Goal: Task Accomplishment & Management: Complete application form

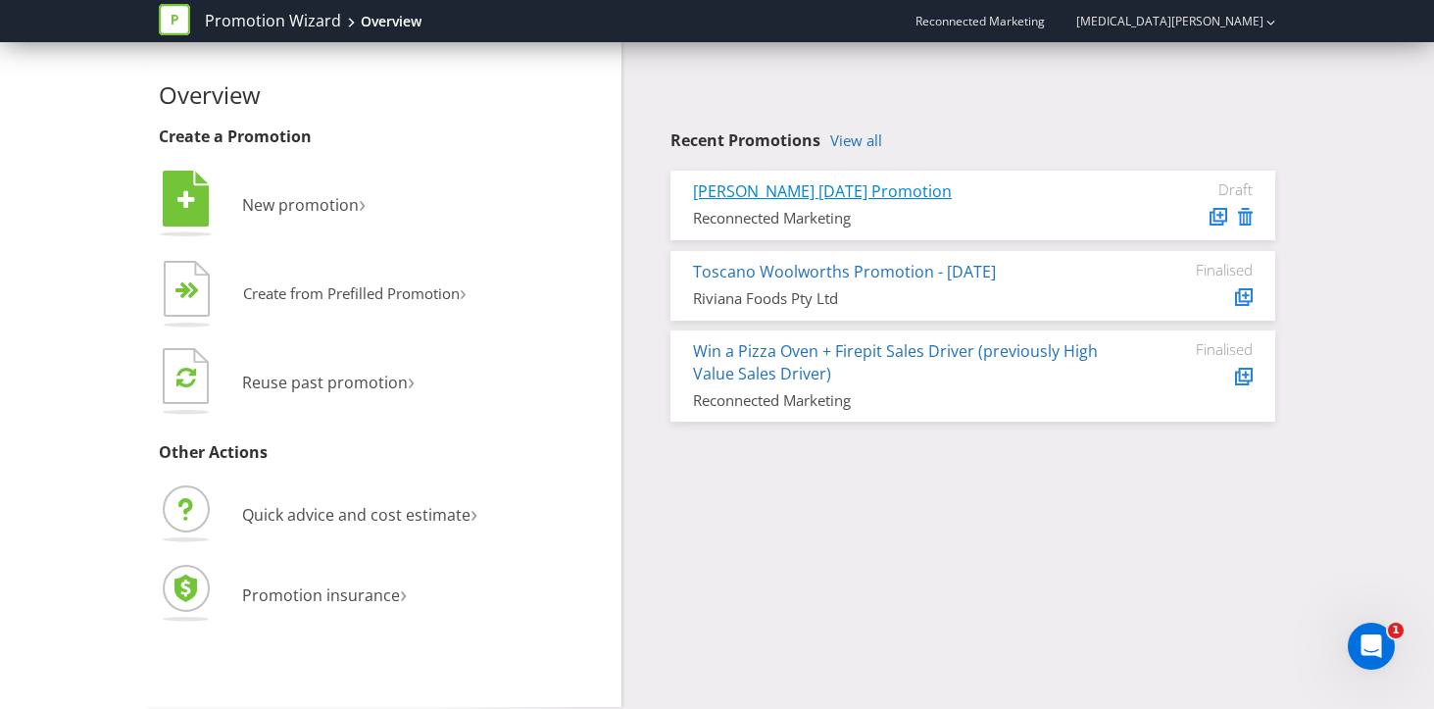
click at [893, 188] on link "[PERSON_NAME] [DATE] Promotion" at bounding box center [822, 191] width 259 height 22
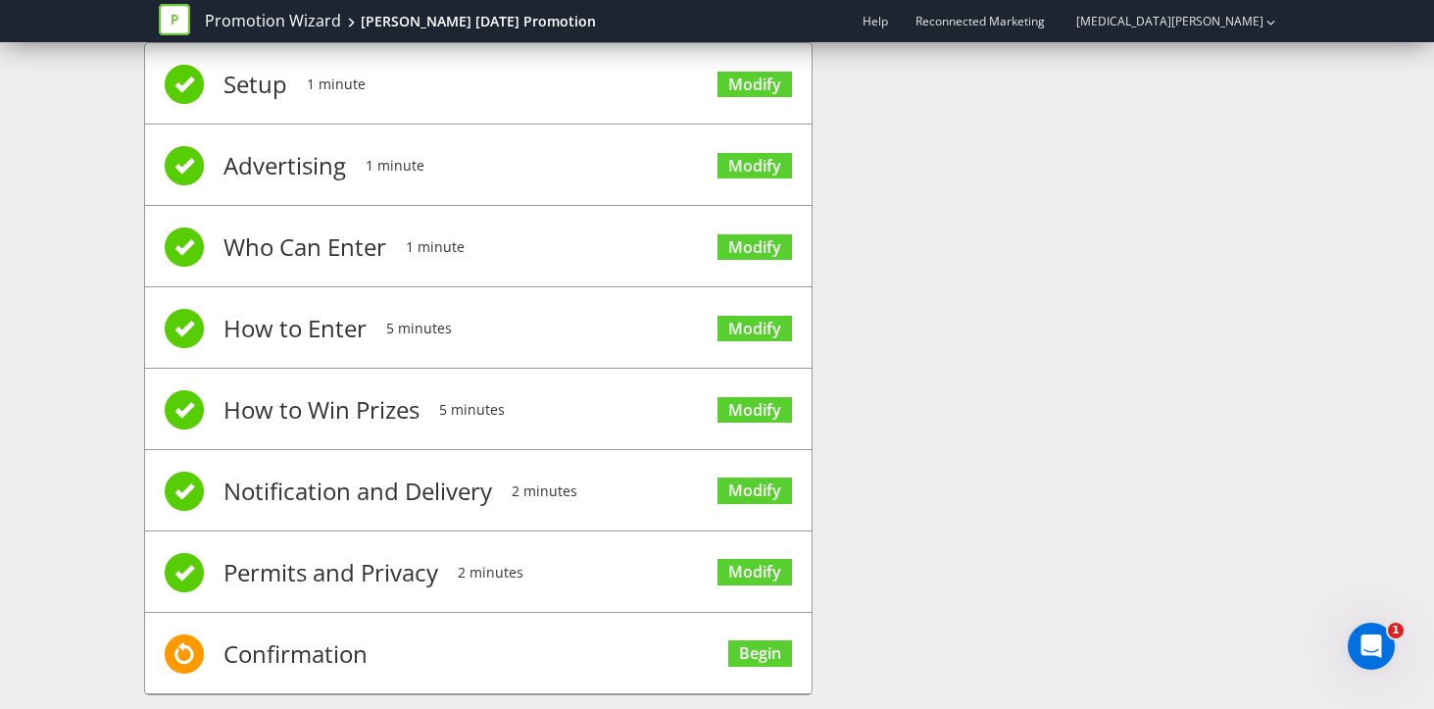
scroll to position [53, 0]
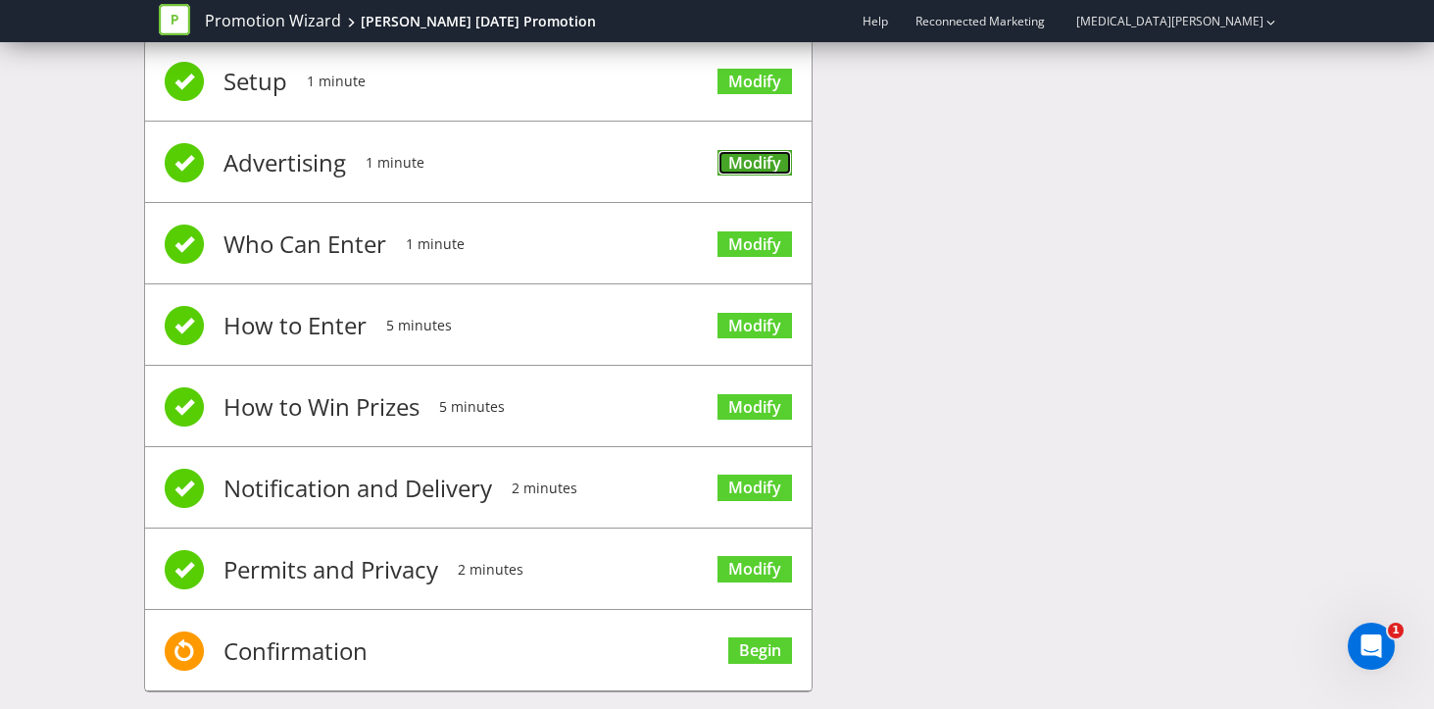
click at [760, 161] on link "Modify" at bounding box center [754, 163] width 74 height 26
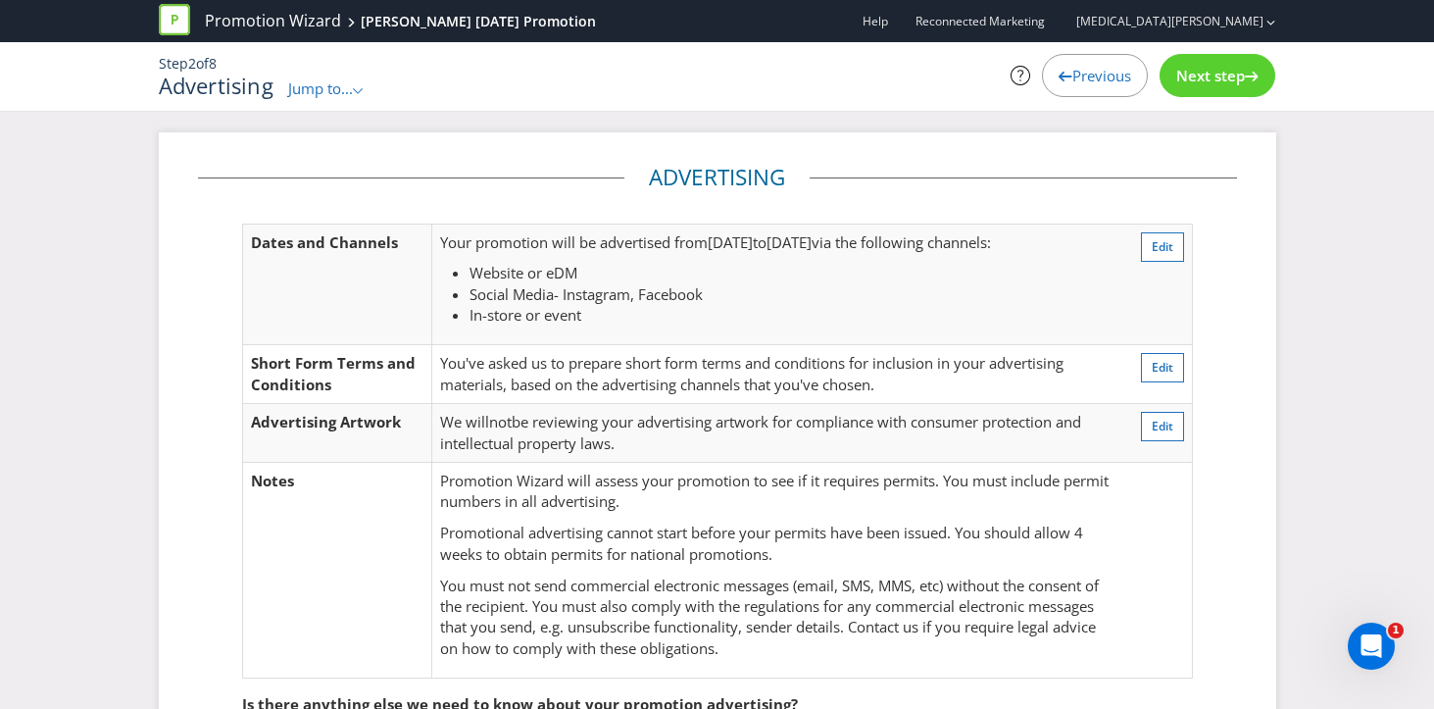
click at [1089, 69] on span "Previous" at bounding box center [1101, 76] width 59 height 20
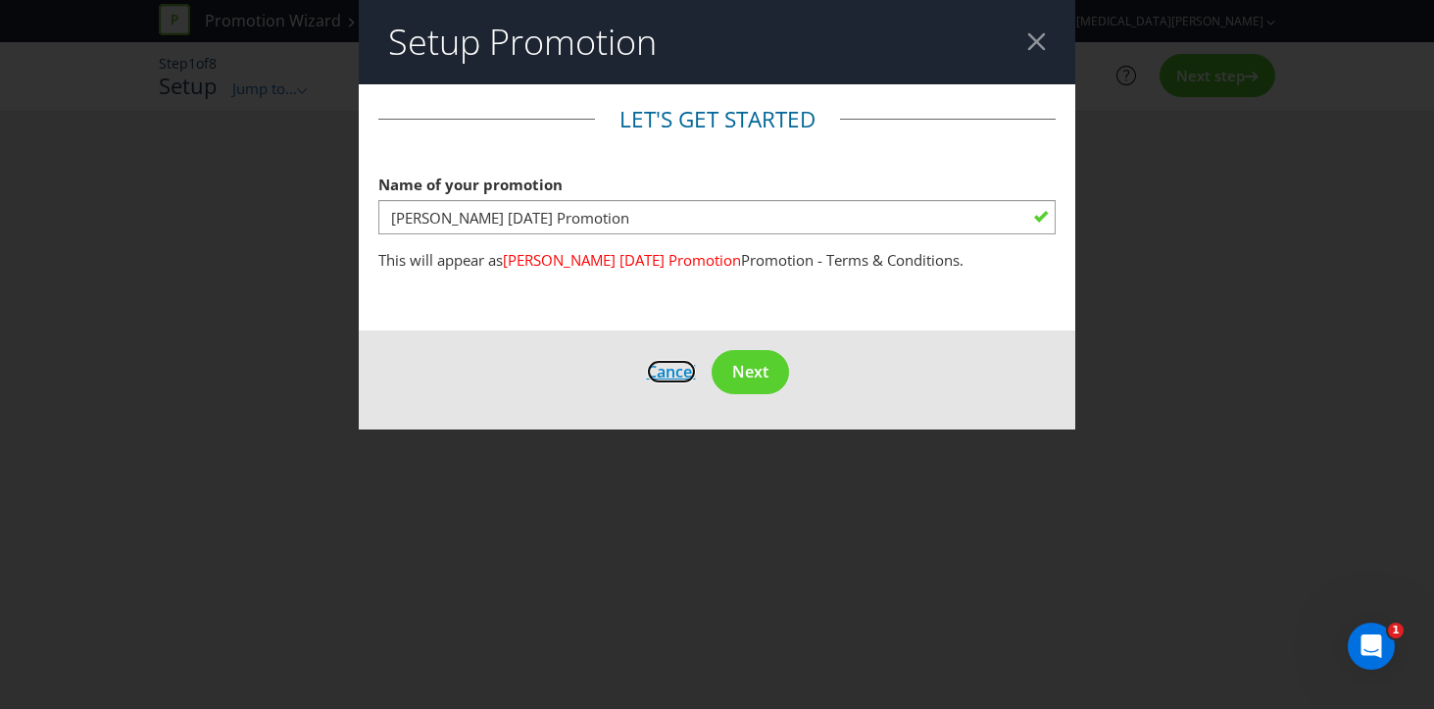
click at [669, 372] on span "Cancel" at bounding box center [671, 372] width 49 height 22
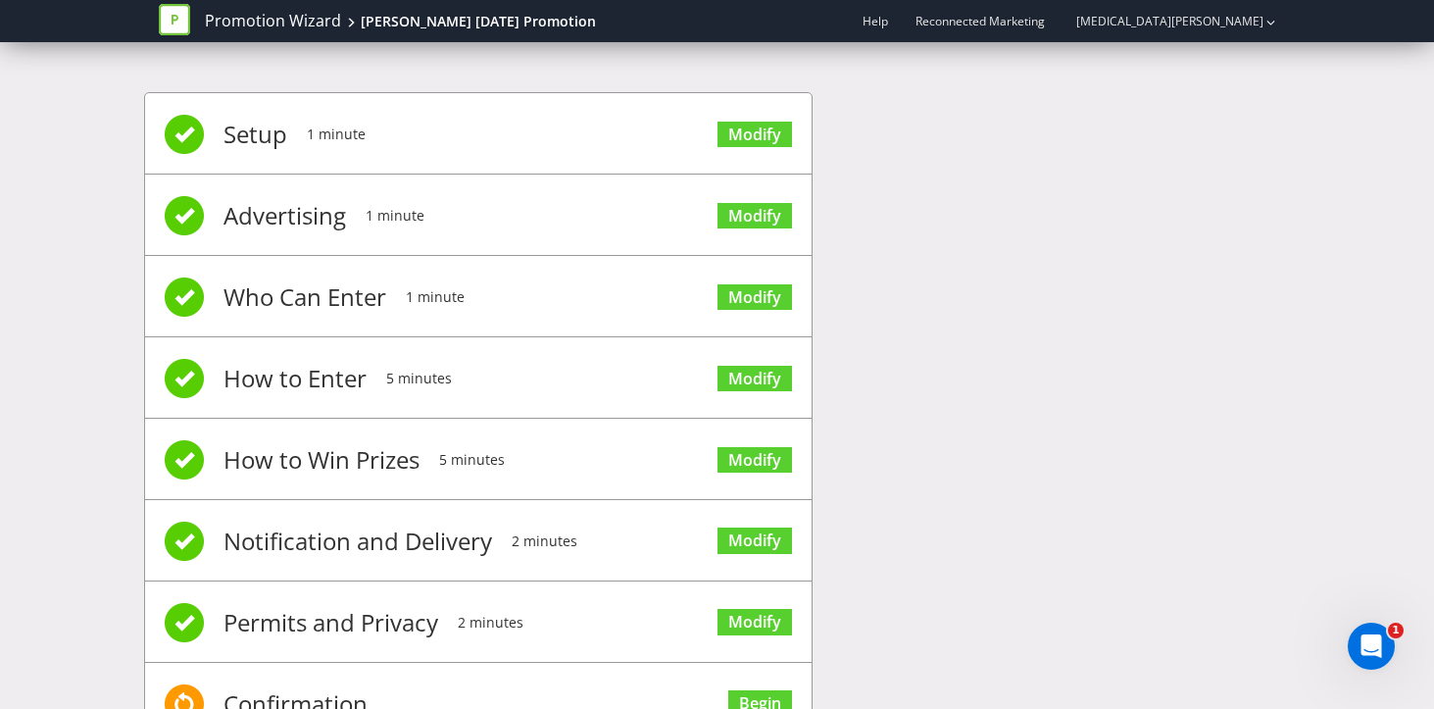
click at [773, 154] on span "Modify" at bounding box center [754, 132] width 74 height 78
click at [744, 138] on link "Modify" at bounding box center [754, 135] width 74 height 26
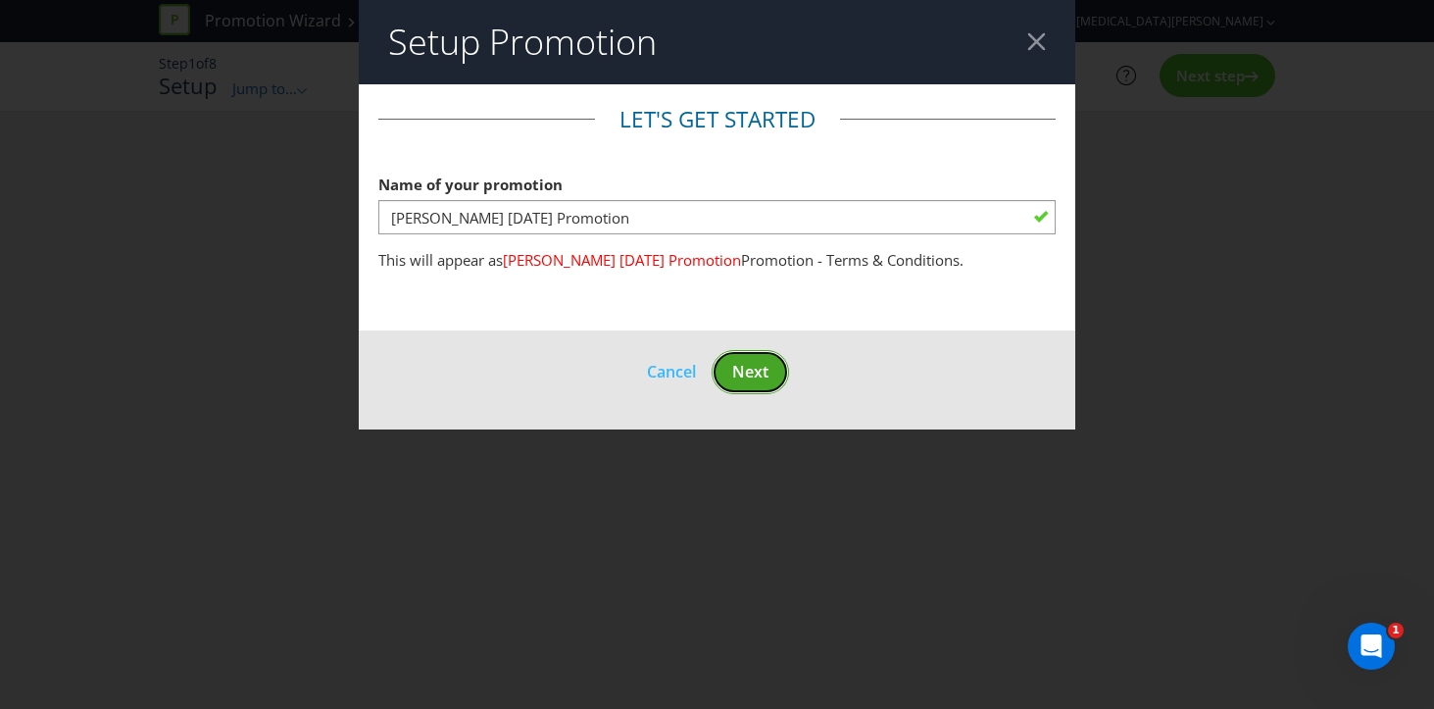
click at [755, 374] on span "Next" at bounding box center [750, 372] width 36 height 22
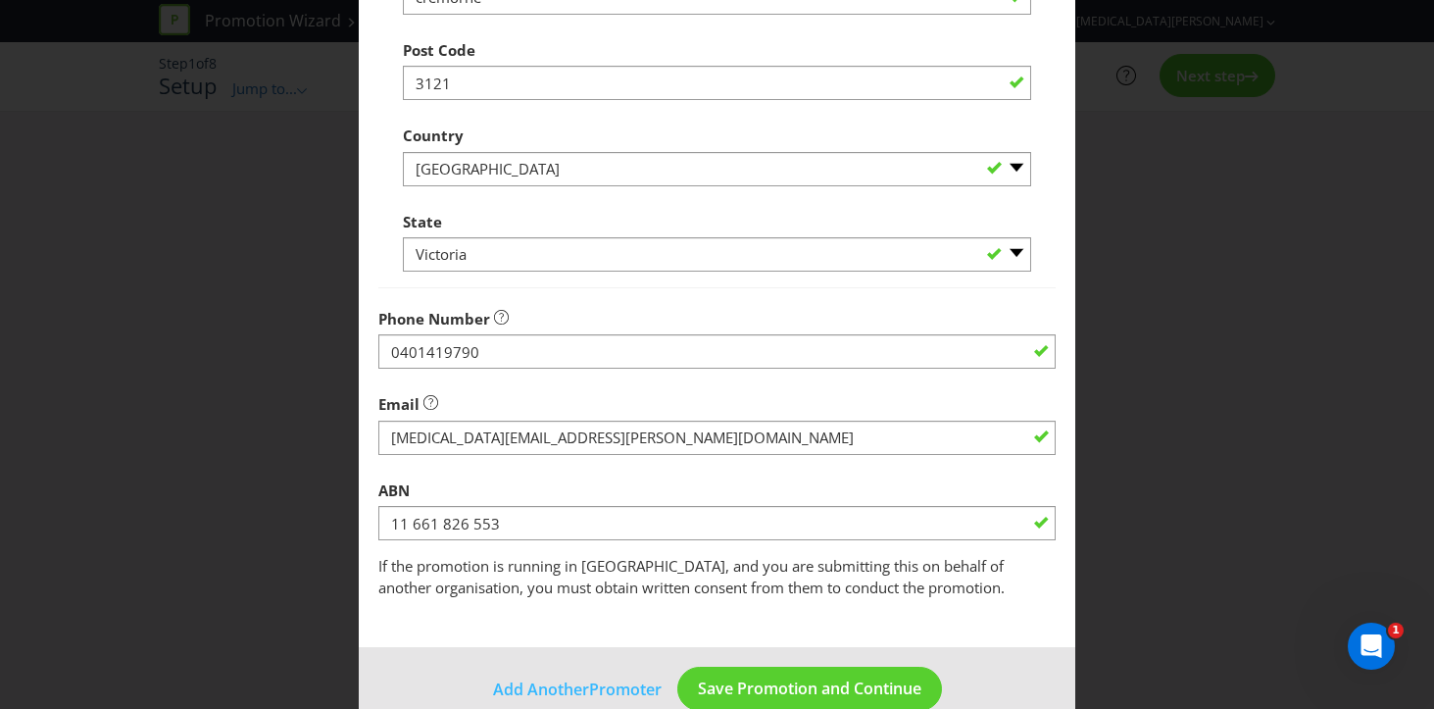
scroll to position [570, 0]
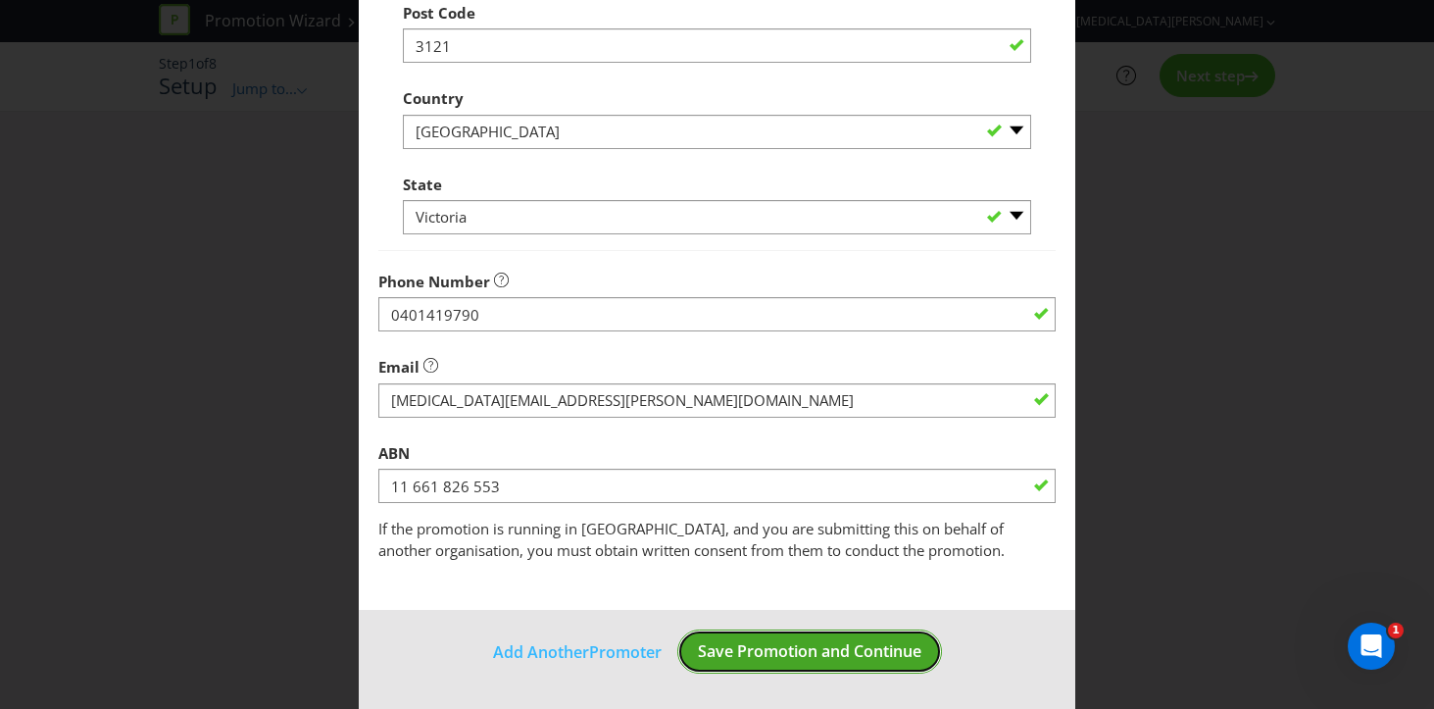
click at [778, 657] on span "Save Promotion and Continue" at bounding box center [809, 651] width 223 height 22
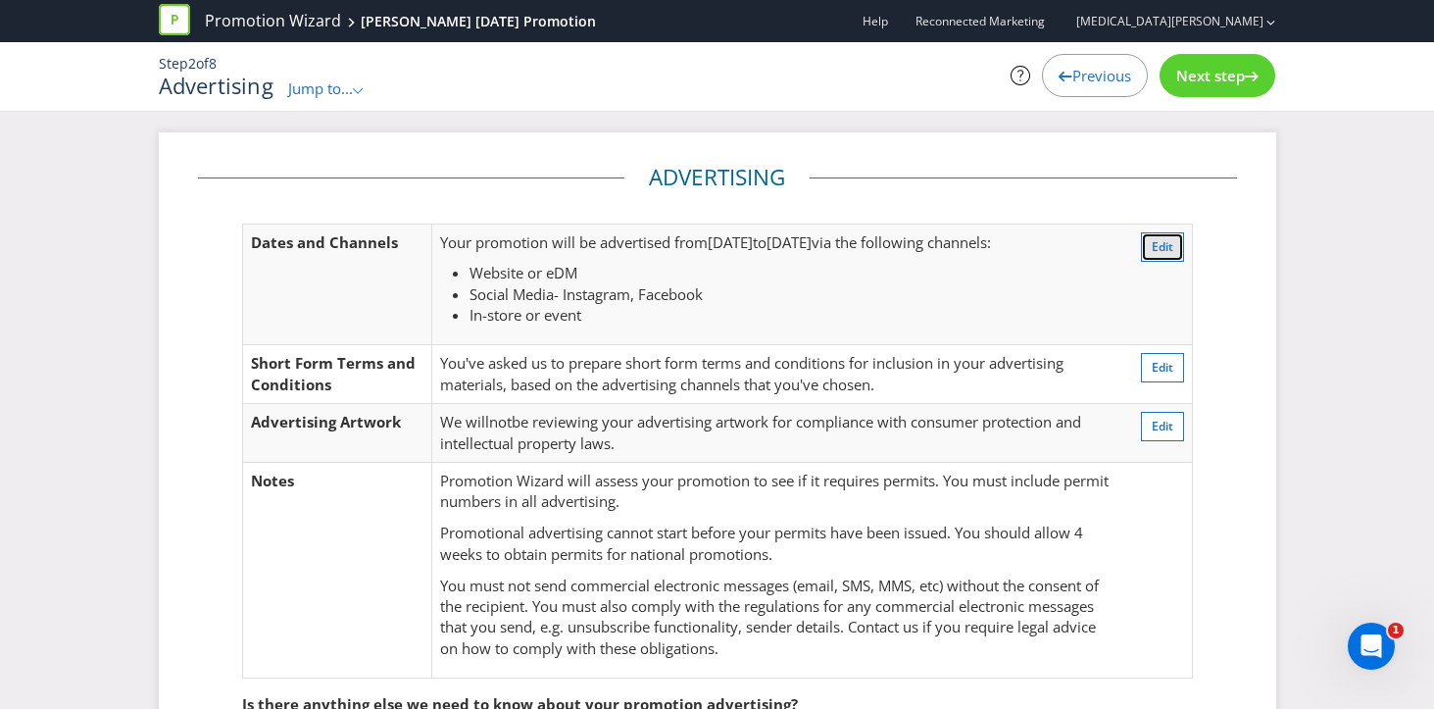
click at [1156, 248] on span "Edit" at bounding box center [1163, 246] width 22 height 17
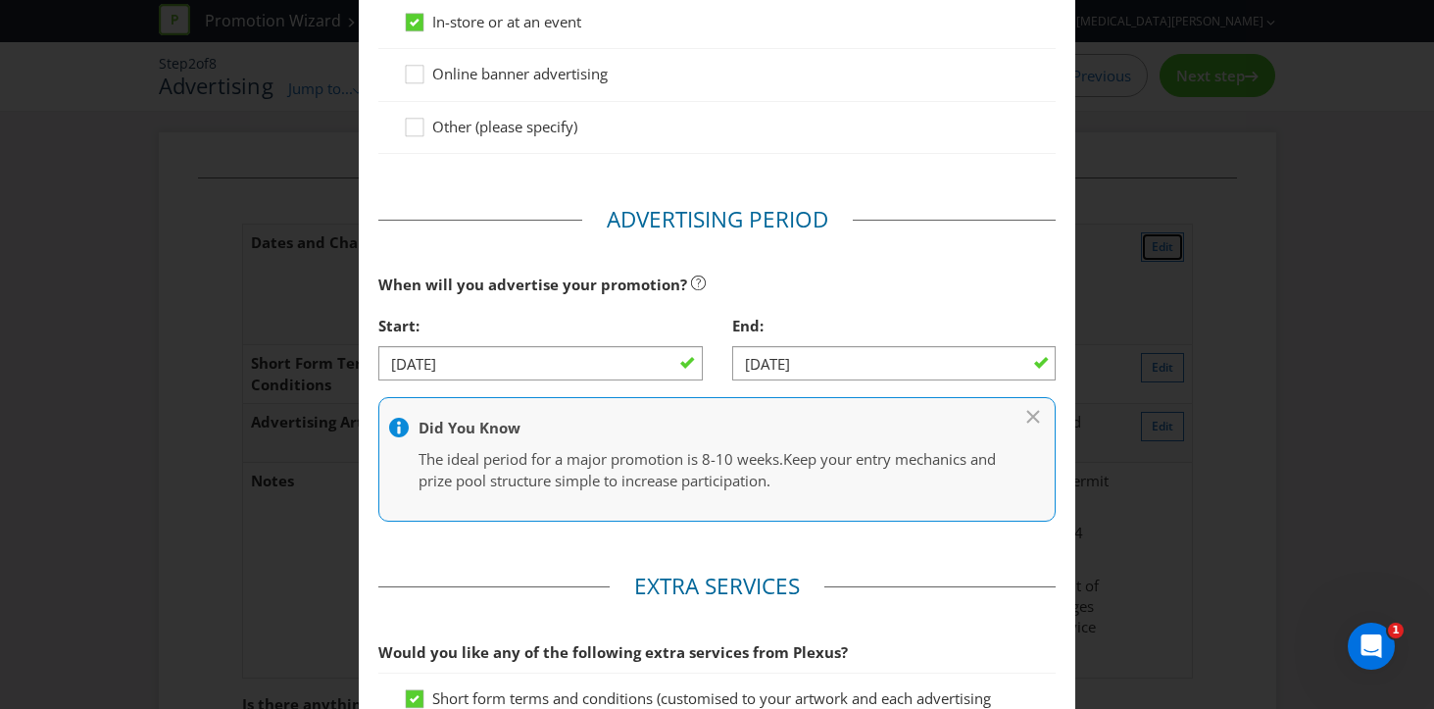
scroll to position [643, 0]
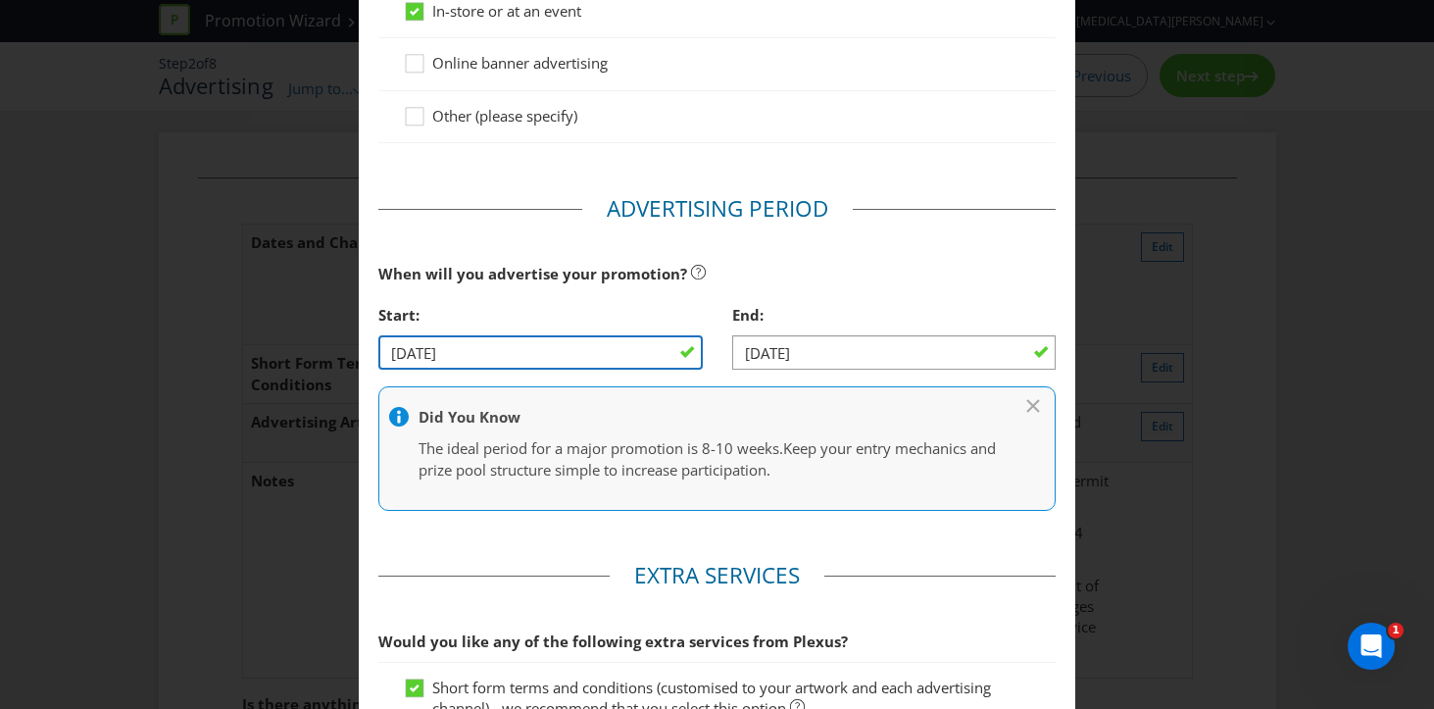
click at [668, 341] on input "[DATE]" at bounding box center [540, 352] width 324 height 34
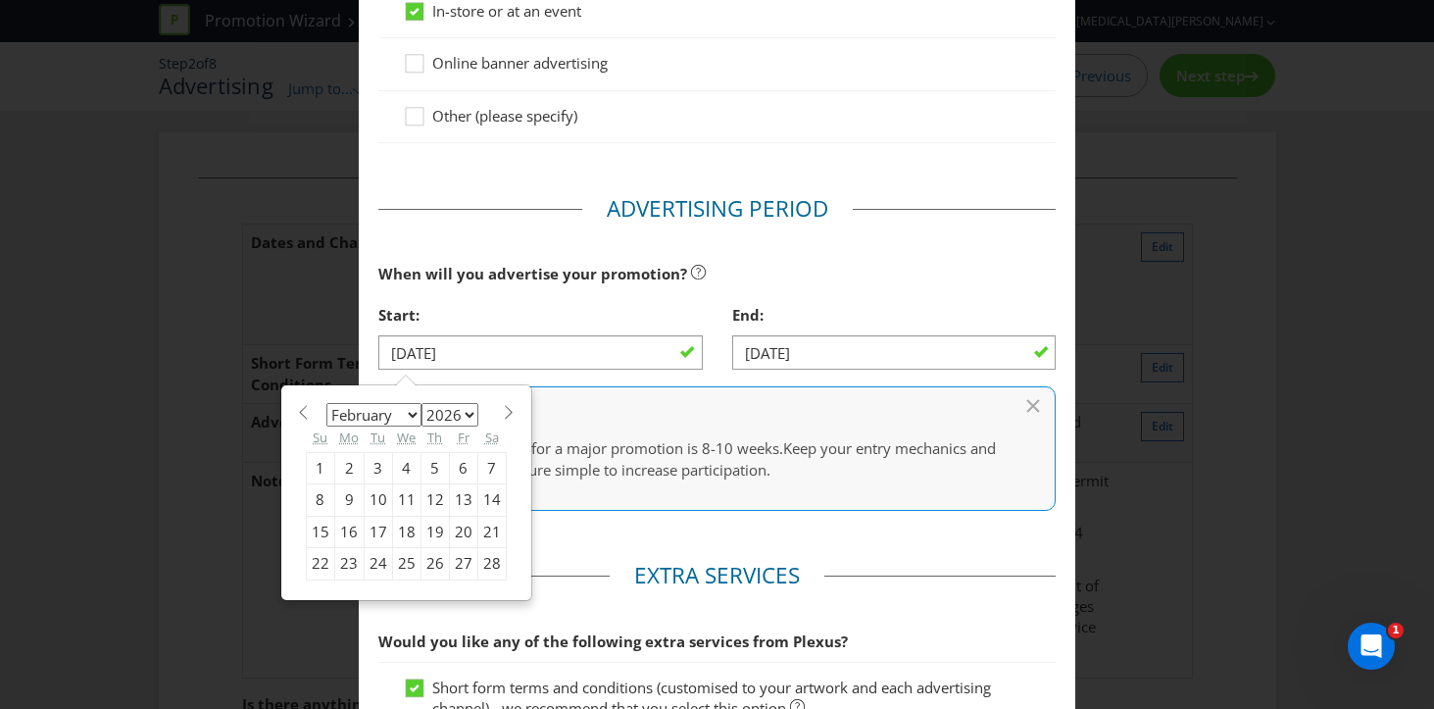
click at [410, 469] on div "4" at bounding box center [406, 467] width 28 height 31
type input "[DATE]"
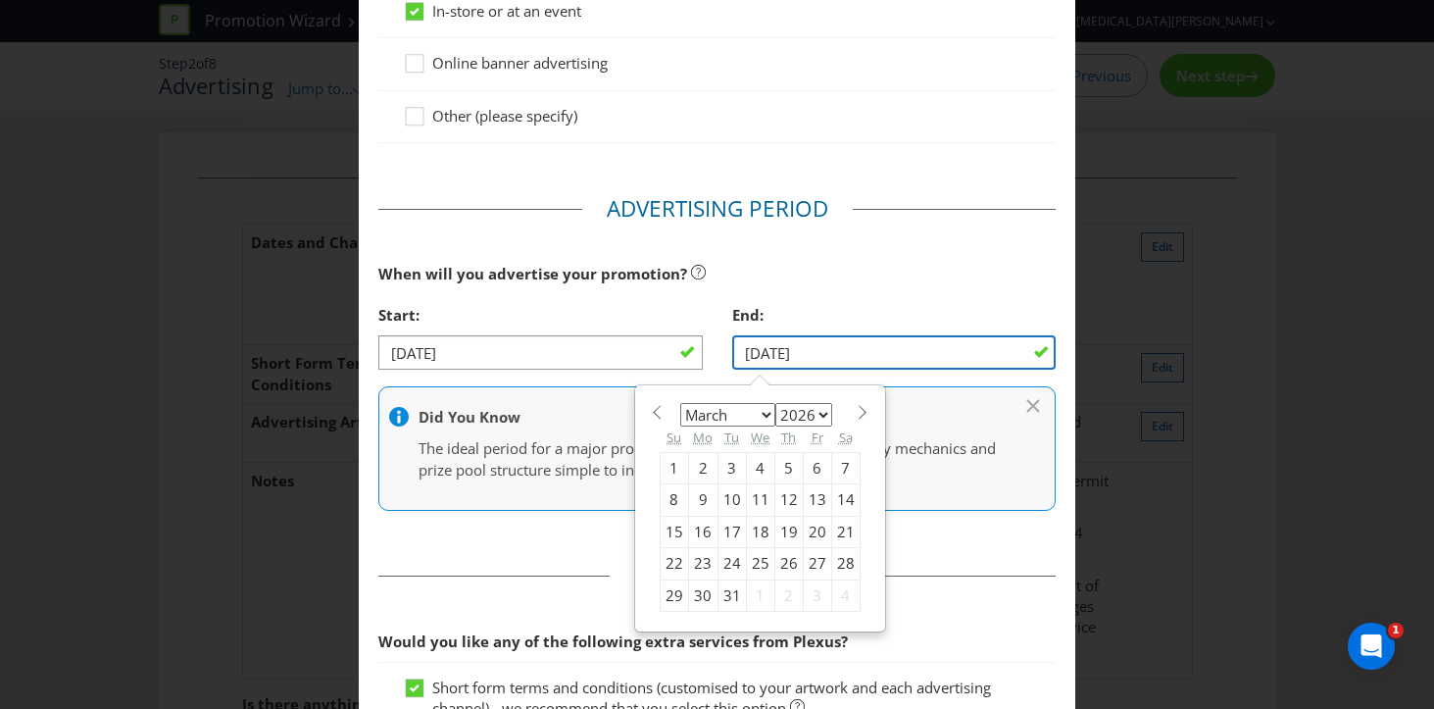
click at [1043, 357] on input "[DATE]" at bounding box center [894, 352] width 324 height 34
click at [727, 473] on div "3" at bounding box center [731, 467] width 28 height 31
type input "[DATE]"
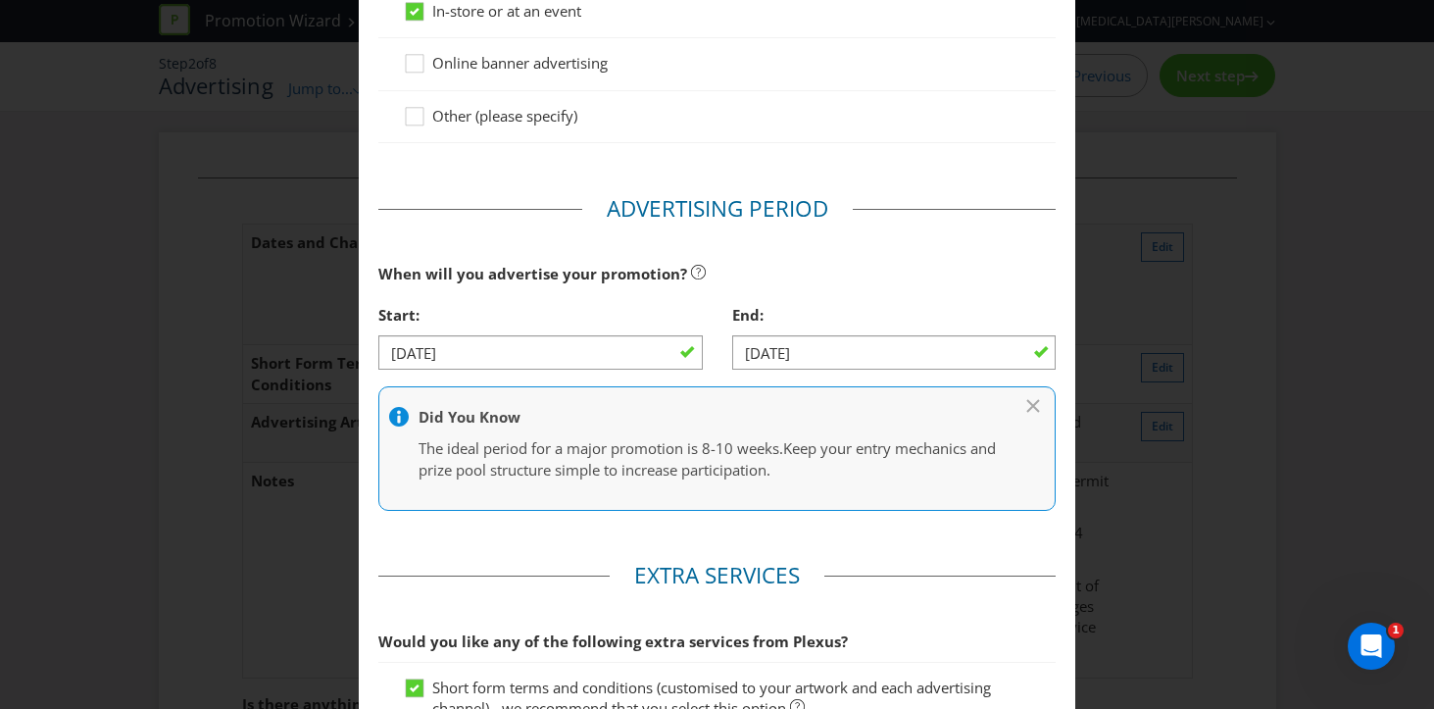
click at [889, 544] on main "Advertising Methods How will your promotion be advertised? Website or eDM You m…" at bounding box center [717, 170] width 717 height 1459
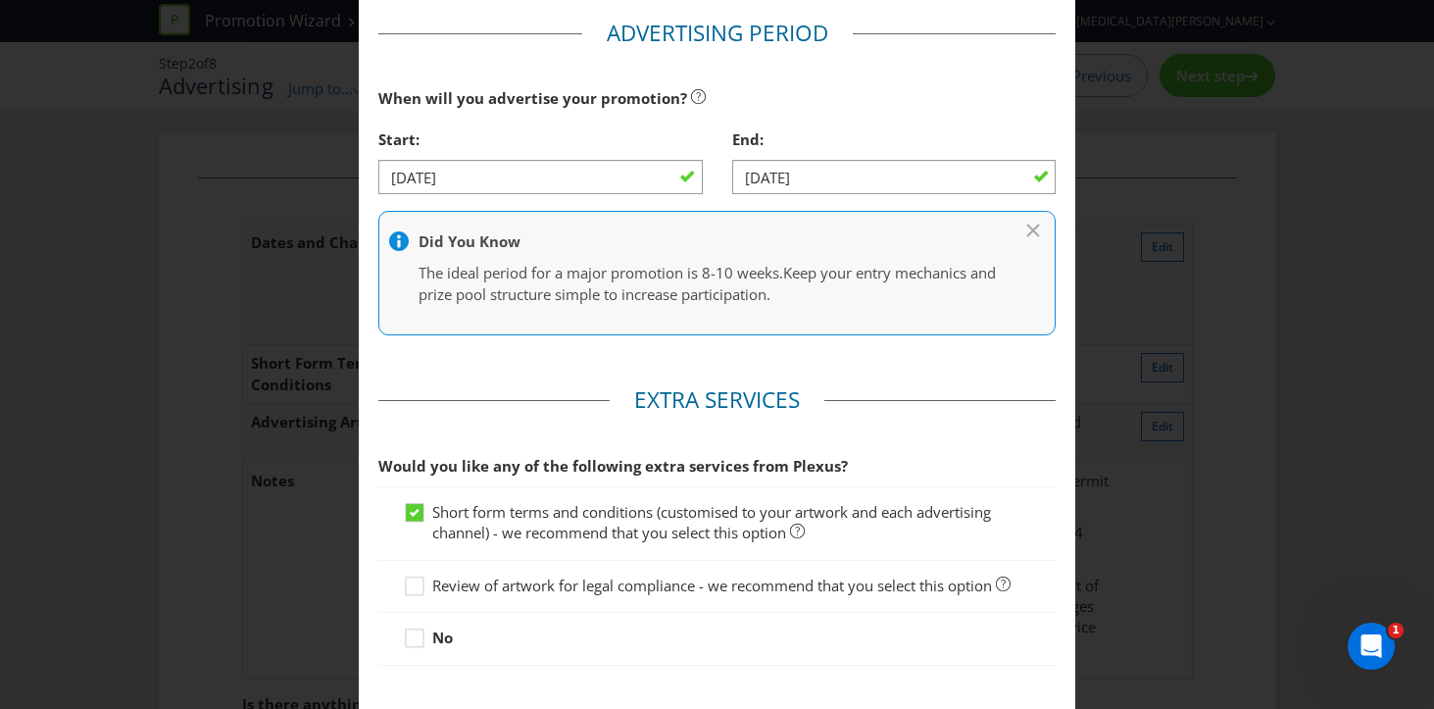
scroll to position [933, 0]
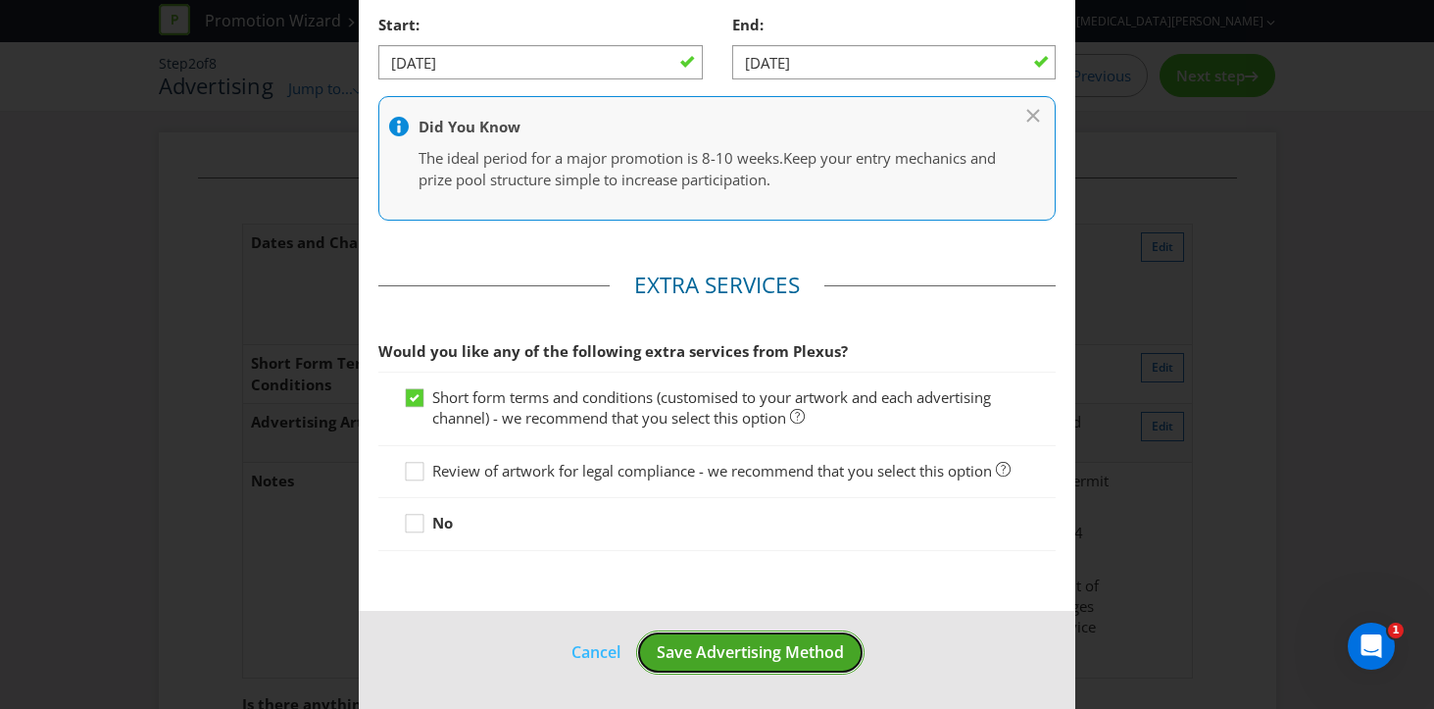
click at [800, 650] on span "Save Advertising Method" at bounding box center [750, 652] width 187 height 22
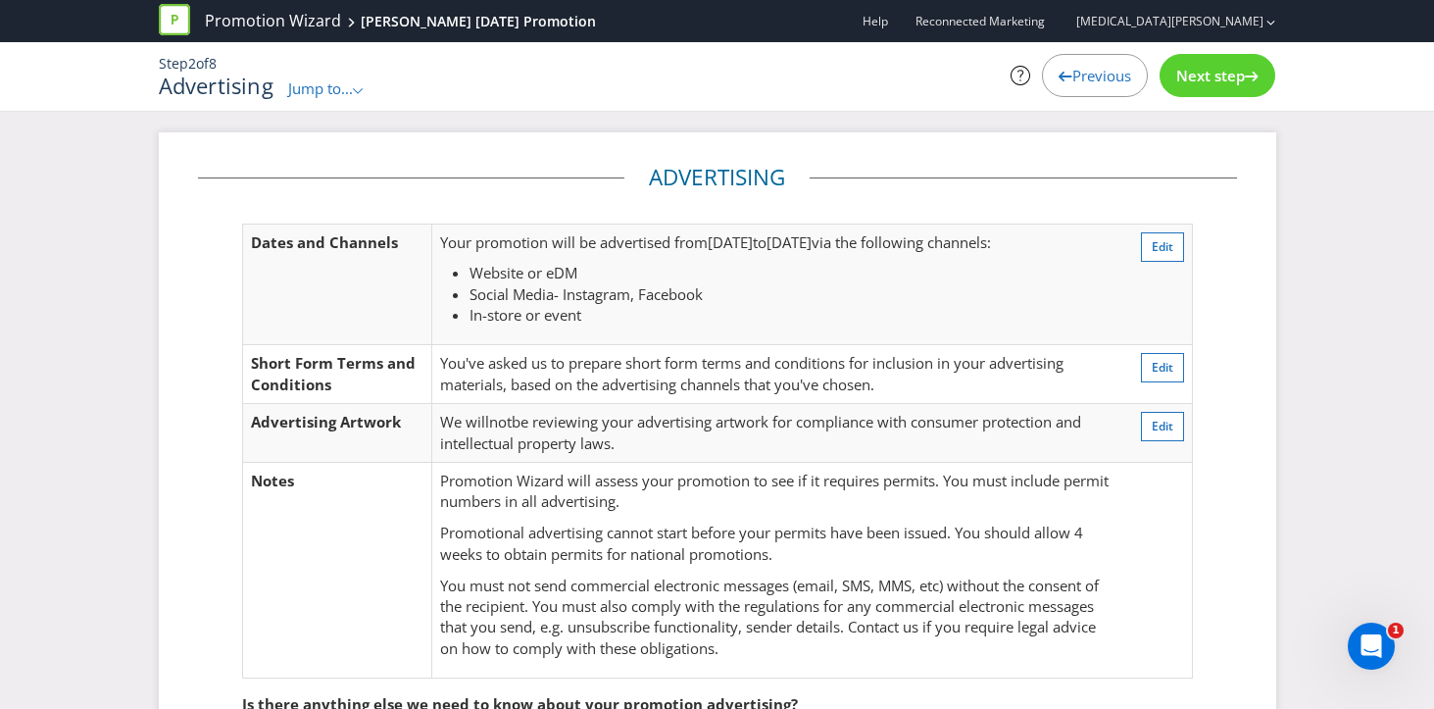
click at [1232, 70] on span "Next step" at bounding box center [1210, 76] width 69 height 20
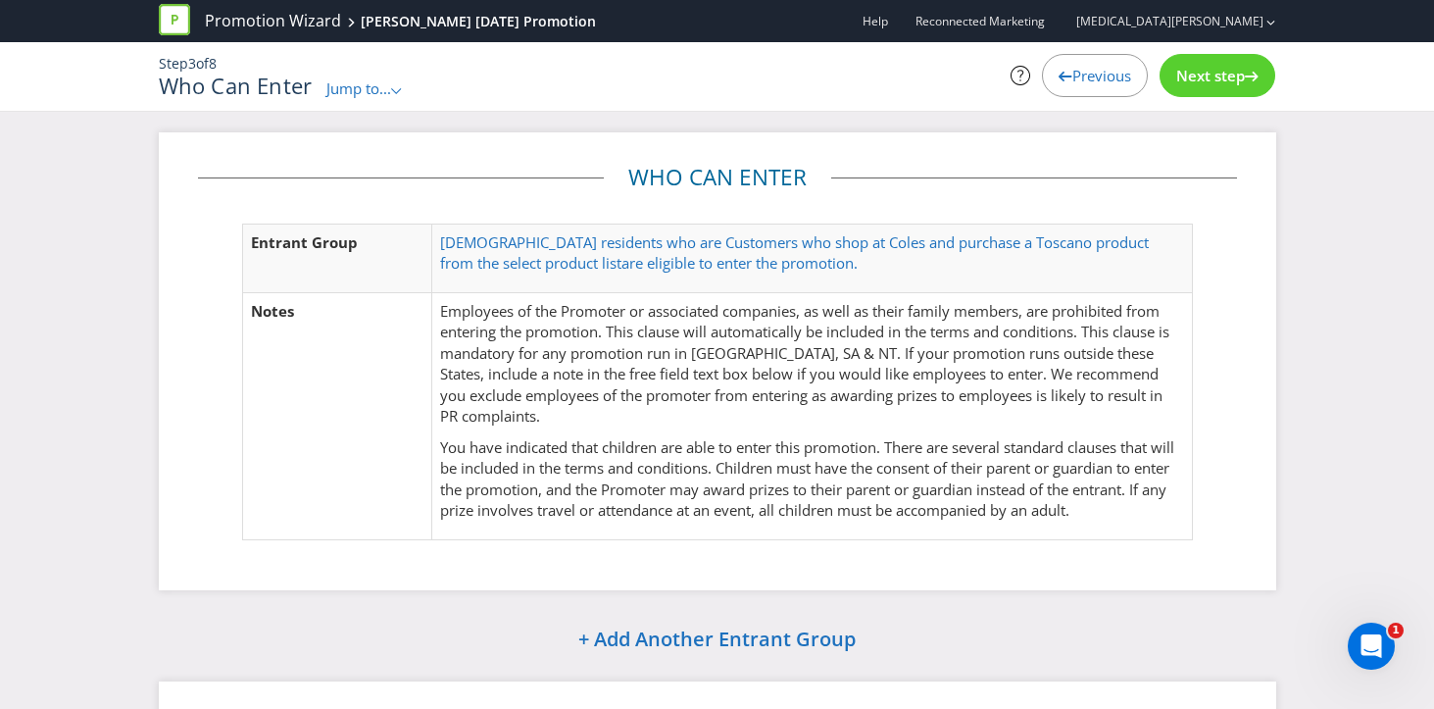
click at [1215, 75] on span "Next step" at bounding box center [1210, 76] width 69 height 20
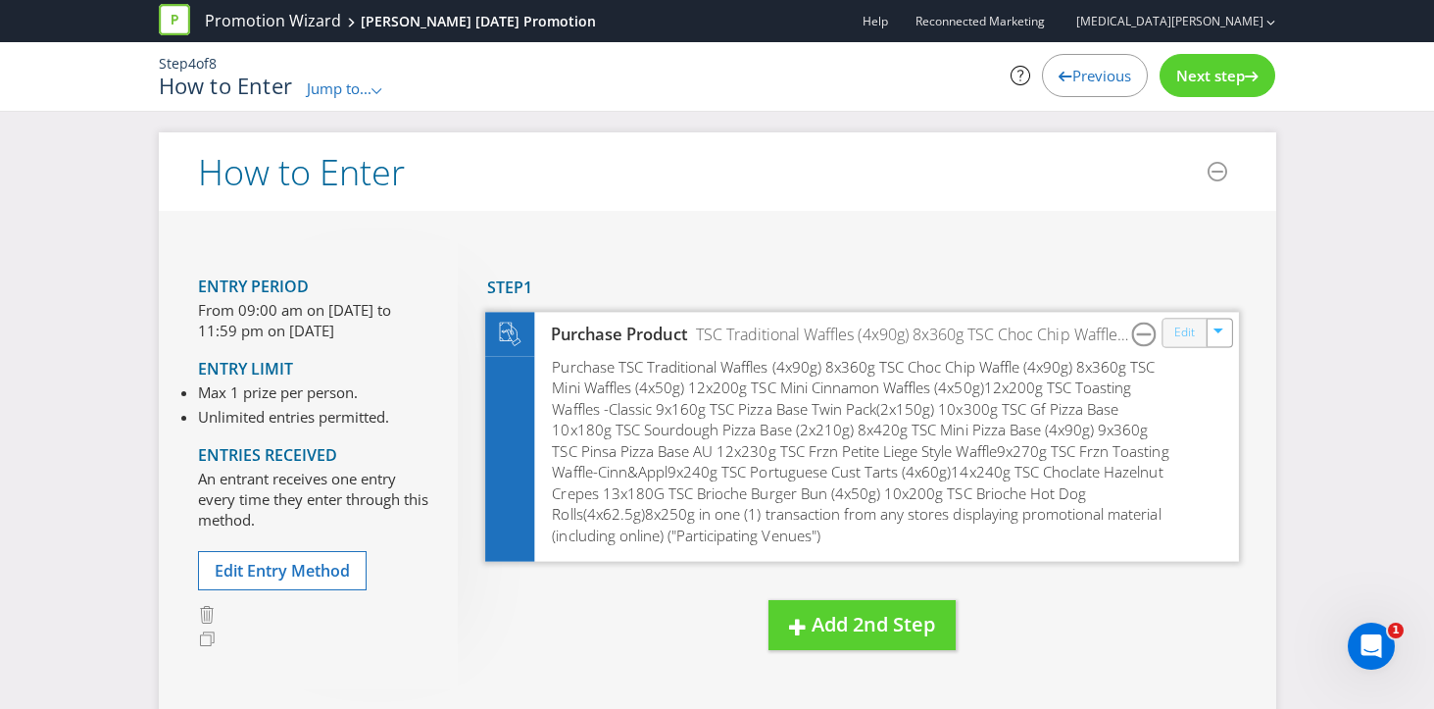
click at [1185, 328] on link "Edit" at bounding box center [1183, 332] width 21 height 23
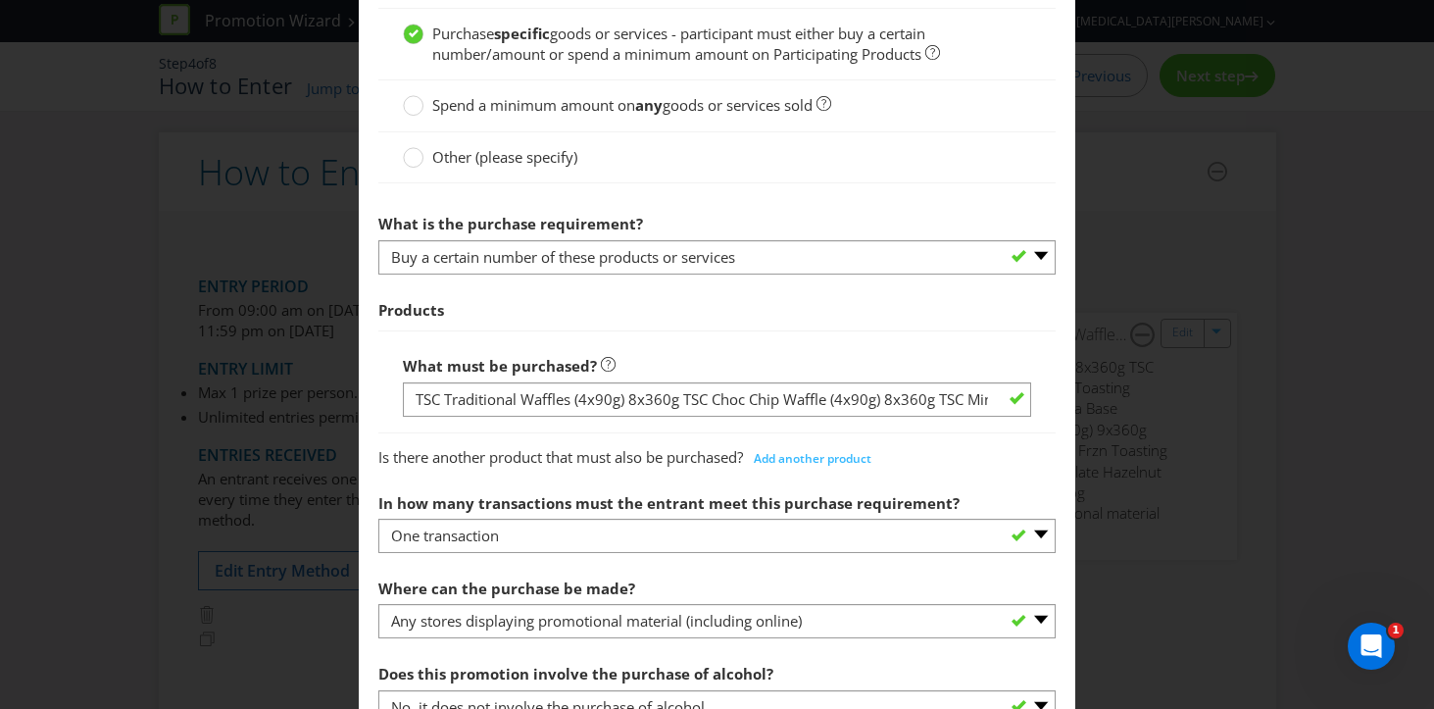
scroll to position [708, 0]
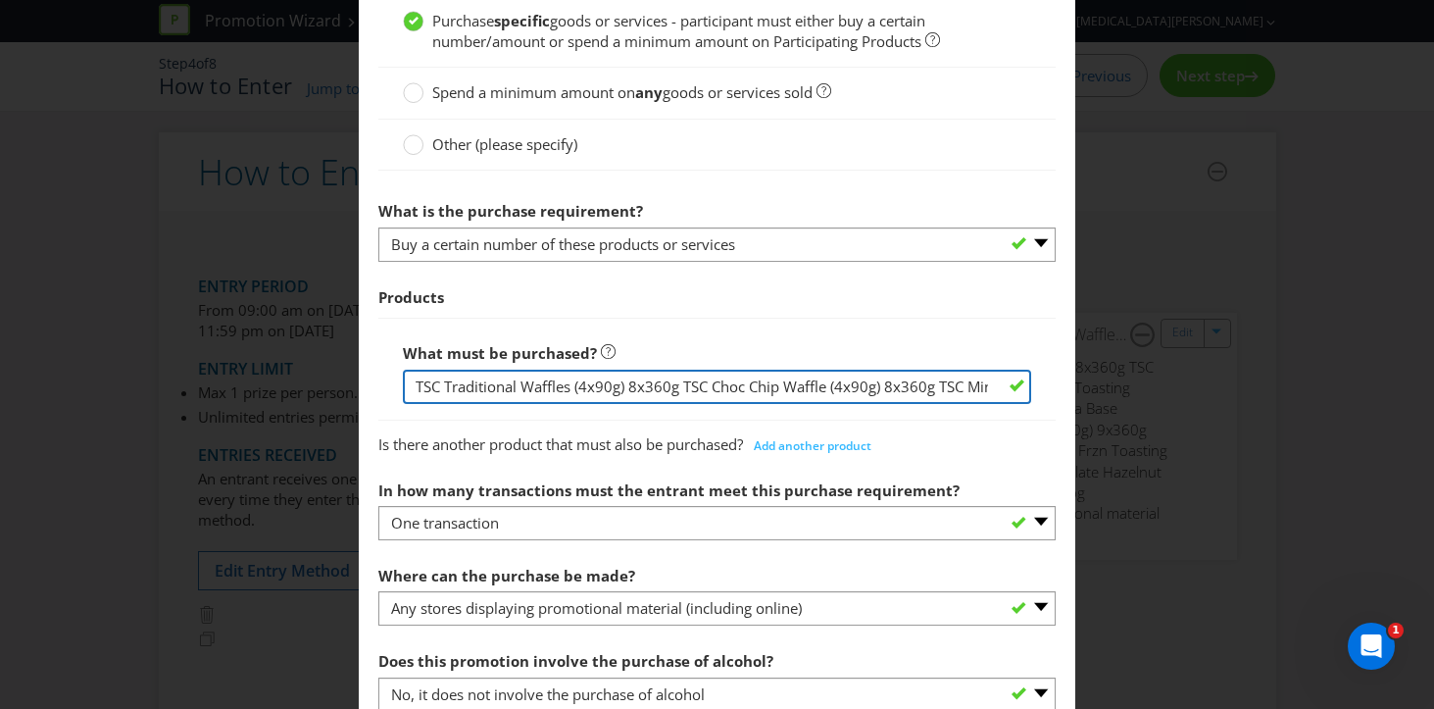
click at [434, 378] on input "TSC Traditional Waffles (4x90g) 8x360g TSC Choc Chip Waffle (4x90g) 8x360g TSC …" at bounding box center [717, 387] width 629 height 34
drag, startPoint x: 414, startPoint y: 384, endPoint x: 1094, endPoint y: 379, distance: 680.3
click at [1094, 379] on div "How to Enter To enter the entrant must... Make a Purchase Connect on Social Med…" at bounding box center [717, 354] width 1434 height 709
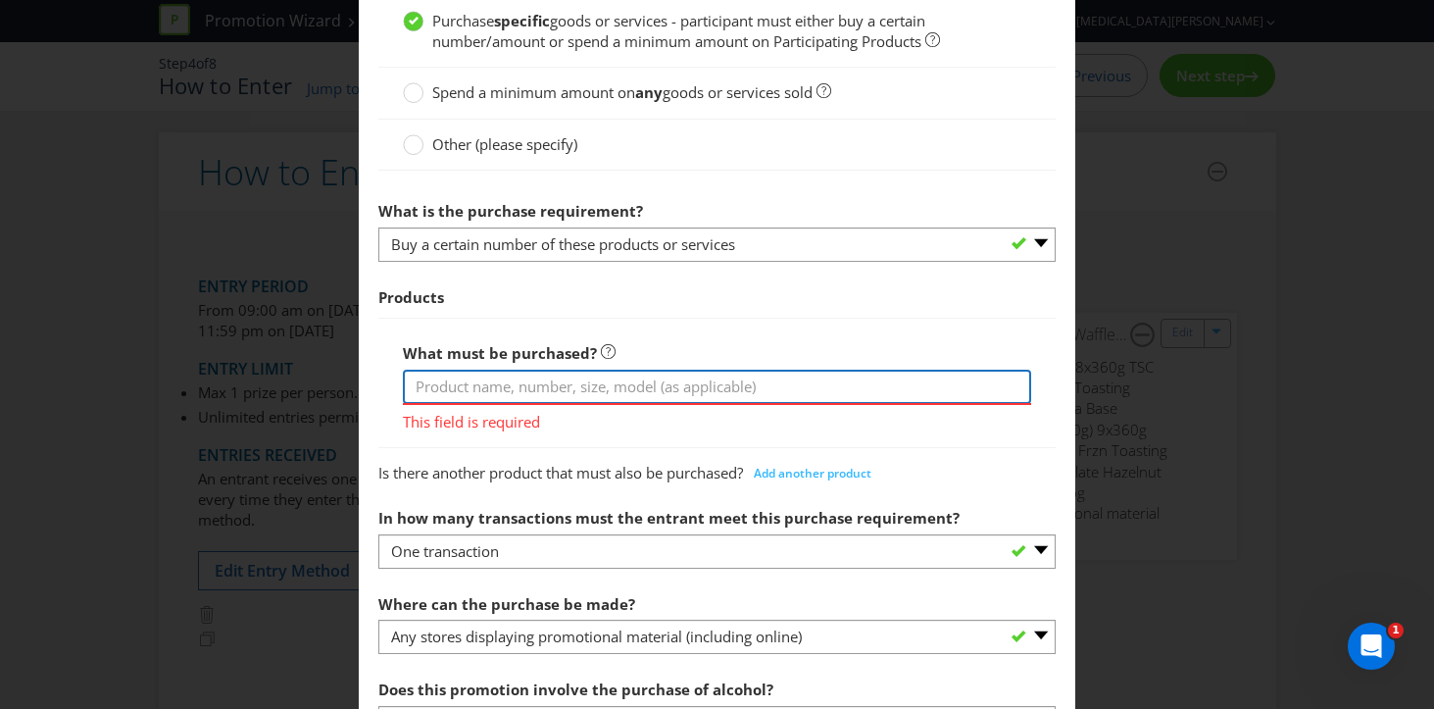
paste input "4112101 Classic Pizza Bases Twin Pack 4112106 Sourdough Pizza Bases 4112109 Pin…"
type input "4112101 Classic Pizza Bases Twin Pack 4112106 Sourdough Pizza Bases 4112109 Pin…"
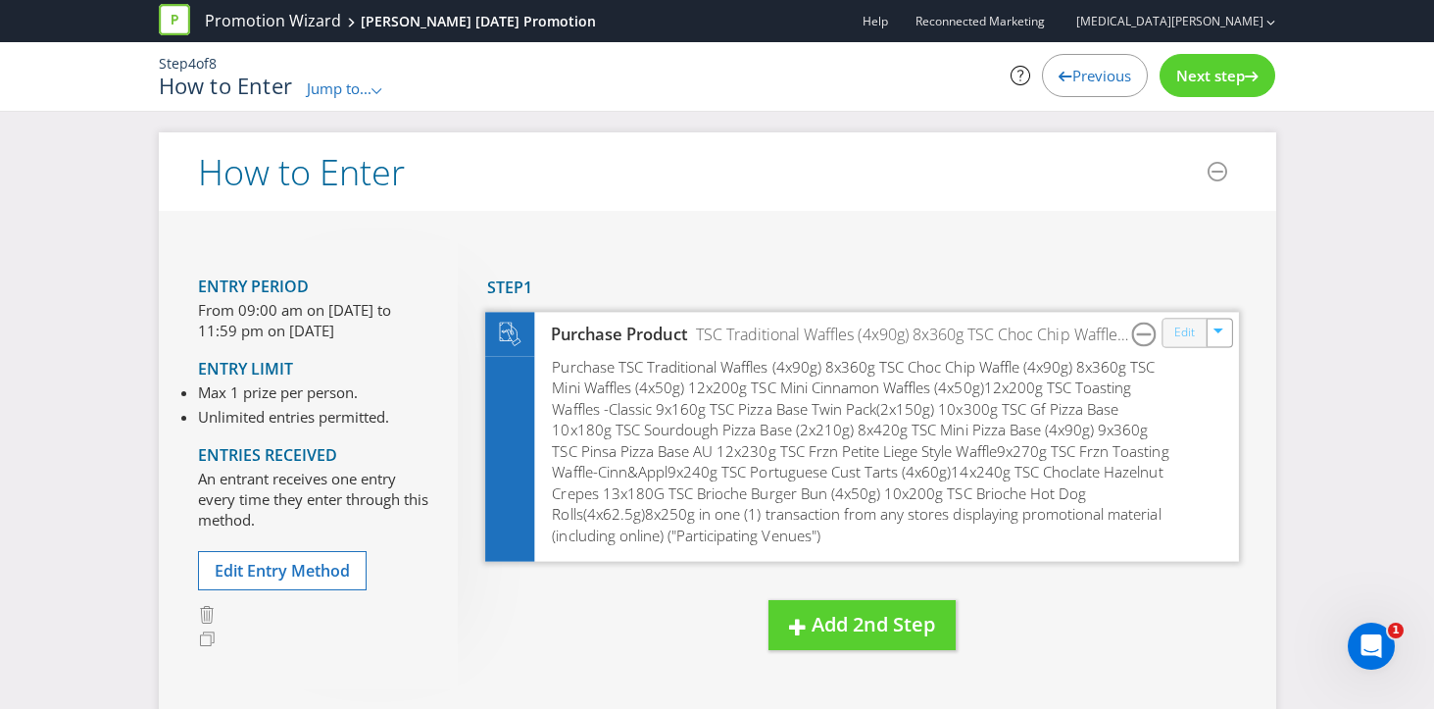
click at [1182, 331] on link "Edit" at bounding box center [1183, 332] width 21 height 23
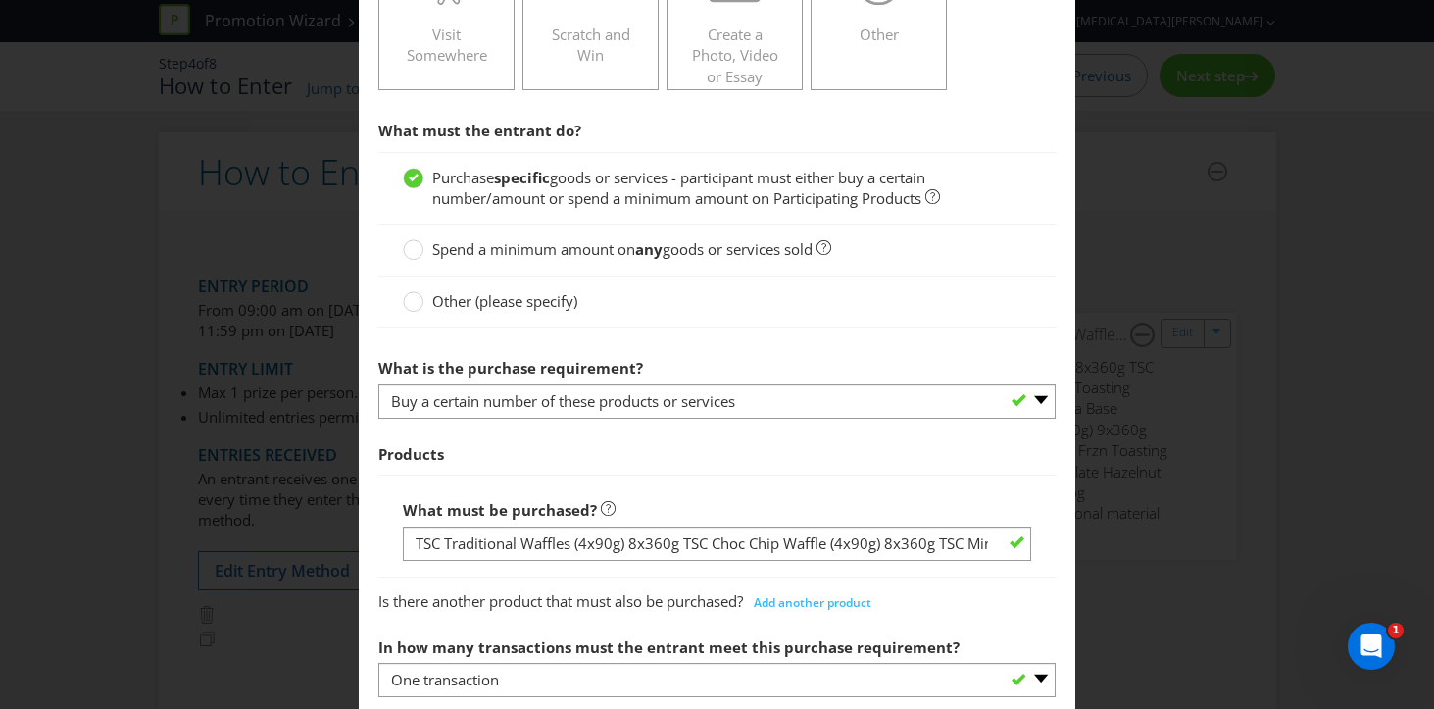
scroll to position [550, 0]
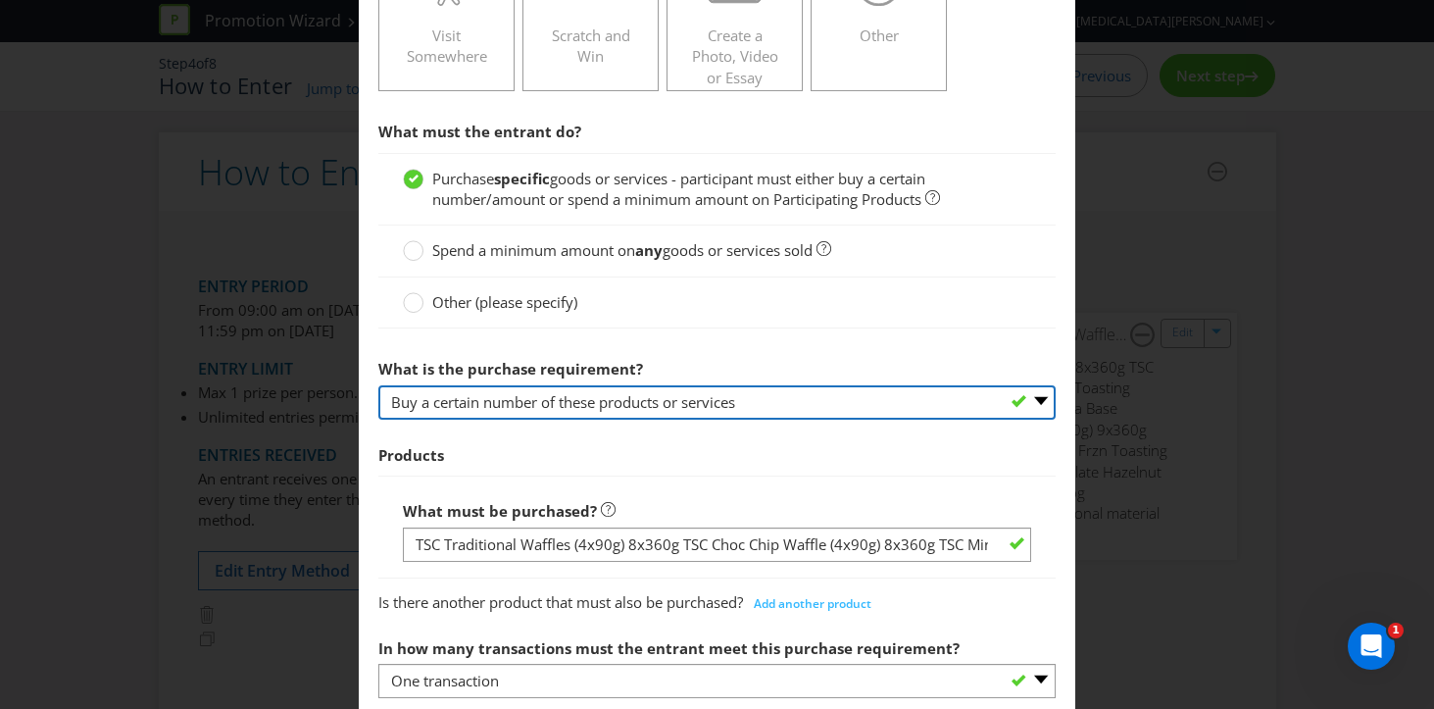
click at [977, 400] on select "-- Please select -- Buy a certain number of these products or services Spend a …" at bounding box center [717, 402] width 678 height 34
click at [378, 385] on select "-- Please select -- Buy a certain number of these products or services Spend a …" at bounding box center [717, 402] width 678 height 34
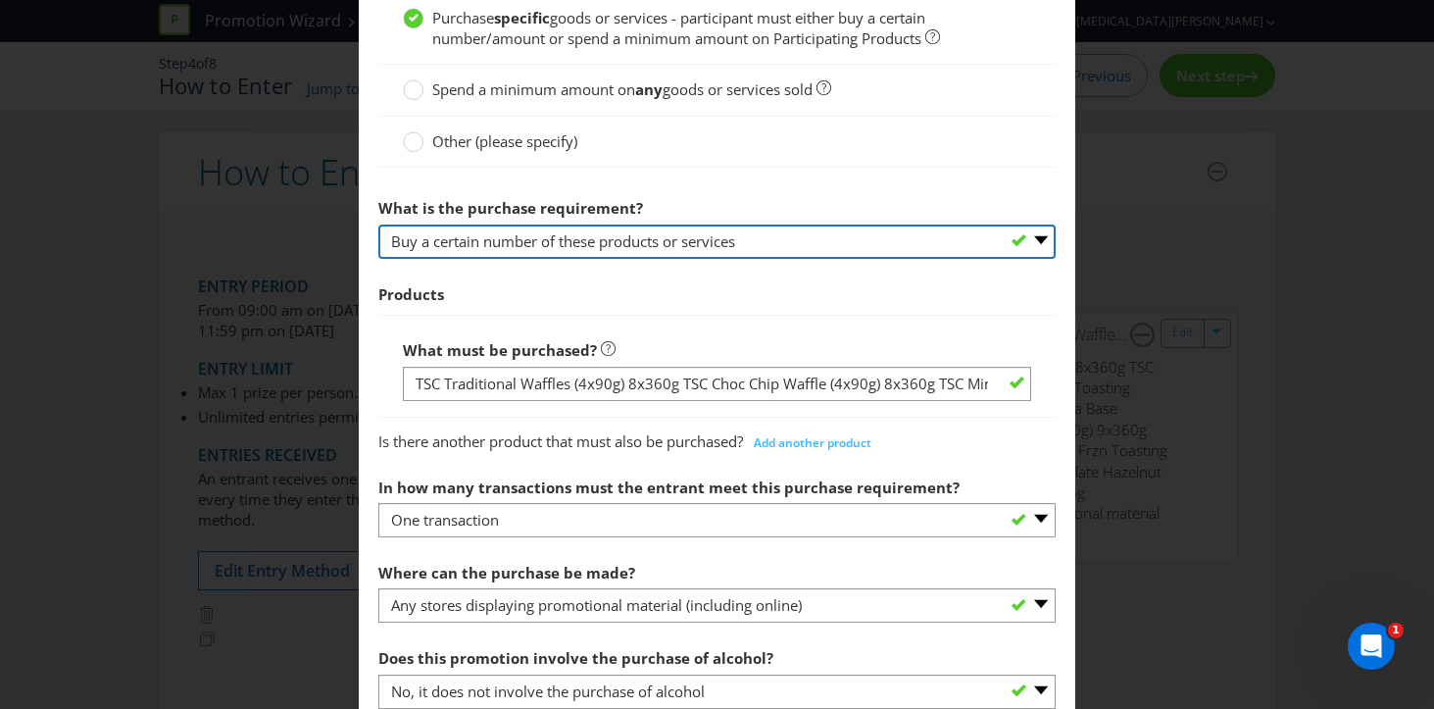
scroll to position [760, 0]
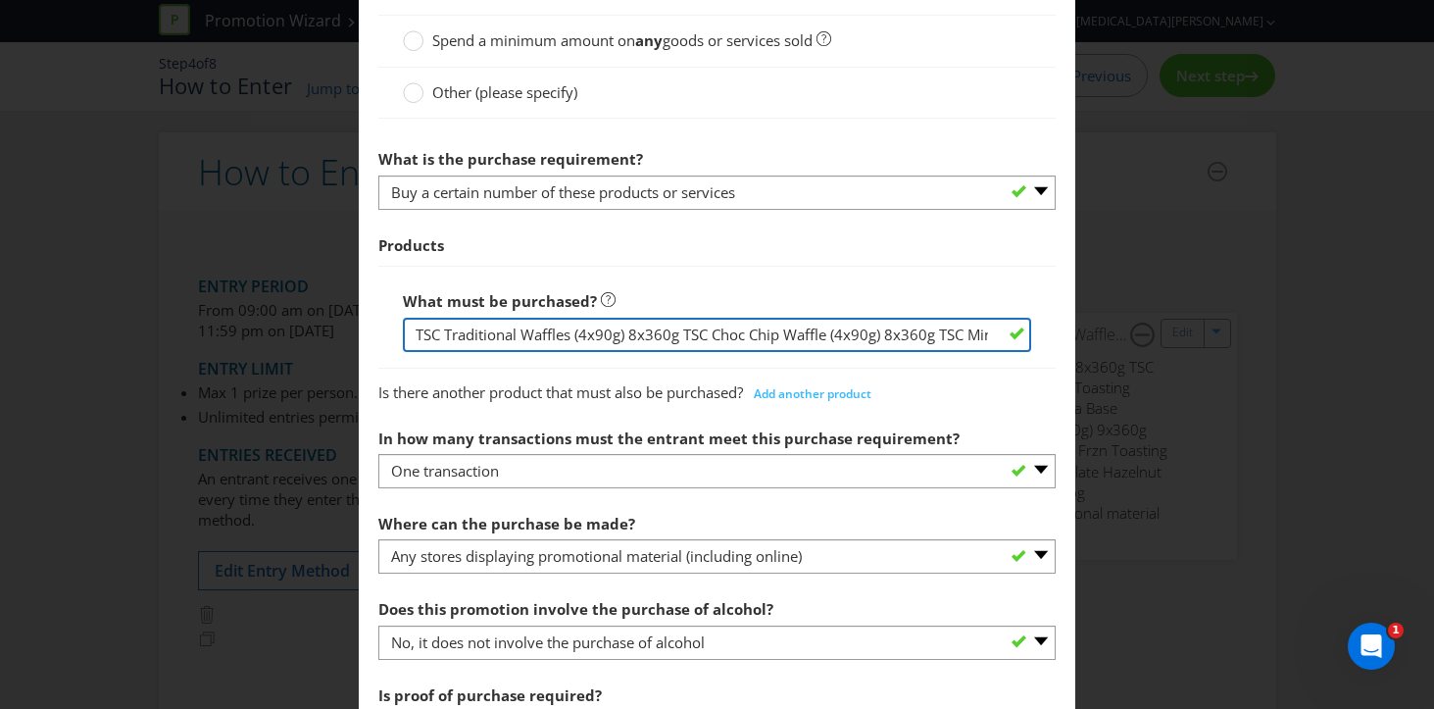
click at [916, 348] on input "TSC Traditional Waffles (4x90g) 8x360g TSC Choc Chip Waffle (4x90g) 8x360g TSC …" at bounding box center [717, 335] width 629 height 34
click at [924, 325] on input "TSC Traditional Waffles (4x90g) 8x360g TSC Choc Chip Waffle (4x90g) 8x360g TSC …" at bounding box center [717, 335] width 629 height 34
drag, startPoint x: 987, startPoint y: 339, endPoint x: 259, endPoint y: 263, distance: 732.3
click at [259, 263] on div "How to Enter To enter the entrant must... Make a Purchase Connect on Social Med…" at bounding box center [717, 354] width 1434 height 709
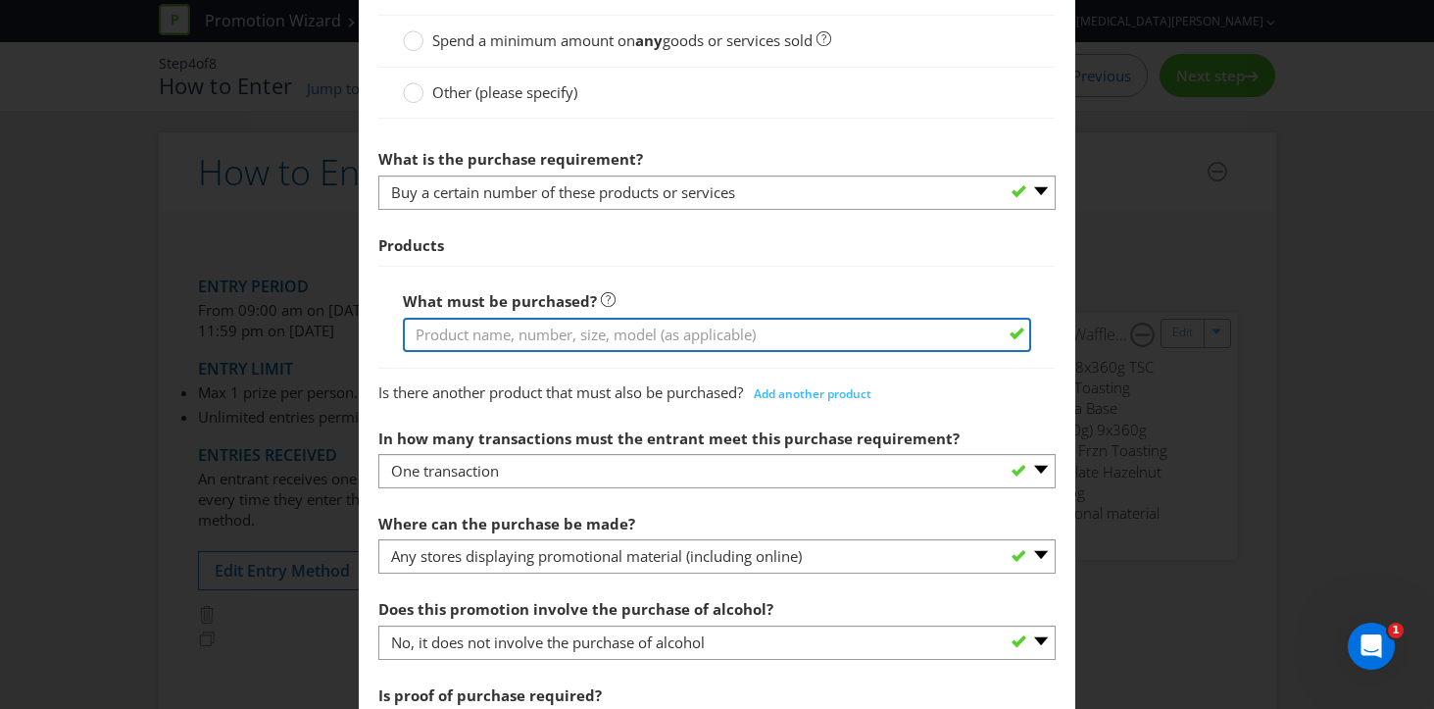
paste input "4112101 Classic Pizza Bases Twin Pack 4112106 Sourdough Pizza Bases 4112109 Pin…"
click at [766, 330] on input "4112101 Classic Pizza Bases Twin Pack 4112106 Sourdough Pizza Bases 4112109 Pin…" at bounding box center [717, 335] width 629 height 34
click at [585, 333] on input "4112101 Classic Pizza Bases Twin Pack 4112106 Sourdough Pizza Bases 4112109 Pin…" at bounding box center [717, 335] width 629 height 34
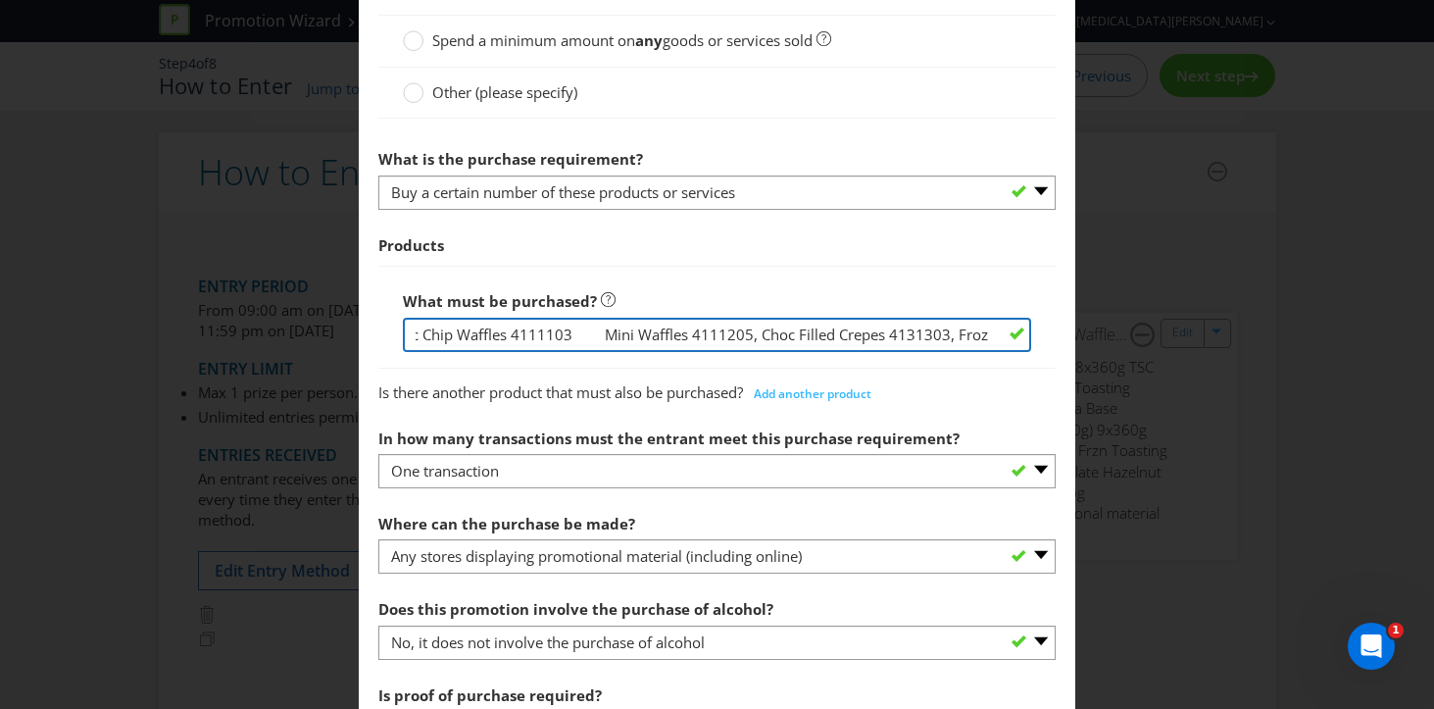
scroll to position [0, 2725]
click at [568, 334] on input "4112101 Classic Pizza Bases Twin Pack 4112106 Sourdough Pizza Bases 4112109 Pin…" at bounding box center [717, 335] width 629 height 34
type input "4112101 Classic Pizza Bases Twin Pack 4112106 Sourdough Pizza Bases 4112109 Pin…"
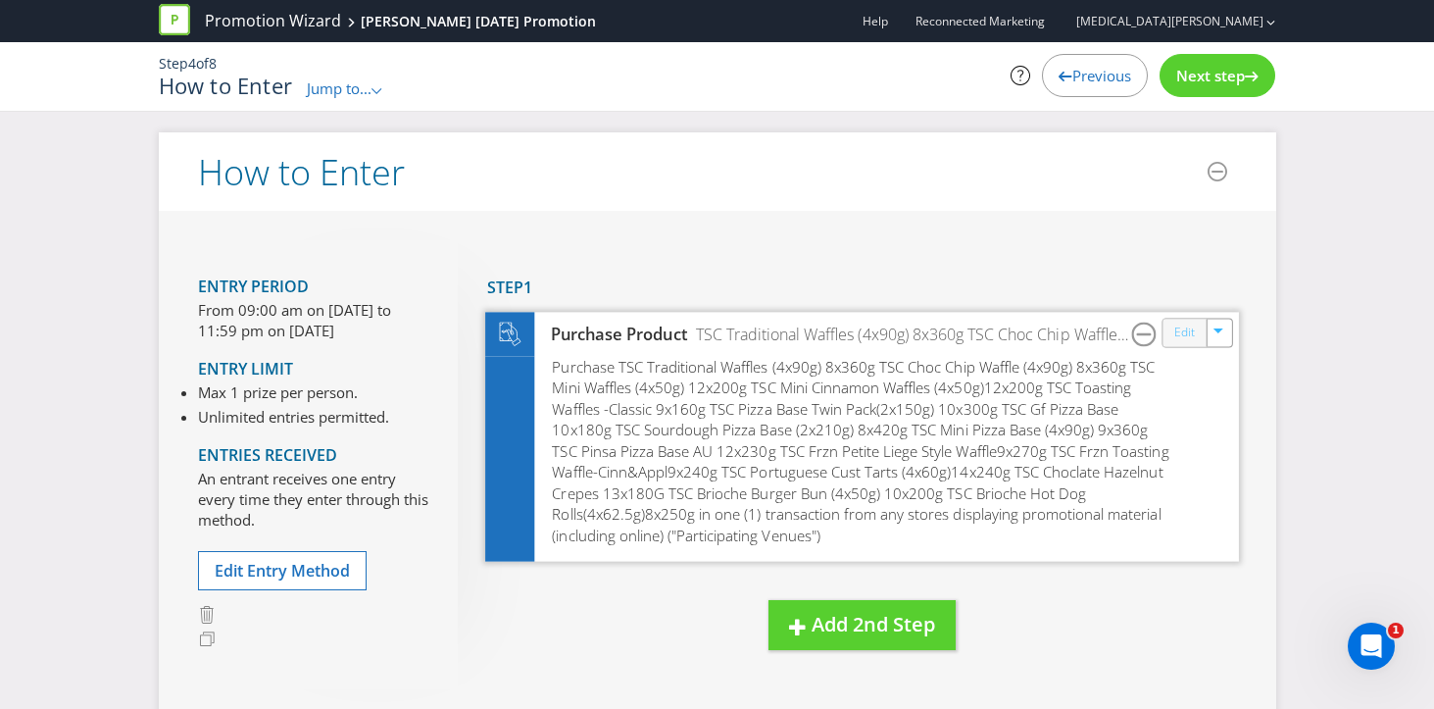
click at [1176, 333] on link "Edit" at bounding box center [1183, 332] width 21 height 23
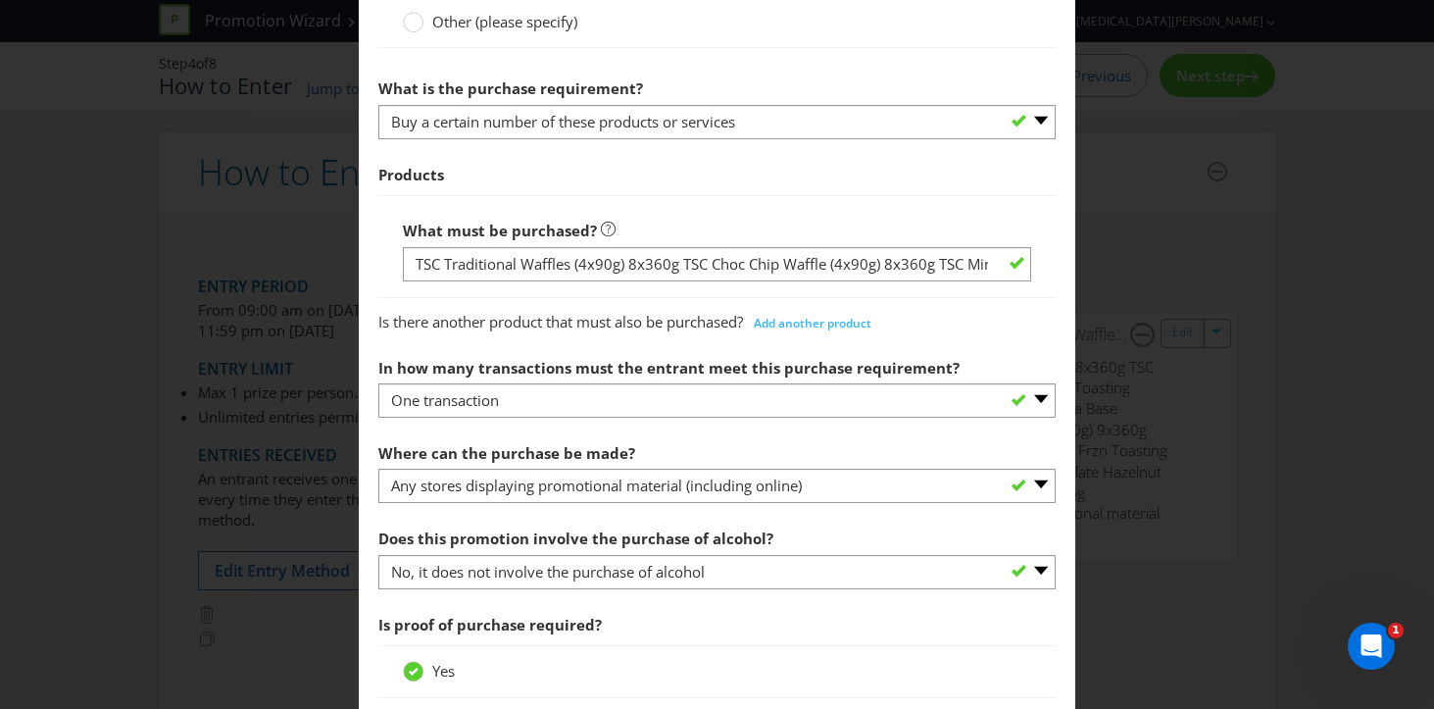
scroll to position [849, 0]
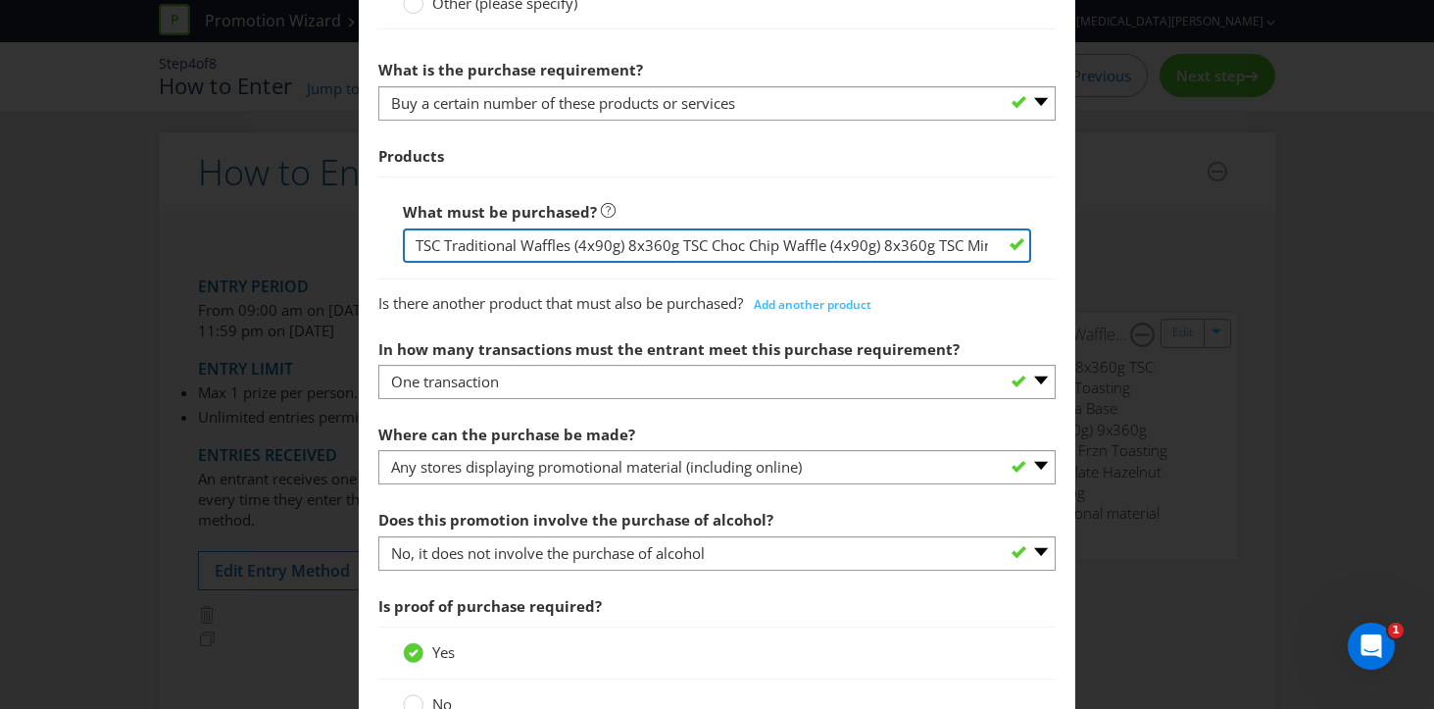
click at [518, 251] on input "TSC Traditional Waffles (4x90g) 8x360g TSC Choc Chip Waffle (4x90g) 8x360g TSC …" at bounding box center [717, 245] width 629 height 34
drag, startPoint x: 415, startPoint y: 245, endPoint x: 1114, endPoint y: 247, distance: 699.8
click at [1114, 247] on div "How to Enter To enter the entrant must... Make a Purchase Connect on Social Med…" at bounding box center [717, 354] width 1434 height 709
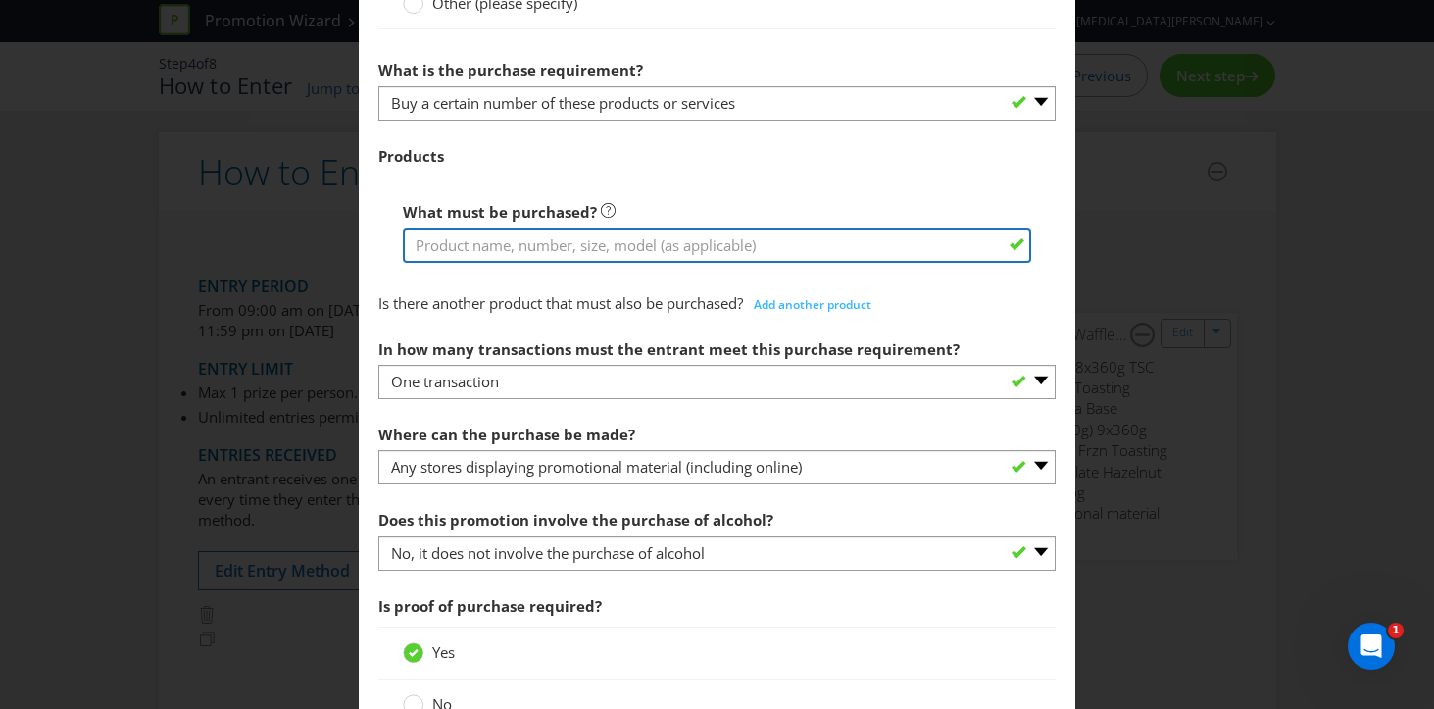
paste input "4112101 Classic Pizza Bases Twin Pack 4112106 Sourdough Pizza Bases 4112109 Pin…"
click at [557, 255] on input "4112101 Classic Pizza Bases Twin Pack 4112106 Sourdough Pizza Bases 4112109 Pin…" at bounding box center [717, 245] width 629 height 34
drag, startPoint x: 477, startPoint y: 245, endPoint x: 393, endPoint y: 242, distance: 84.3
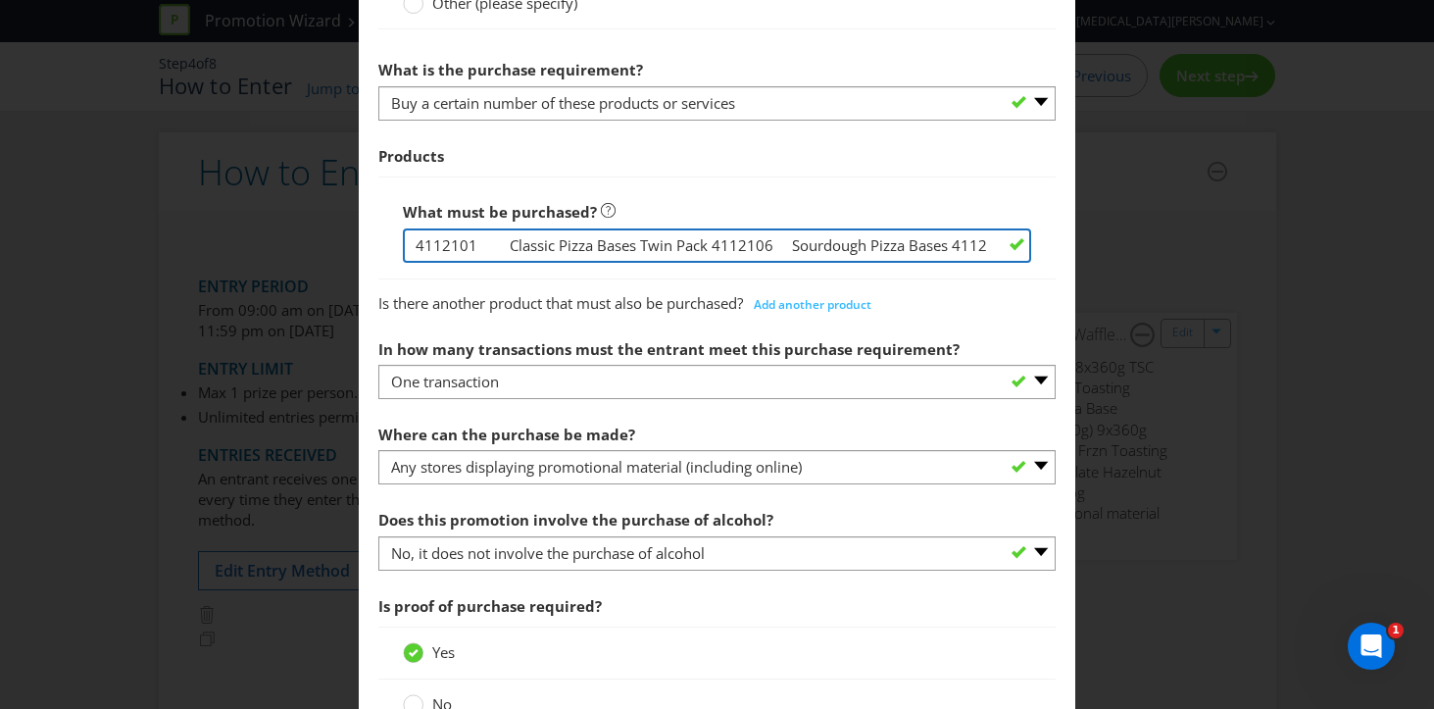
click at [393, 242] on div "What must be purchased? 4112101 Classic Pizza Bases Twin Pack 4112106 Sourdough…" at bounding box center [717, 227] width 678 height 102
click at [618, 241] on input "Classic Pizza Bases Twin Pack 4112106 Sourdough Pizza Bases 4112109 Pinsa Pizza…" at bounding box center [717, 245] width 629 height 34
drag, startPoint x: 694, startPoint y: 245, endPoint x: 621, endPoint y: 244, distance: 72.5
click at [621, 244] on input "Classic Pizza Bases Twin Pack, 4112106 Sourdough Pizza Bases 4112109 Pinsa Pizz…" at bounding box center [717, 245] width 629 height 34
drag, startPoint x: 874, startPoint y: 240, endPoint x: 780, endPoint y: 242, distance: 94.1
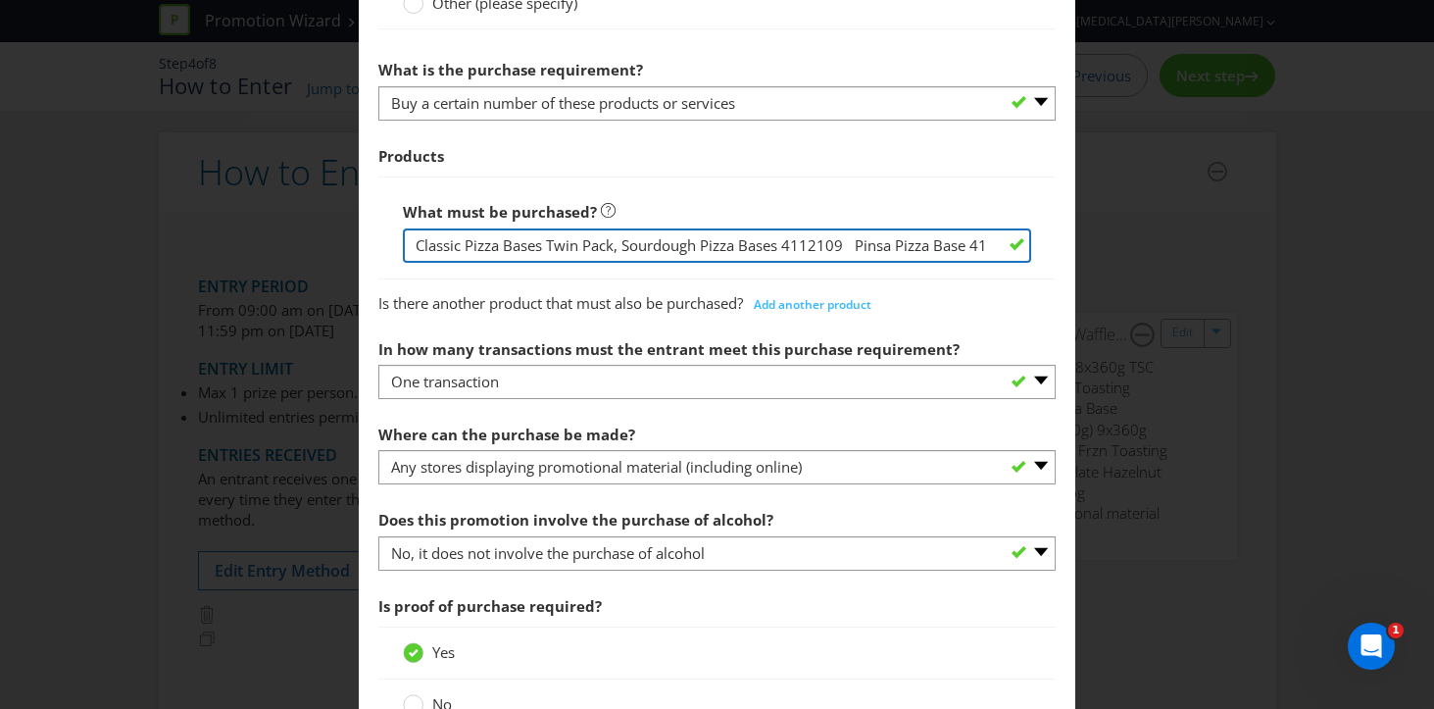
click at [780, 242] on input "Classic Pizza Bases Twin Pack, Sourdough Pizza Bases 4112109 Pinsa Pizza Base 4…" at bounding box center [717, 245] width 629 height 34
drag, startPoint x: 904, startPoint y: 240, endPoint x: 964, endPoint y: 243, distance: 59.9
click at [964, 243] on input "Classic Pizza Bases Twin Pack, Sourdough Pizza Bases, Pinsa Pizza Base 4112108 …" at bounding box center [717, 245] width 629 height 34
click at [954, 240] on input "Classic Pizza Bases Twin Pack, Sourdough Pizza Bases, Pinsa Pizza Base, Mini Pi…" at bounding box center [717, 245] width 629 height 34
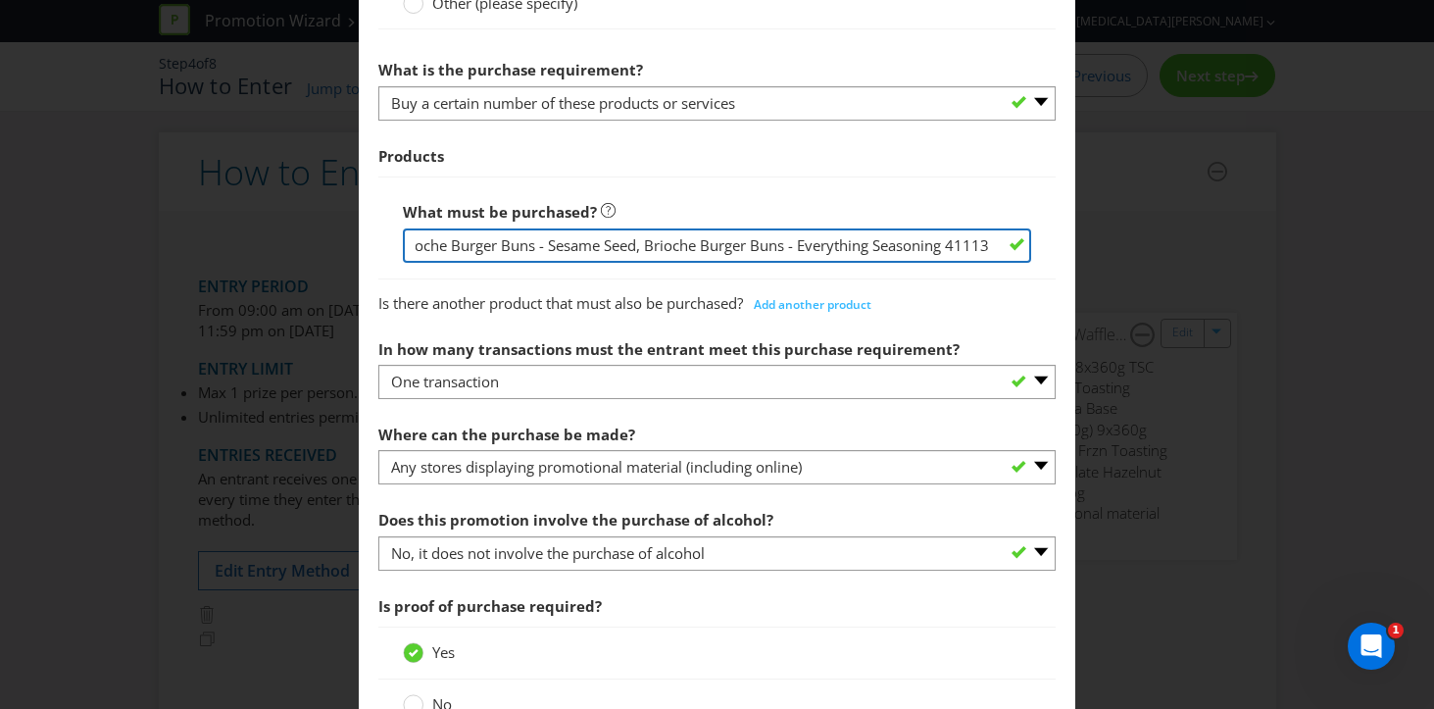
scroll to position [0, 1132]
drag, startPoint x: 904, startPoint y: 246, endPoint x: 823, endPoint y: 244, distance: 80.4
click at [823, 244] on input "Classic Pizza Bases Twin Pack, Sourdough Pizza Bases, Pinsa Pizza Base, Mini Pi…" at bounding box center [717, 245] width 629 height 34
drag, startPoint x: 930, startPoint y: 241, endPoint x: 858, endPoint y: 238, distance: 72.6
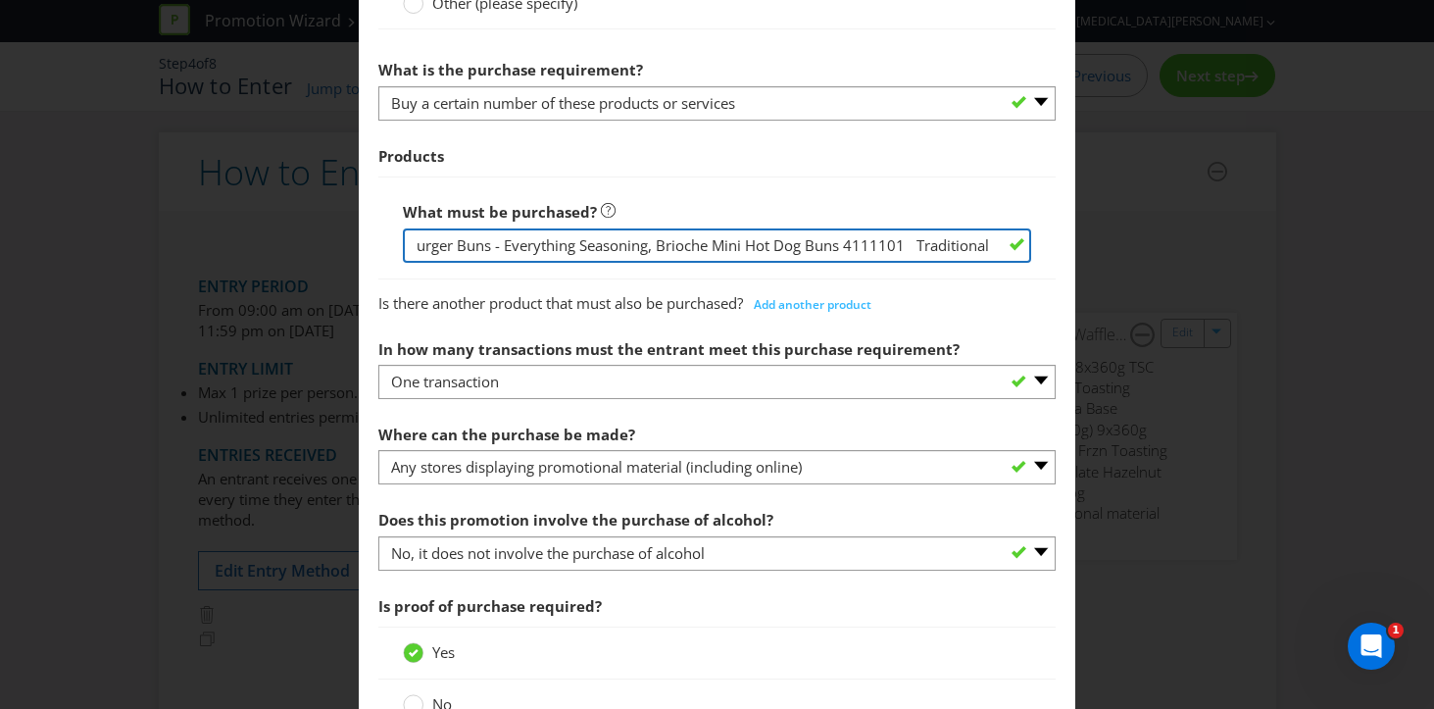
click at [858, 238] on input "Classic Pizza Bases Twin Pack, Sourdough Pizza Bases, Pinsa Pizza Base, Mini Pi…" at bounding box center [717, 245] width 629 height 34
drag, startPoint x: 967, startPoint y: 242, endPoint x: 868, endPoint y: 242, distance: 99.0
click at [868, 242] on input "Classic Pizza Bases Twin Pack, Sourdough Pizza Bases, Pinsa Pizza Base, Mini Pi…" at bounding box center [717, 245] width 629 height 34
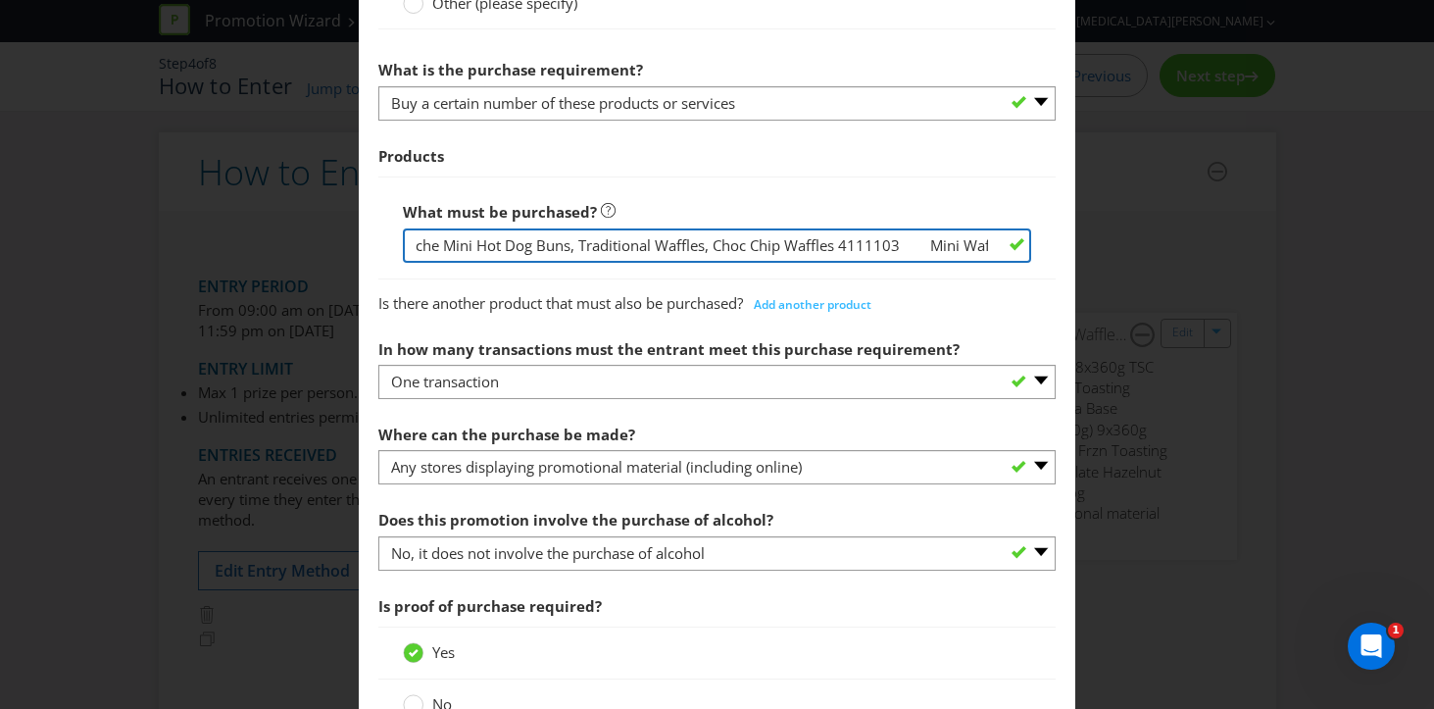
drag, startPoint x: 939, startPoint y: 243, endPoint x: 849, endPoint y: 242, distance: 90.2
click at [849, 242] on input "Classic Pizza Bases Twin Pack, Sourdough Pizza Bases, Pinsa Pizza Base, Mini Pi…" at bounding box center [717, 245] width 629 height 34
drag, startPoint x: 930, startPoint y: 244, endPoint x: 841, endPoint y: 239, distance: 89.3
click at [841, 239] on input "Classic Pizza Bases Twin Pack, Sourdough Pizza Bases, Pinsa Pizza Base, Mini Pi…" at bounding box center [717, 245] width 629 height 34
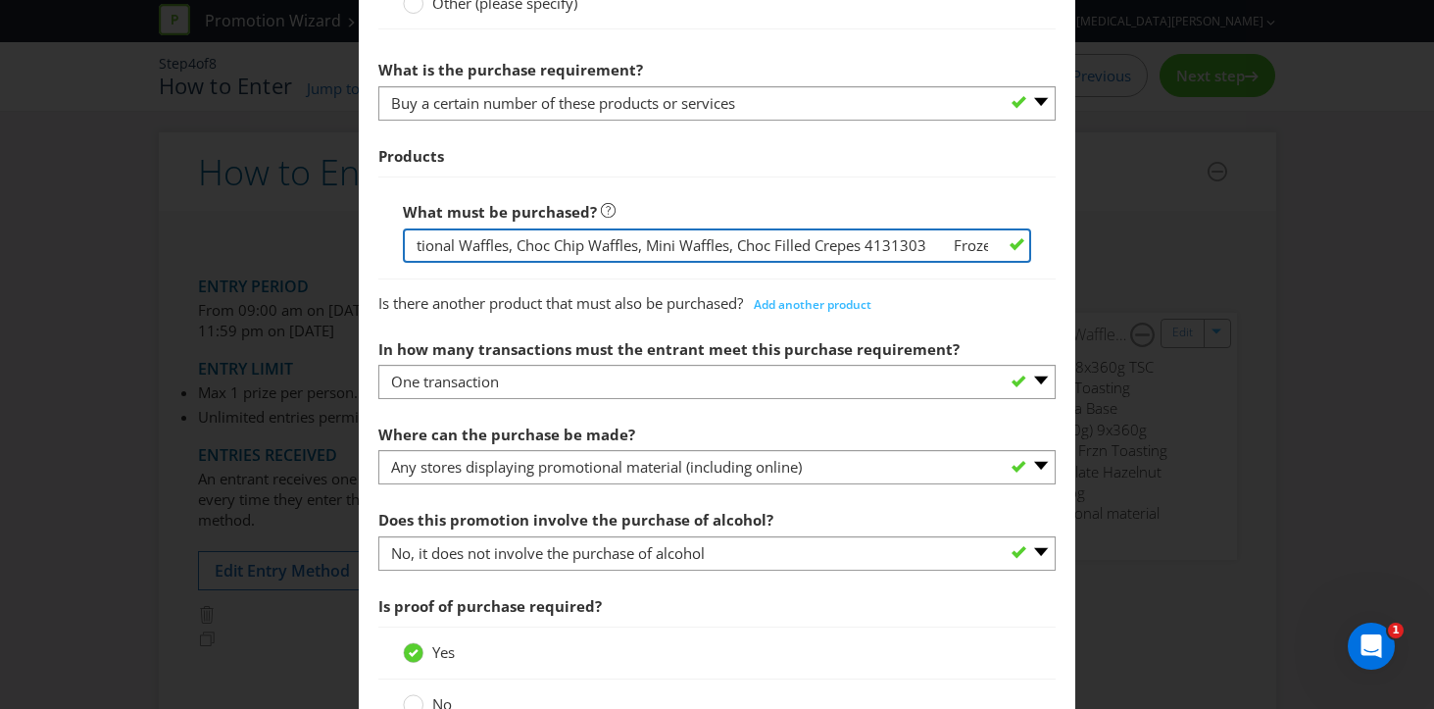
scroll to position [0, 1779]
drag, startPoint x: 929, startPoint y: 243, endPoint x: 852, endPoint y: 242, distance: 77.4
click at [852, 242] on input "Classic Pizza Bases Twin Pack, Sourdough Pizza Bases, Pinsa Pizza Base, Mini Pi…" at bounding box center [717, 245] width 629 height 34
type input "Classic Pizza Bases Twin Pack, Sourdough Pizza Bases, Pinsa Pizza Base, Mini Pi…"
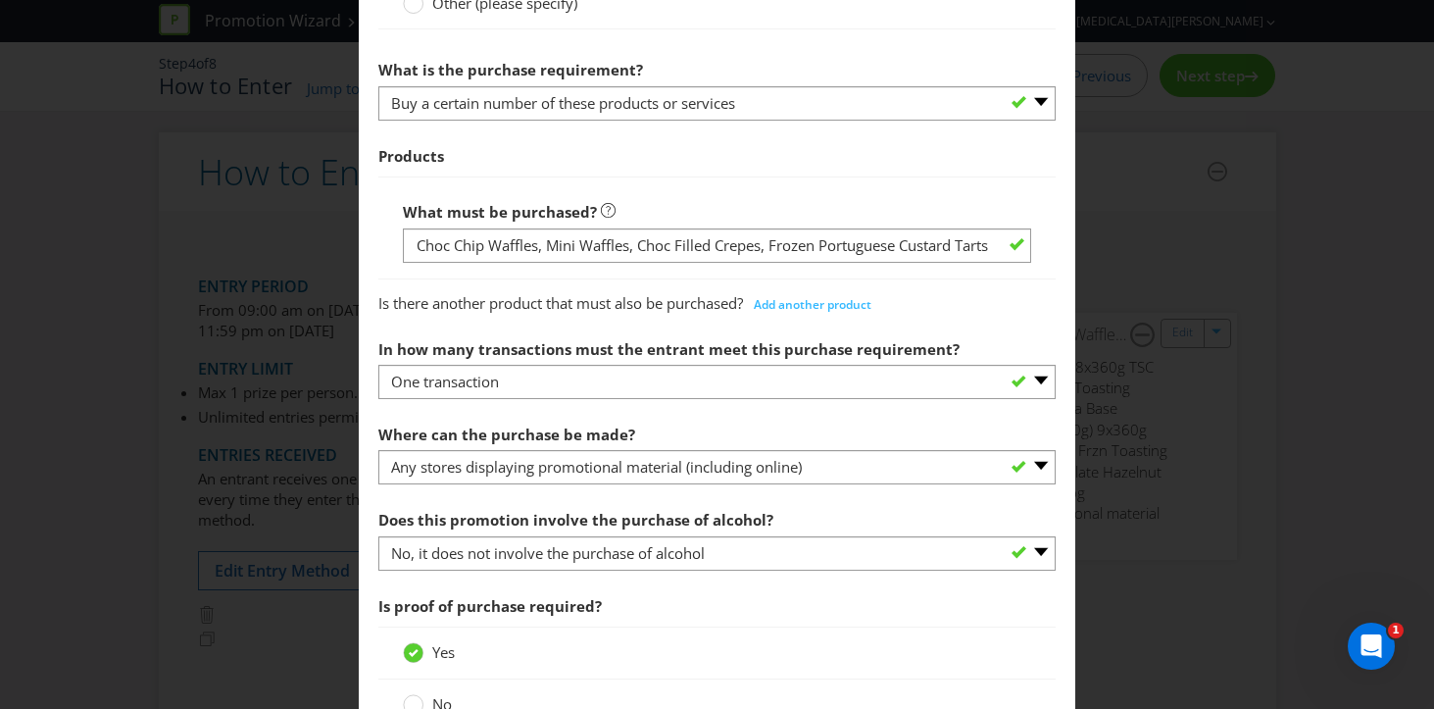
click at [977, 303] on div "Is there another product that must also be purchased? Add another product" at bounding box center [717, 299] width 678 height 39
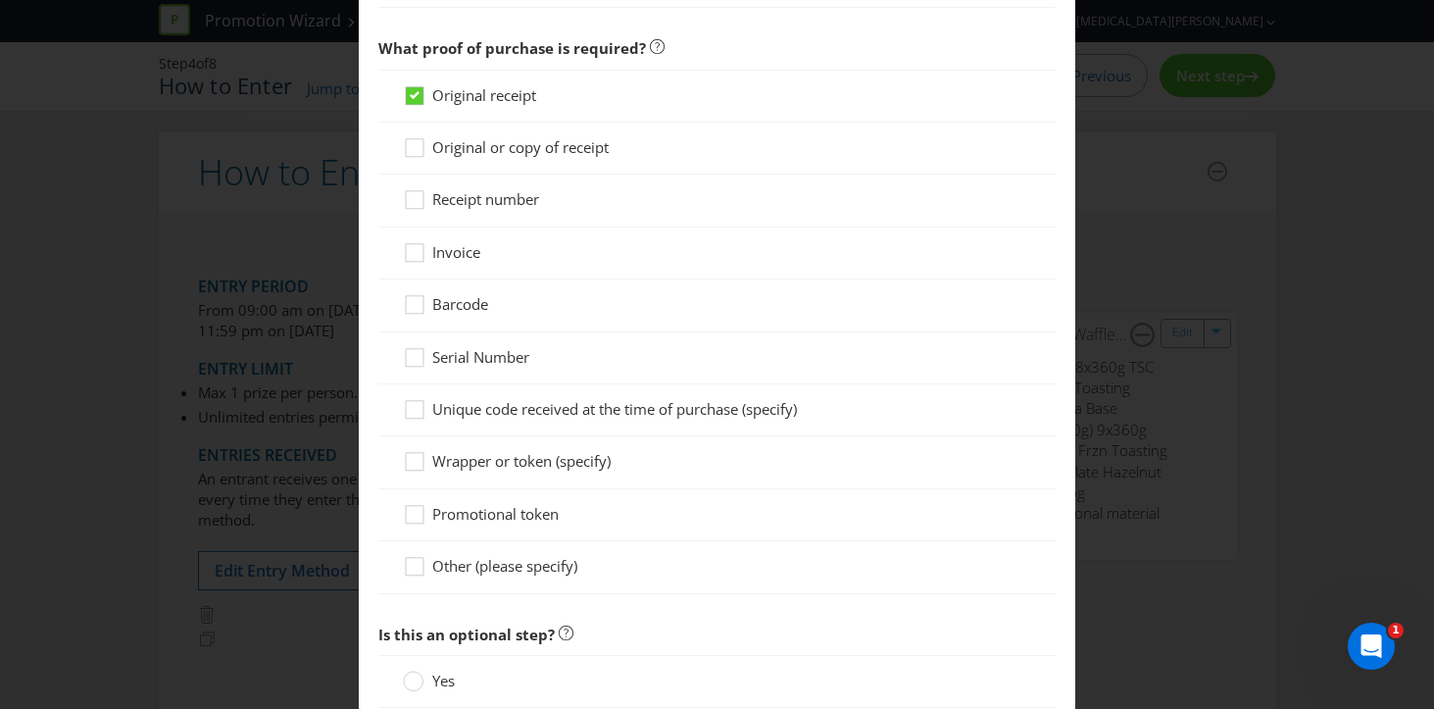
scroll to position [1573, 0]
click at [410, 197] on icon at bounding box center [417, 201] width 29 height 29
click at [0, 0] on input "Receipt number" at bounding box center [0, 0] width 0 height 0
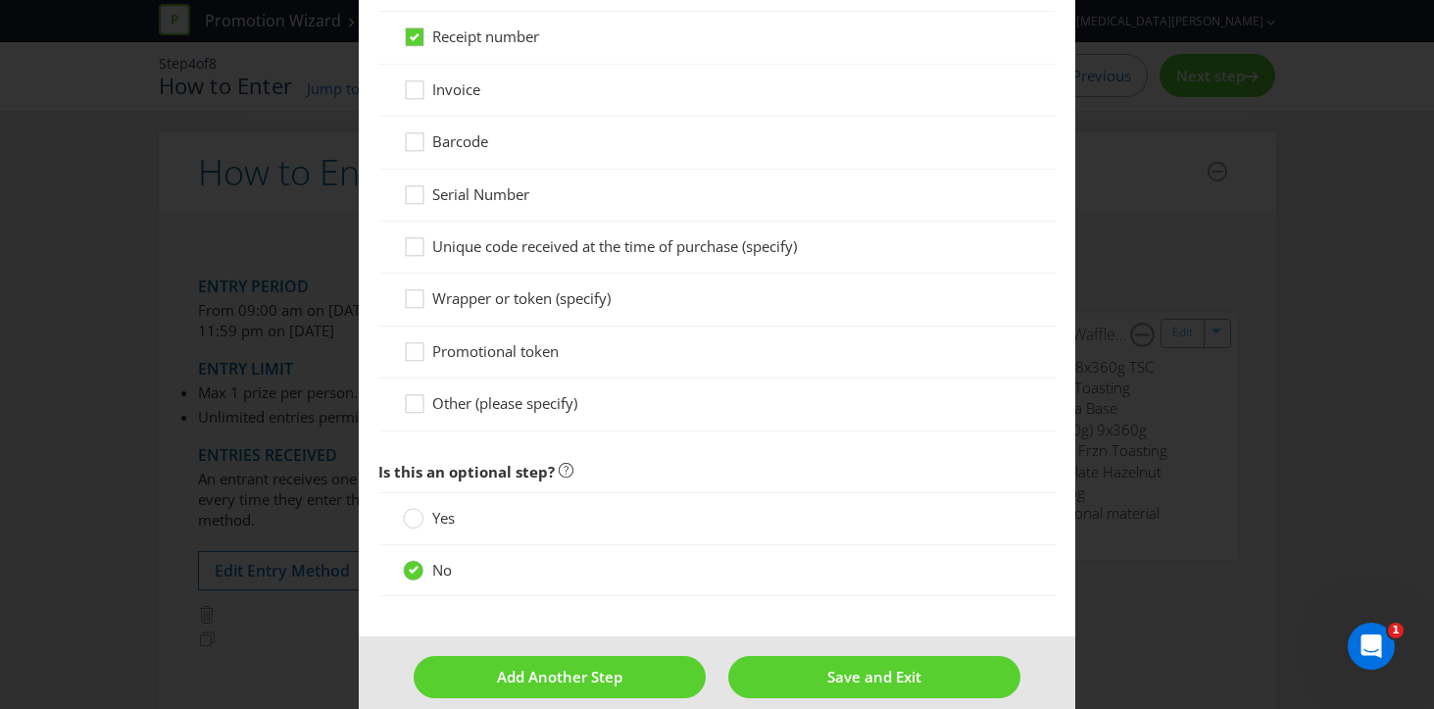
scroll to position [1757, 0]
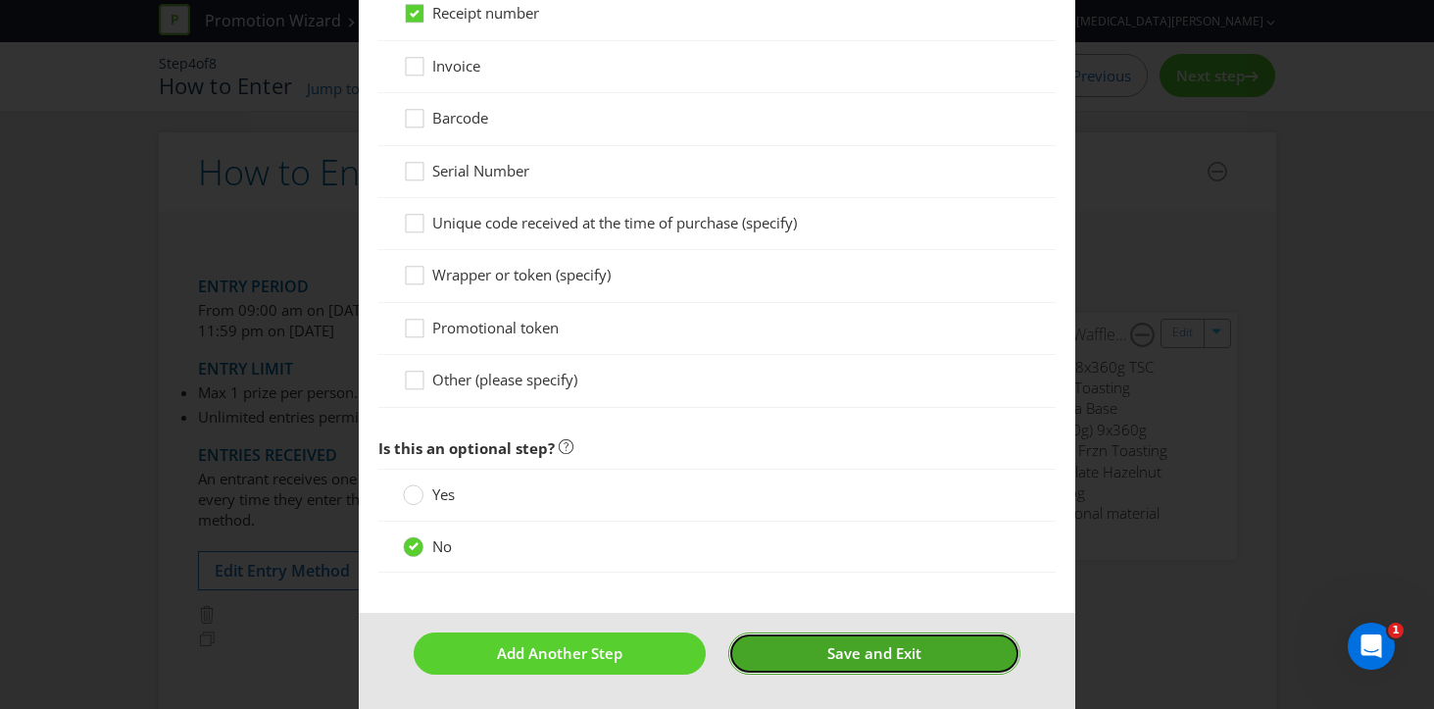
click at [802, 648] on button "Save and Exit" at bounding box center [874, 653] width 292 height 42
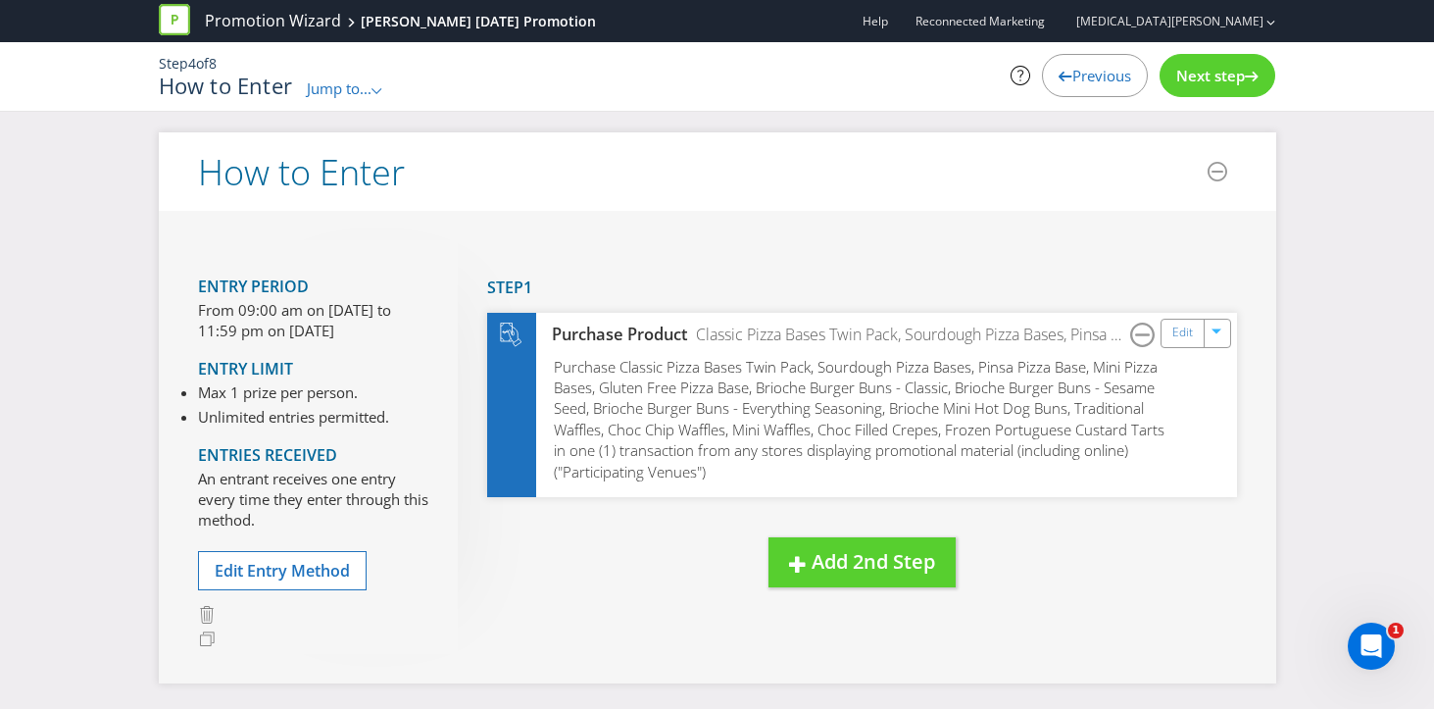
click at [1221, 88] on div "Next step" at bounding box center [1218, 75] width 116 height 43
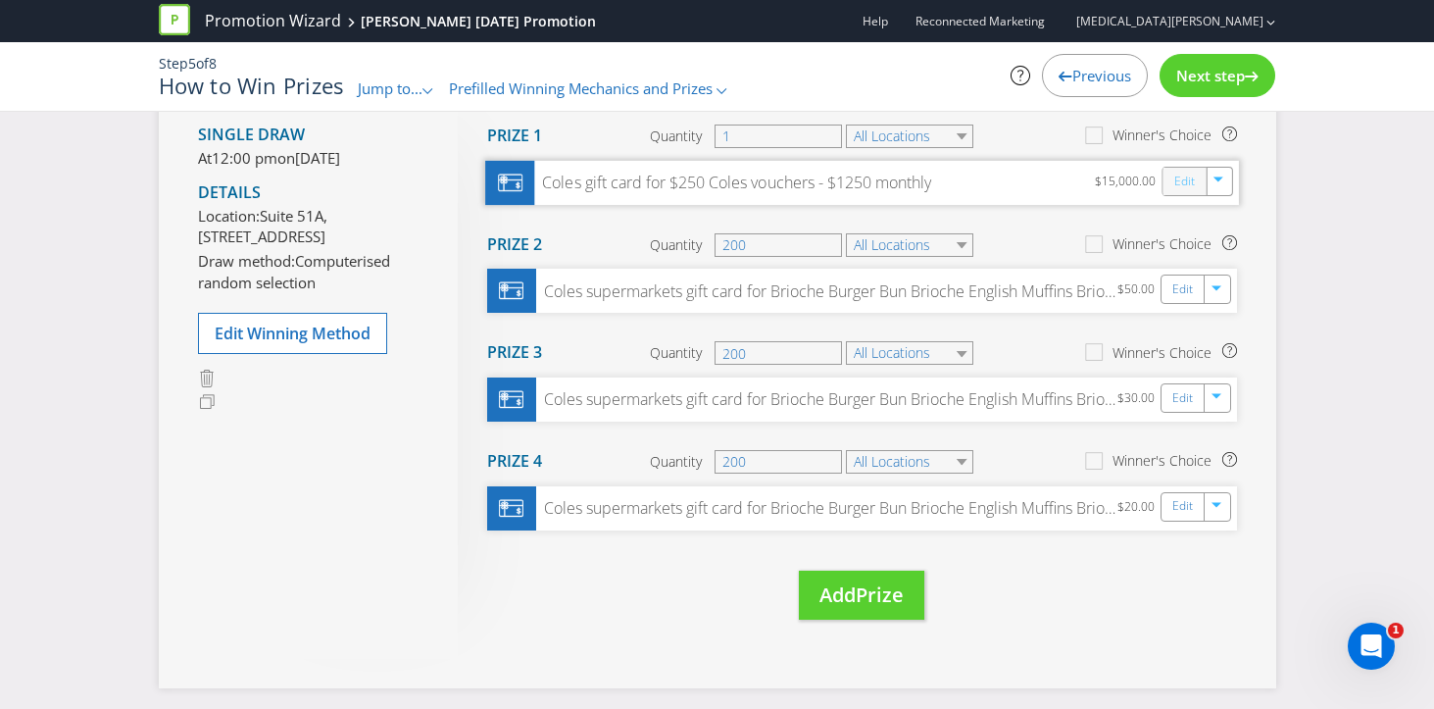
scroll to position [300, 0]
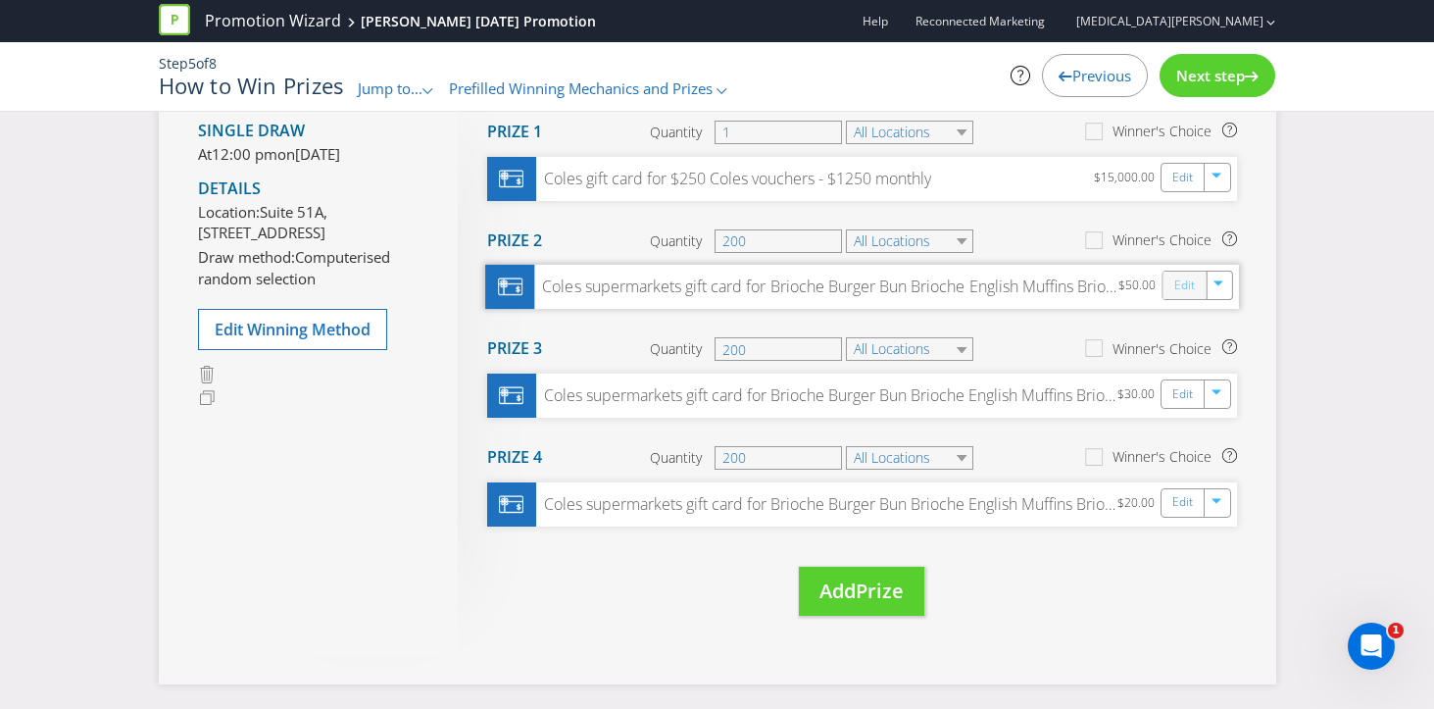
click at [1176, 283] on link "Edit" at bounding box center [1183, 285] width 21 height 23
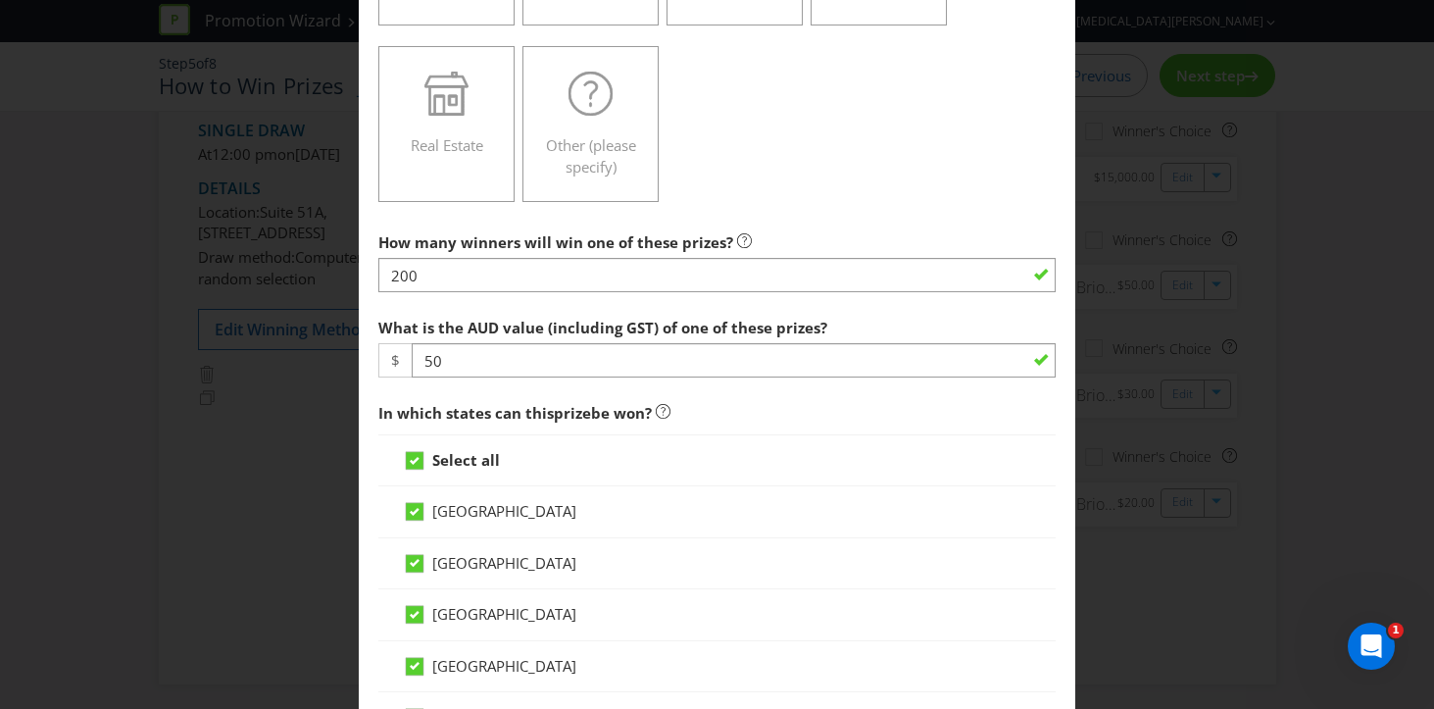
scroll to position [615, 0]
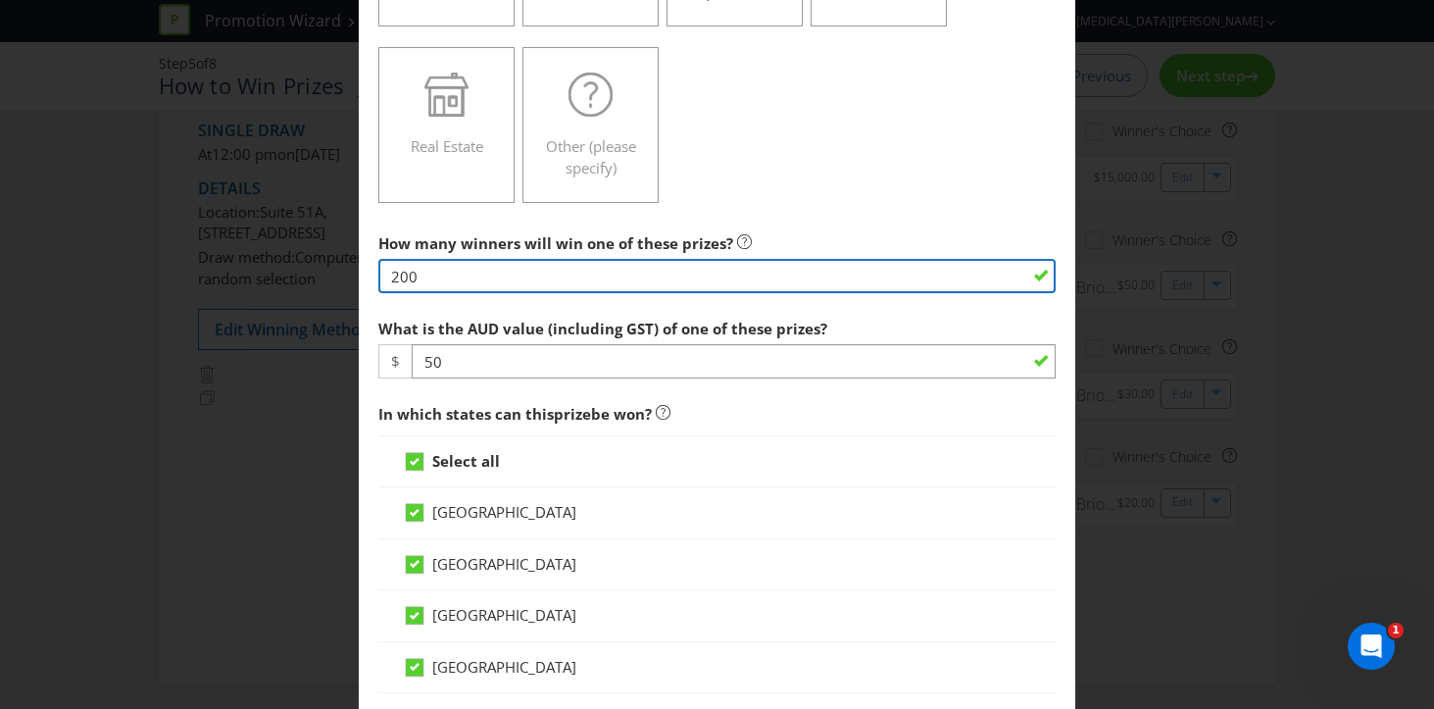
drag, startPoint x: 488, startPoint y: 271, endPoint x: 382, endPoint y: 262, distance: 106.2
click at [382, 262] on input "200" at bounding box center [717, 276] width 678 height 34
type input "350"
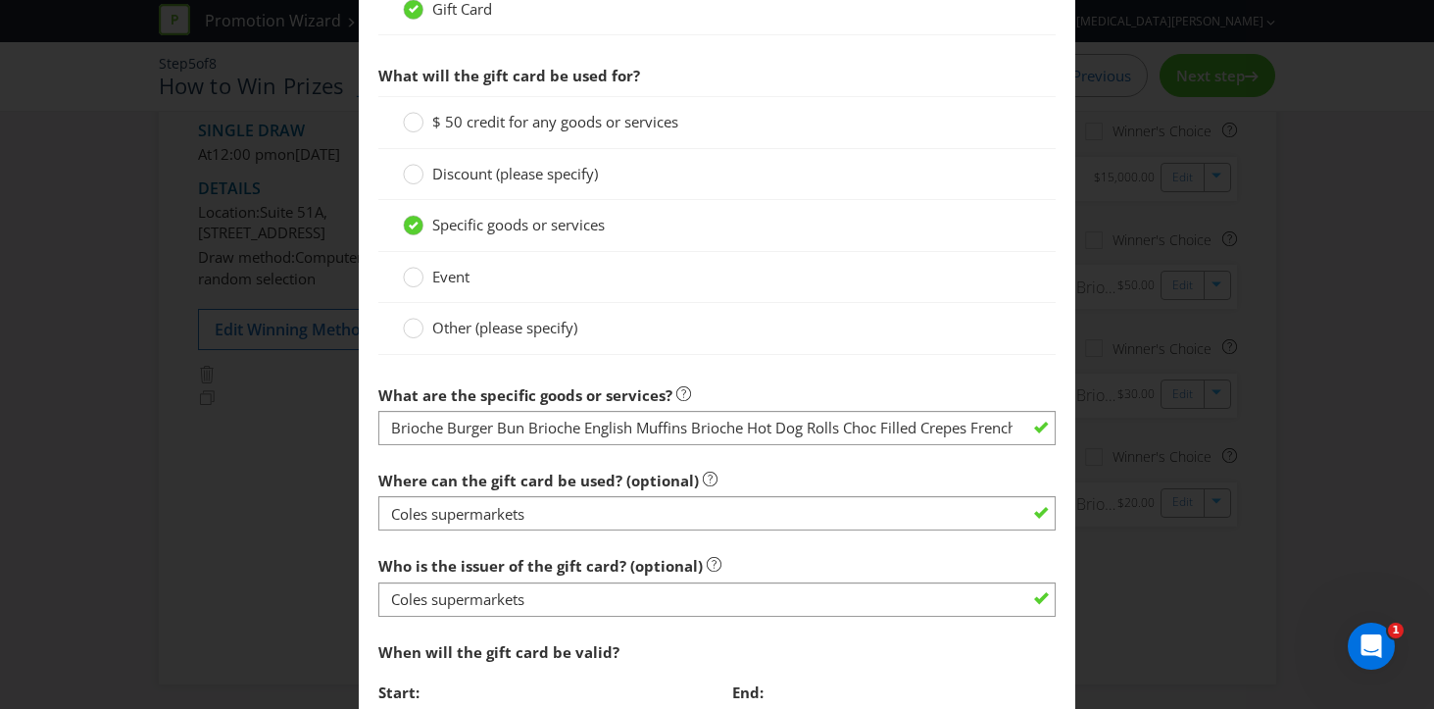
scroll to position [1742, 0]
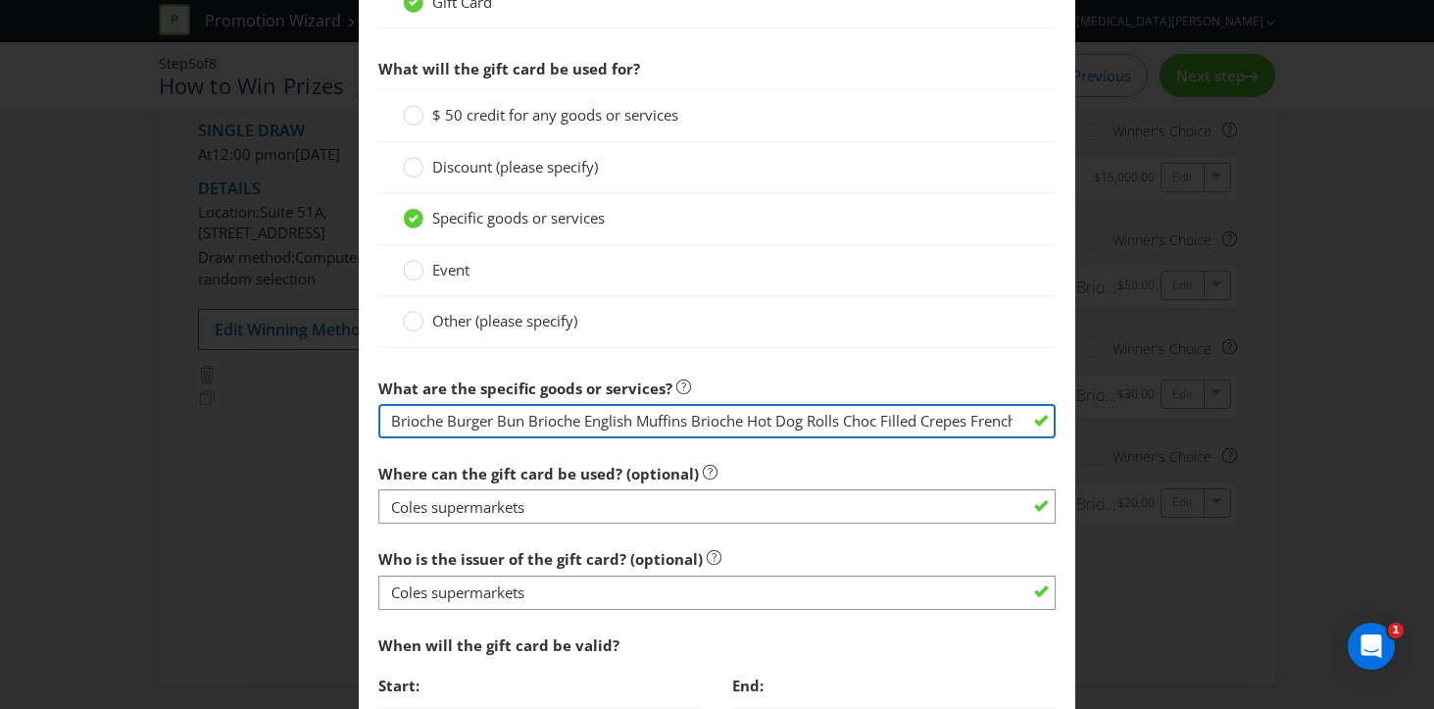
click at [457, 419] on input "Brioche Burger Bun Brioche English Muffins Brioche Hot Dog Rolls Choc Filled Cr…" at bounding box center [717, 421] width 678 height 34
drag, startPoint x: 393, startPoint y: 418, endPoint x: 1057, endPoint y: 431, distance: 663.7
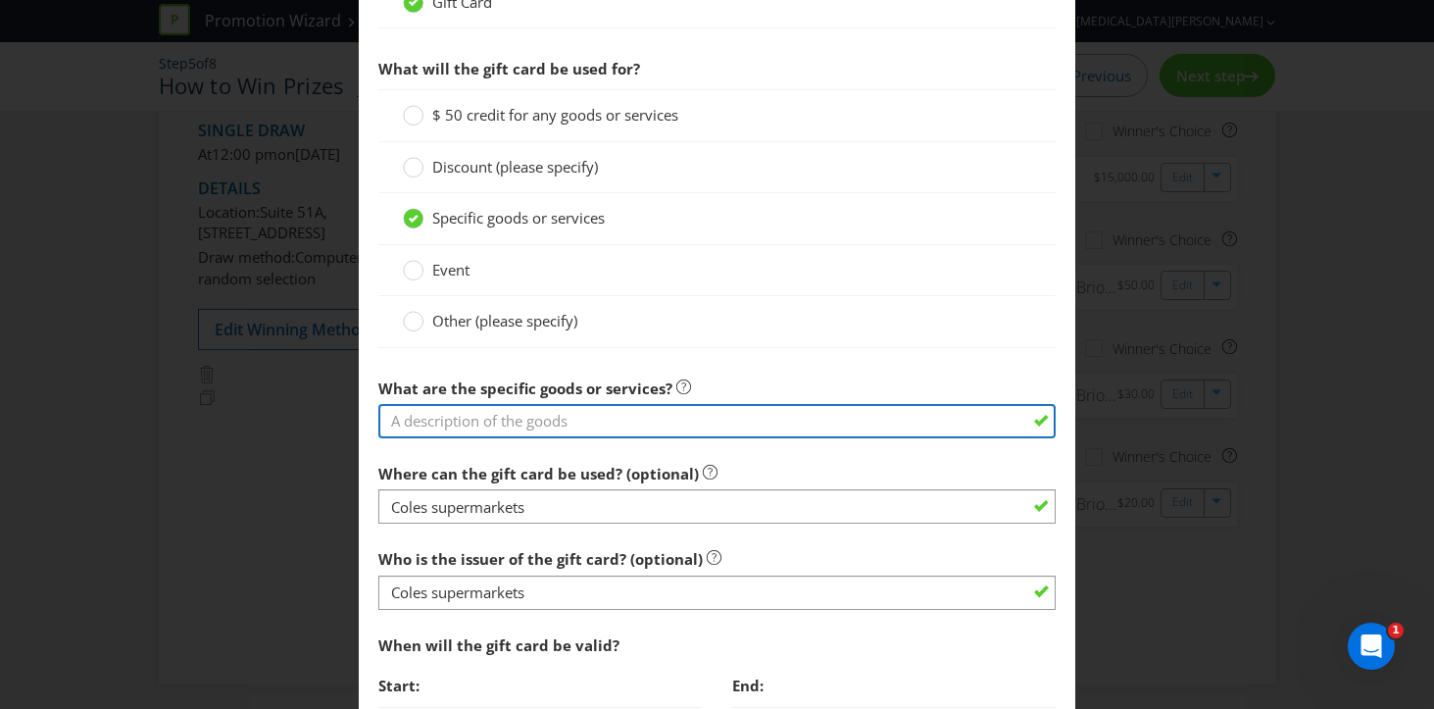
scroll to position [0, 0]
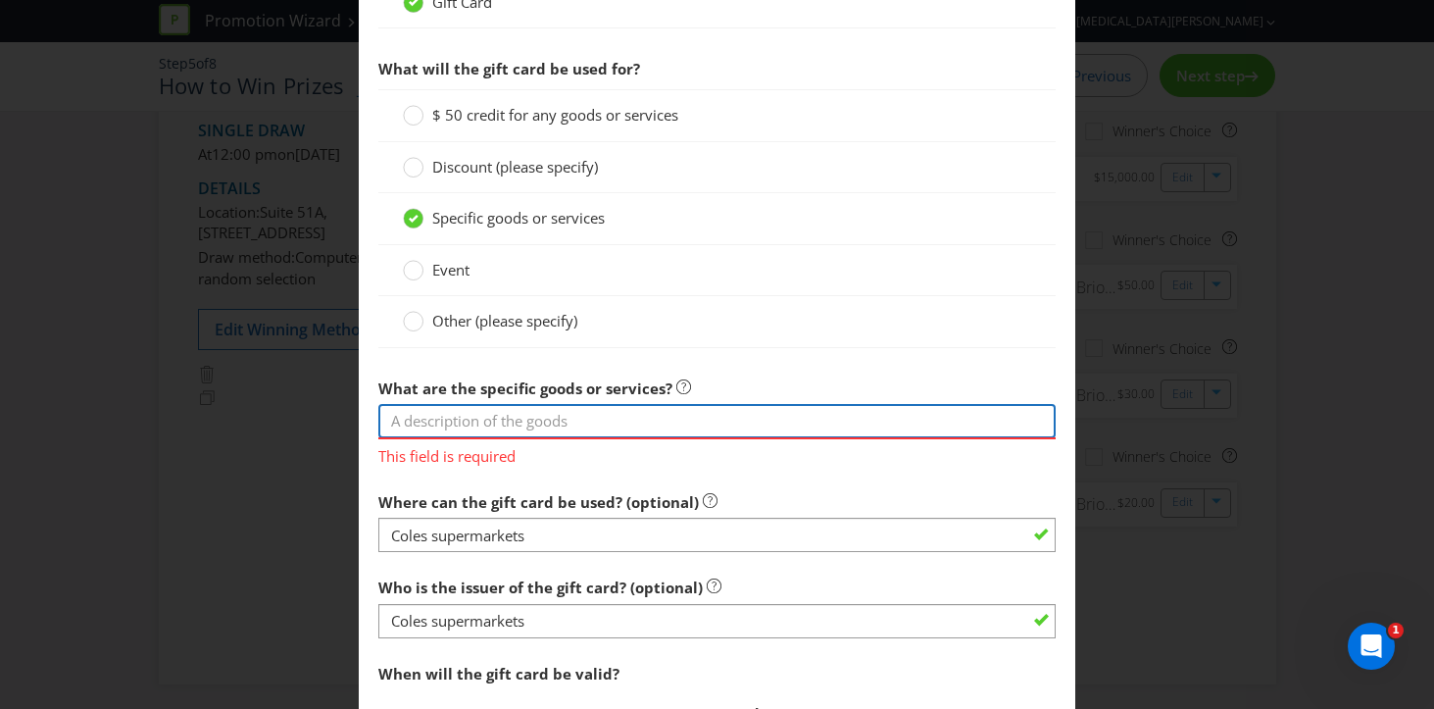
click at [549, 414] on input "text" at bounding box center [717, 421] width 678 height 34
paste input "4112101 Classic Pizza Bases Twin Pack 4112106 Sourdough Pizza Bases 4112109 Pin…"
drag, startPoint x: 450, startPoint y: 422, endPoint x: 473, endPoint y: 402, distance: 31.3
click at [473, 402] on div "What are the specific goods or services? 4112101 Classic Pizza Bases Twin Pack …" at bounding box center [717, 418] width 678 height 99
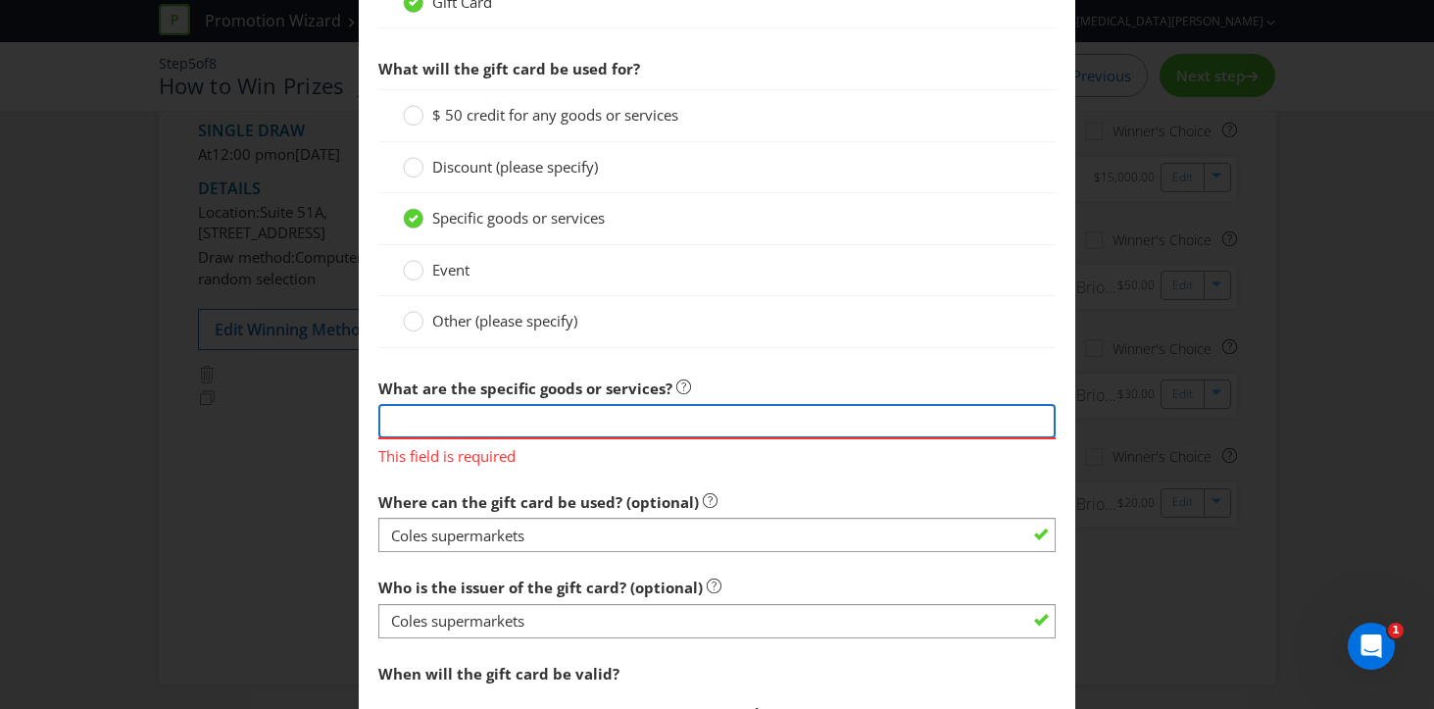
click at [524, 420] on input "4112101 Classic Pizza Bases Twin Pack 4112106 Sourdough Pizza Bases 4112109 Pin…" at bounding box center [717, 421] width 678 height 34
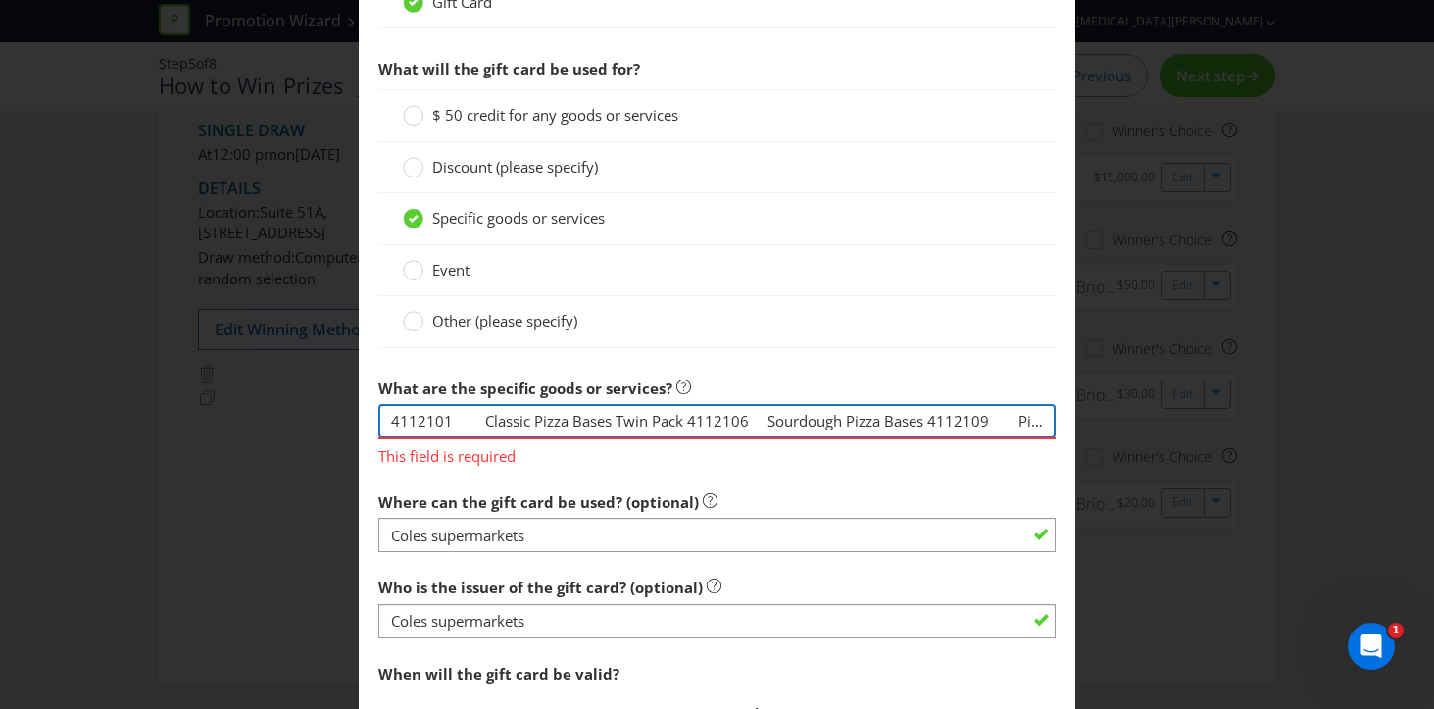
drag, startPoint x: 524, startPoint y: 420, endPoint x: 288, endPoint y: 414, distance: 236.3
click at [288, 414] on div "Edit Prize [GEOGRAPHIC_DATA] [GEOGRAPHIC_DATA] [GEOGRAPHIC_DATA] [GEOGRAPHIC_DA…" at bounding box center [717, 354] width 1434 height 709
click at [452, 419] on input "4112101 Classic Pizza Bases Twin Pack 4112106 Sourdough Pizza Bases 4112109 Pin…" at bounding box center [717, 421] width 678 height 34
drag, startPoint x: 452, startPoint y: 419, endPoint x: 365, endPoint y: 408, distance: 87.9
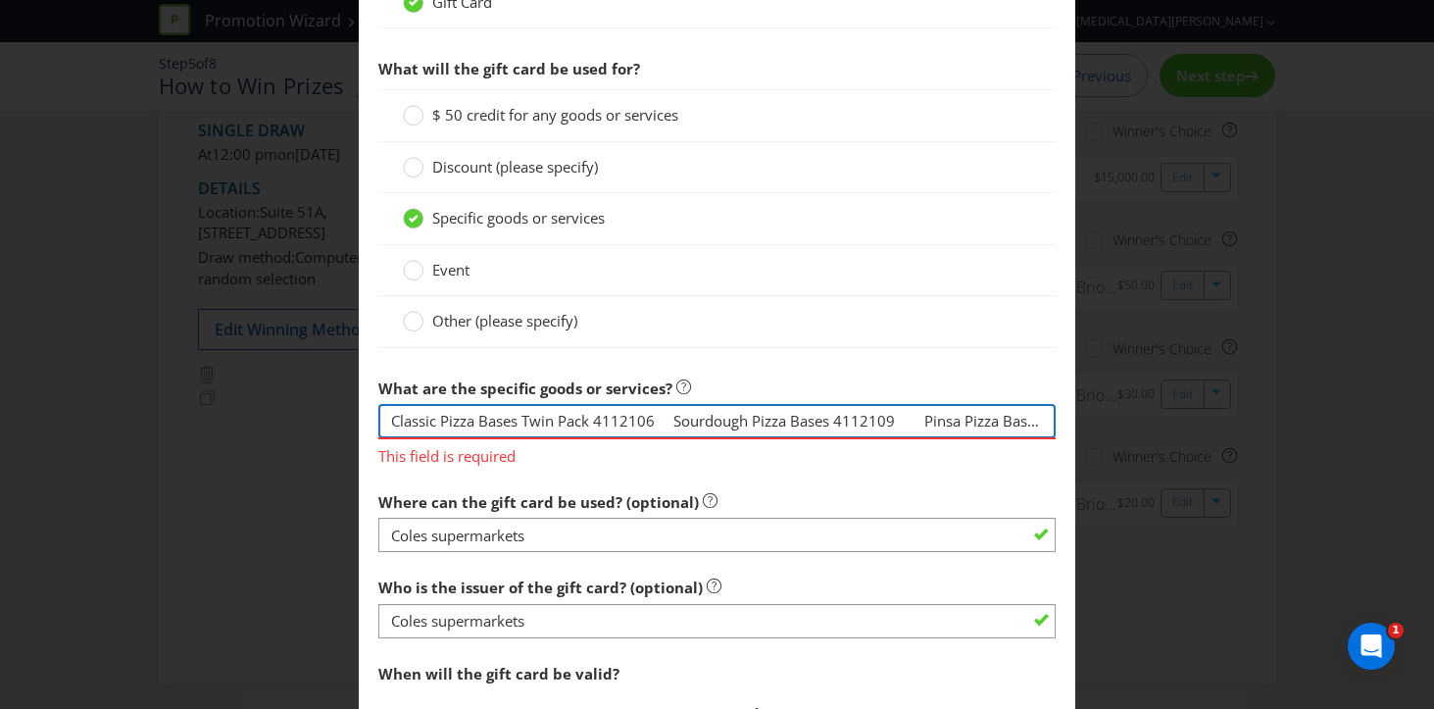
drag, startPoint x: 666, startPoint y: 419, endPoint x: 586, endPoint y: 418, distance: 79.4
click at [586, 418] on input "Classic Pizza Bases Twin Pack 4112106 Sourdough Pizza Bases 4112109 Pinsa Pizza…" at bounding box center [717, 421] width 678 height 34
drag, startPoint x: 850, startPoint y: 419, endPoint x: 767, endPoint y: 417, distance: 82.4
click at [767, 417] on input "Classic Pizza Bases Twin Pack, Sourdough Pizza Bases 4112109 Pinsa Pizza Base 4…" at bounding box center [717, 421] width 678 height 34
drag, startPoint x: 942, startPoint y: 420, endPoint x: 891, endPoint y: 420, distance: 51.0
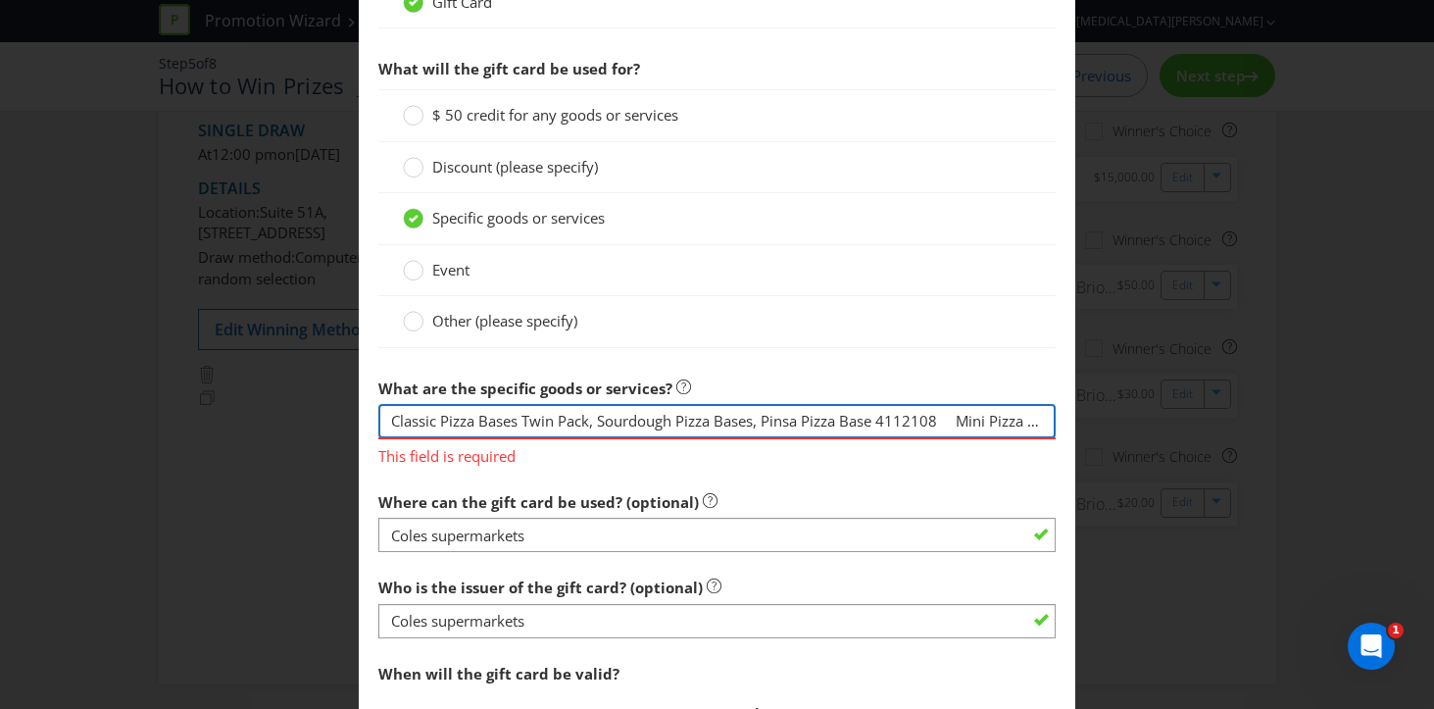
click at [891, 420] on input "Classic Pizza Bases Twin Pack, Sourdough Pizza Bases, Pinsa Pizza Base 4112108 …" at bounding box center [717, 421] width 678 height 34
drag, startPoint x: 904, startPoint y: 418, endPoint x: 841, endPoint y: 412, distance: 63.0
click at [841, 413] on input "Classic Pizza Bases Twin Pack, Sourdough Pizza Bases, Pinsa Pizza Base, Mini Pi…" at bounding box center [717, 421] width 678 height 34
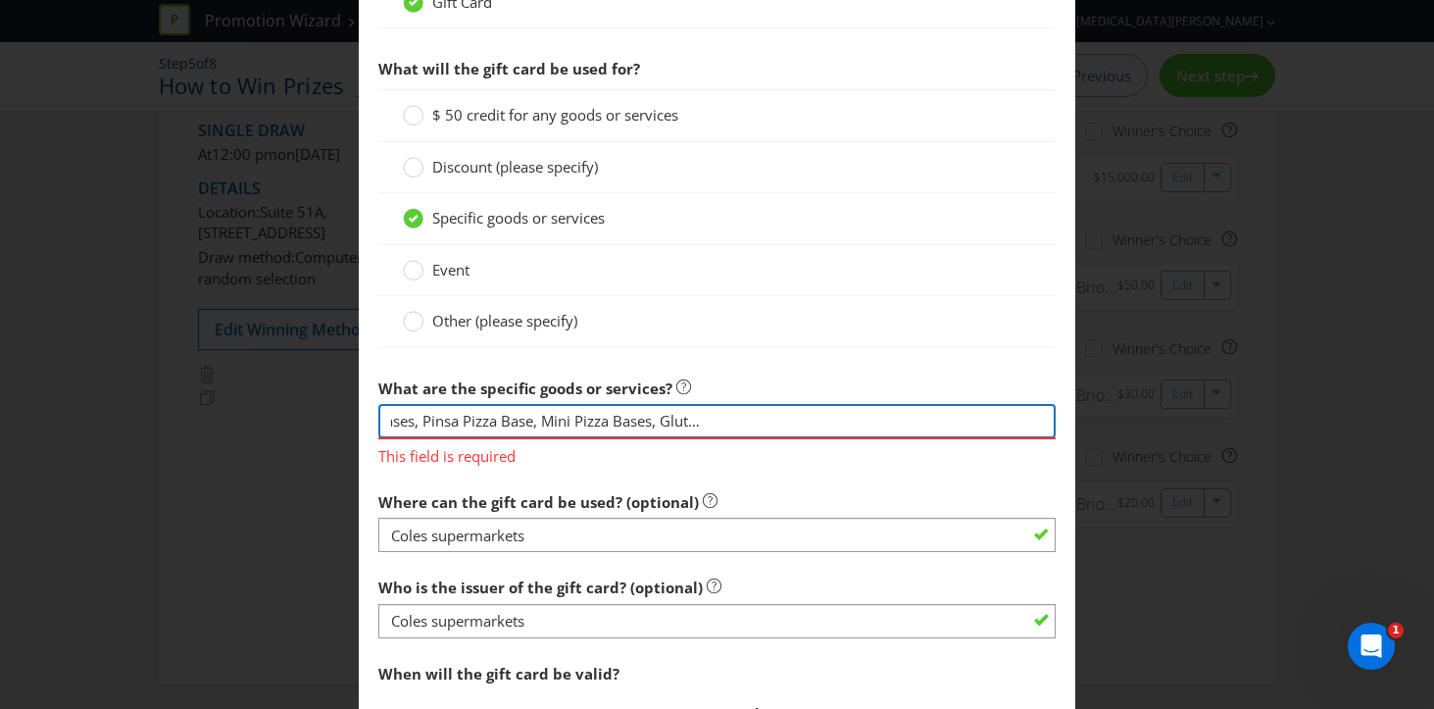
drag, startPoint x: 907, startPoint y: 419, endPoint x: 822, endPoint y: 418, distance: 84.3
click at [822, 418] on input "Classic Pizza Bases Twin Pack, Sourdough Pizza Bases, Pinsa Pizza Base, Mini Pi…" at bounding box center [717, 421] width 678 height 34
drag, startPoint x: 920, startPoint y: 421, endPoint x: 859, endPoint y: 422, distance: 61.8
click at [859, 422] on input "Classic Pizza Bases Twin Pack, Sourdough Pizza Bases, Pinsa Pizza Base, Mini Pi…" at bounding box center [717, 421] width 678 height 34
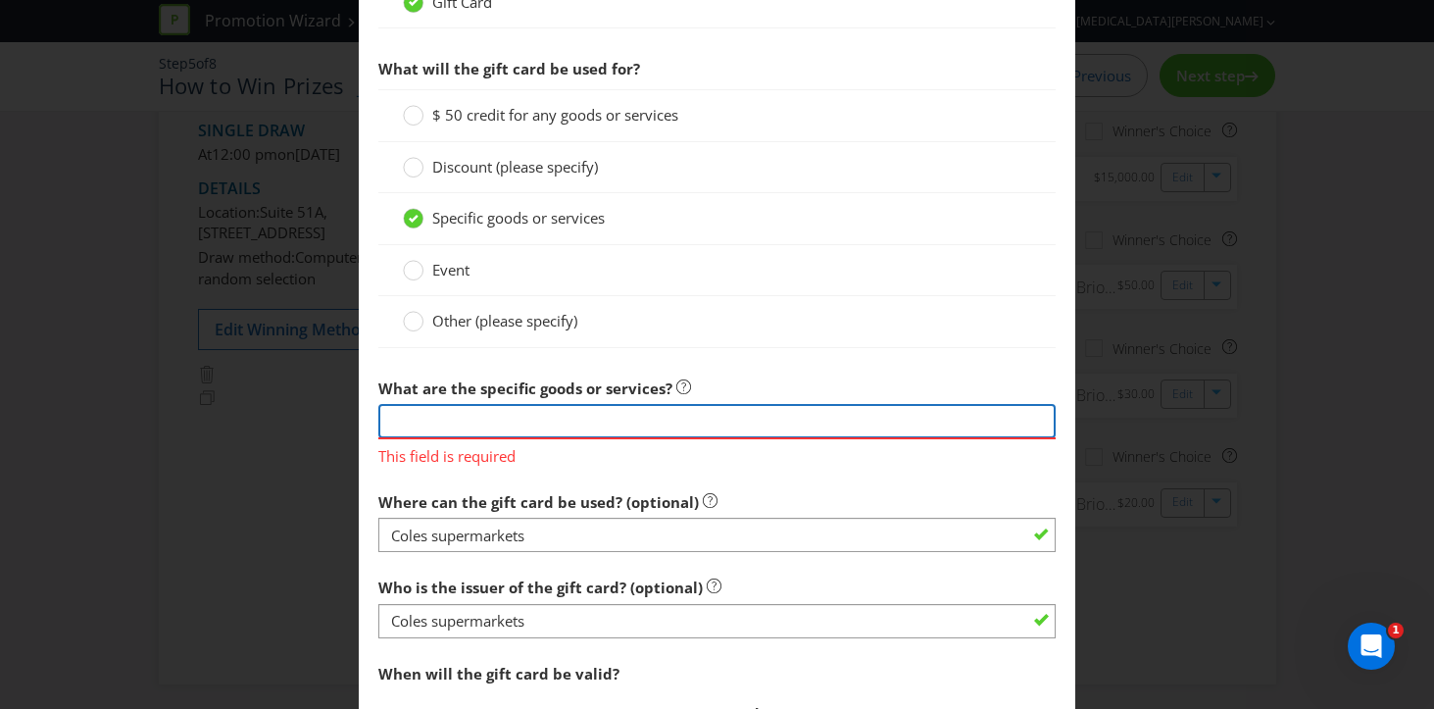
scroll to position [0, 859]
drag, startPoint x: 844, startPoint y: 420, endPoint x: 765, endPoint y: 417, distance: 79.5
click at [765, 417] on input "Classic Pizza Bases Twin Pack, Sourdough Pizza Bases, Pinsa Pizza Base, Mini Pi…" at bounding box center [717, 421] width 678 height 34
drag, startPoint x: 864, startPoint y: 418, endPoint x: 776, endPoint y: 416, distance: 87.3
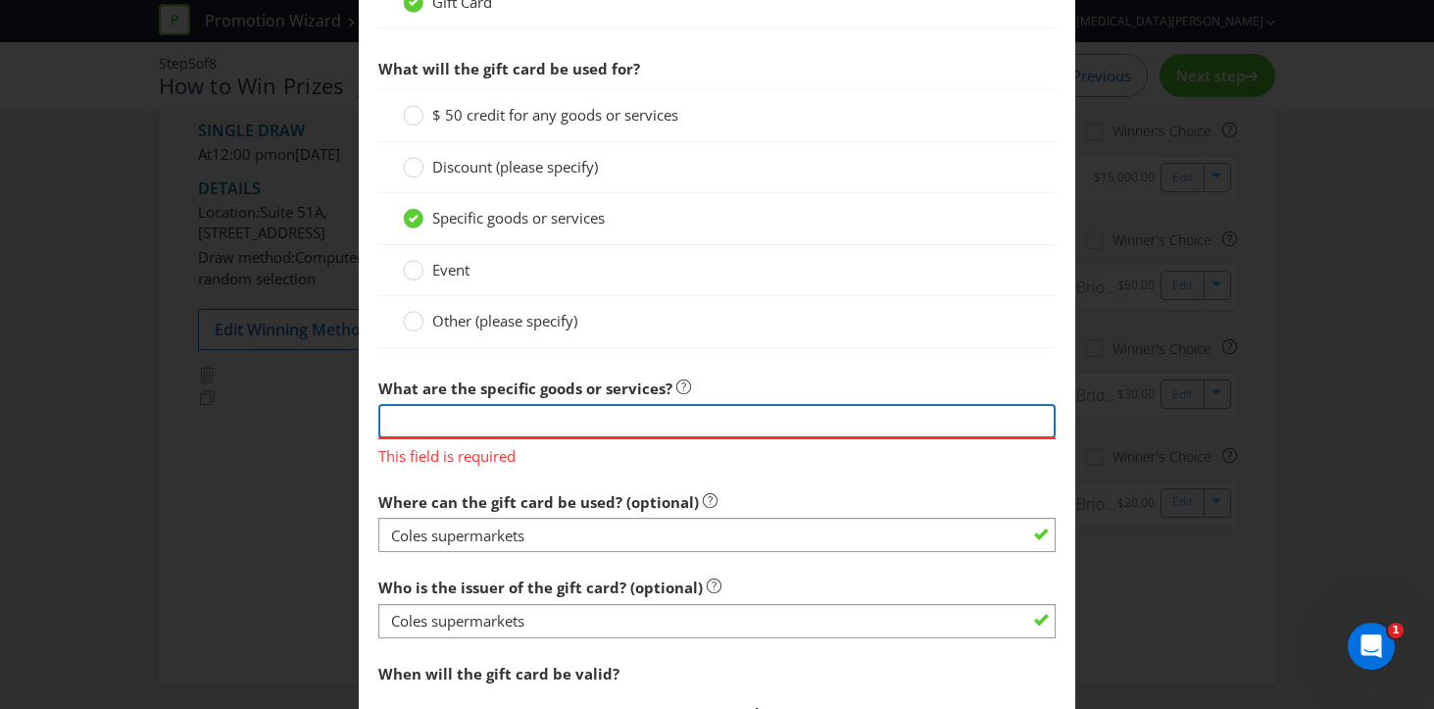
click at [776, 416] on input "Classic Pizza Bases Twin Pack, Sourdough Pizza Bases, Pinsa Pizza Base, Mini Pi…" at bounding box center [717, 421] width 678 height 34
drag, startPoint x: 1032, startPoint y: 417, endPoint x: 973, endPoint y: 415, distance: 58.8
click at [973, 415] on input "Classic Pizza Bases Twin Pack, Sourdough Pizza Bases, Pinsa Pizza Base, Mini Pi…" at bounding box center [717, 421] width 678 height 34
drag, startPoint x: 965, startPoint y: 420, endPoint x: 866, endPoint y: 421, distance: 99.0
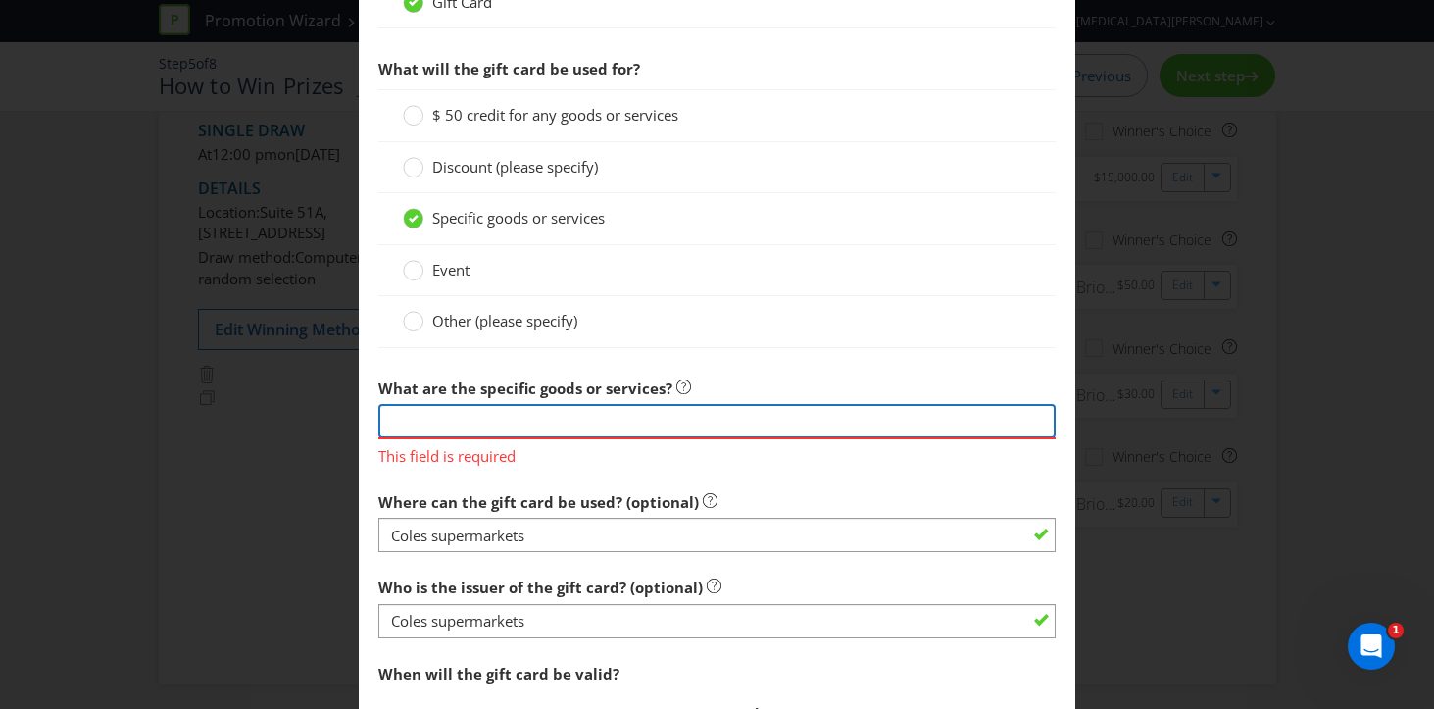
click at [866, 421] on input "Classic Pizza Bases Twin Pack, Sourdough Pizza Bases, Pinsa Pizza Base, Mini Pi…" at bounding box center [717, 421] width 678 height 34
drag, startPoint x: 871, startPoint y: 424, endPoint x: 773, endPoint y: 417, distance: 98.3
click at [773, 417] on input "Classic Pizza Bases Twin Pack, Sourdough Pizza Bases, Pinsa Pizza Base, Mini Pi…" at bounding box center [717, 421] width 678 height 34
drag, startPoint x: 964, startPoint y: 420, endPoint x: 868, endPoint y: 418, distance: 96.1
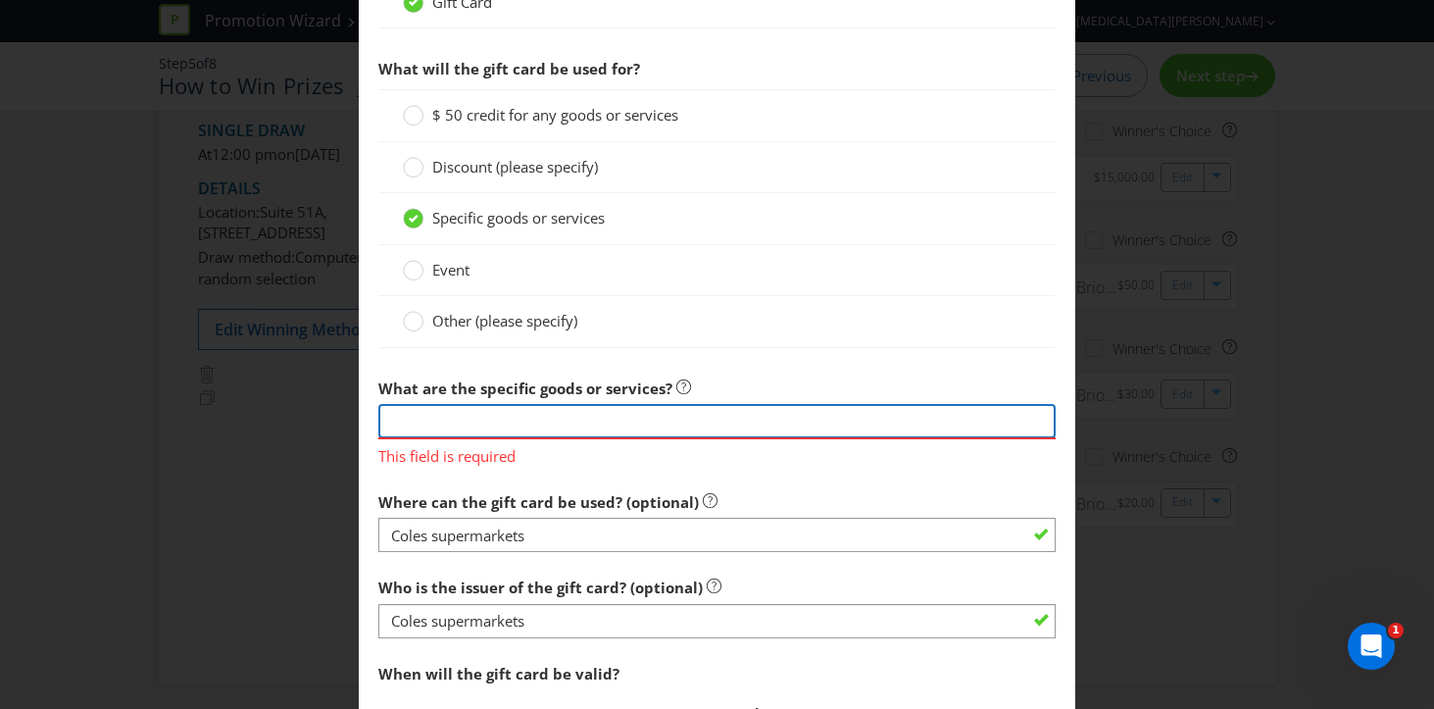
click at [868, 418] on input "Classic Pizza Bases Twin Pack, Sourdough Pizza Bases, Pinsa Pizza Base, Mini Pi…" at bounding box center [717, 421] width 678 height 34
drag, startPoint x: 925, startPoint y: 420, endPoint x: 850, endPoint y: 420, distance: 75.5
click at [850, 420] on input "Classic Pizza Bases Twin Pack, Sourdough Pizza Bases, Pinsa Pizza Base, Mini Pi…" at bounding box center [717, 421] width 678 height 34
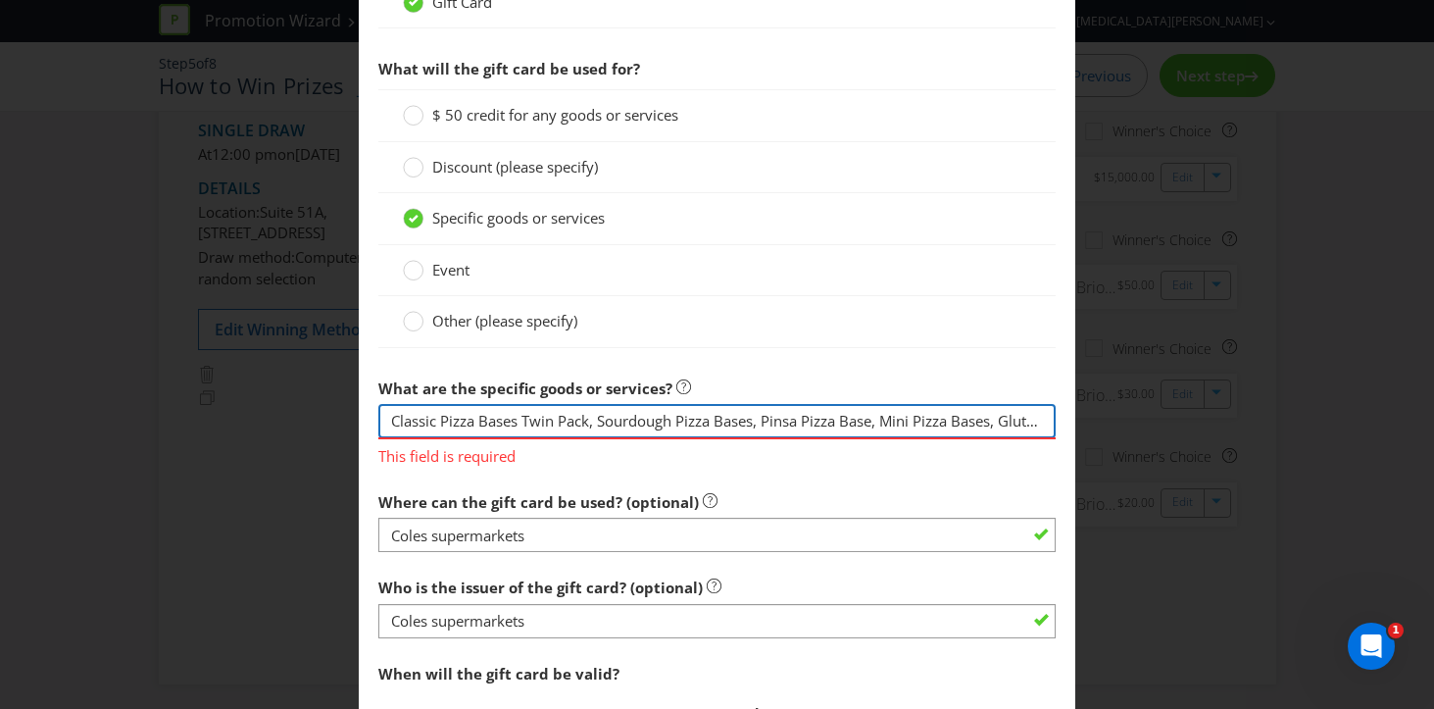
drag, startPoint x: 1041, startPoint y: 420, endPoint x: 265, endPoint y: 385, distance: 777.1
click at [265, 385] on div "Edit Prize [GEOGRAPHIC_DATA] [GEOGRAPHIC_DATA] [GEOGRAPHIC_DATA] [GEOGRAPHIC_DA…" at bounding box center [717, 354] width 1434 height 709
type input "Classic Pizza Bases Twin Pack, Sourdough Pizza Bases, Pinsa Pizza Base, Mini Pi…"
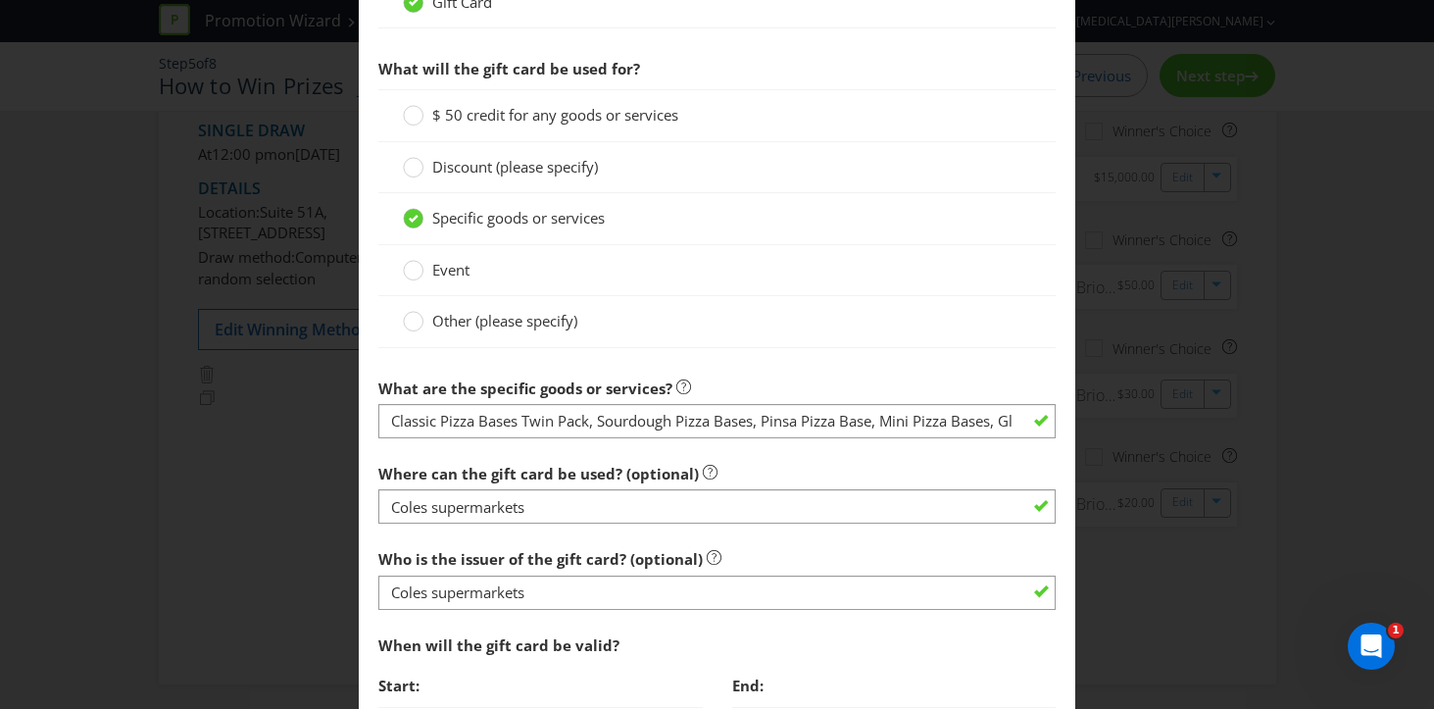
click at [753, 542] on div "Who is the issuer of the gift card? (optional) Coles supermarkets" at bounding box center [717, 574] width 678 height 71
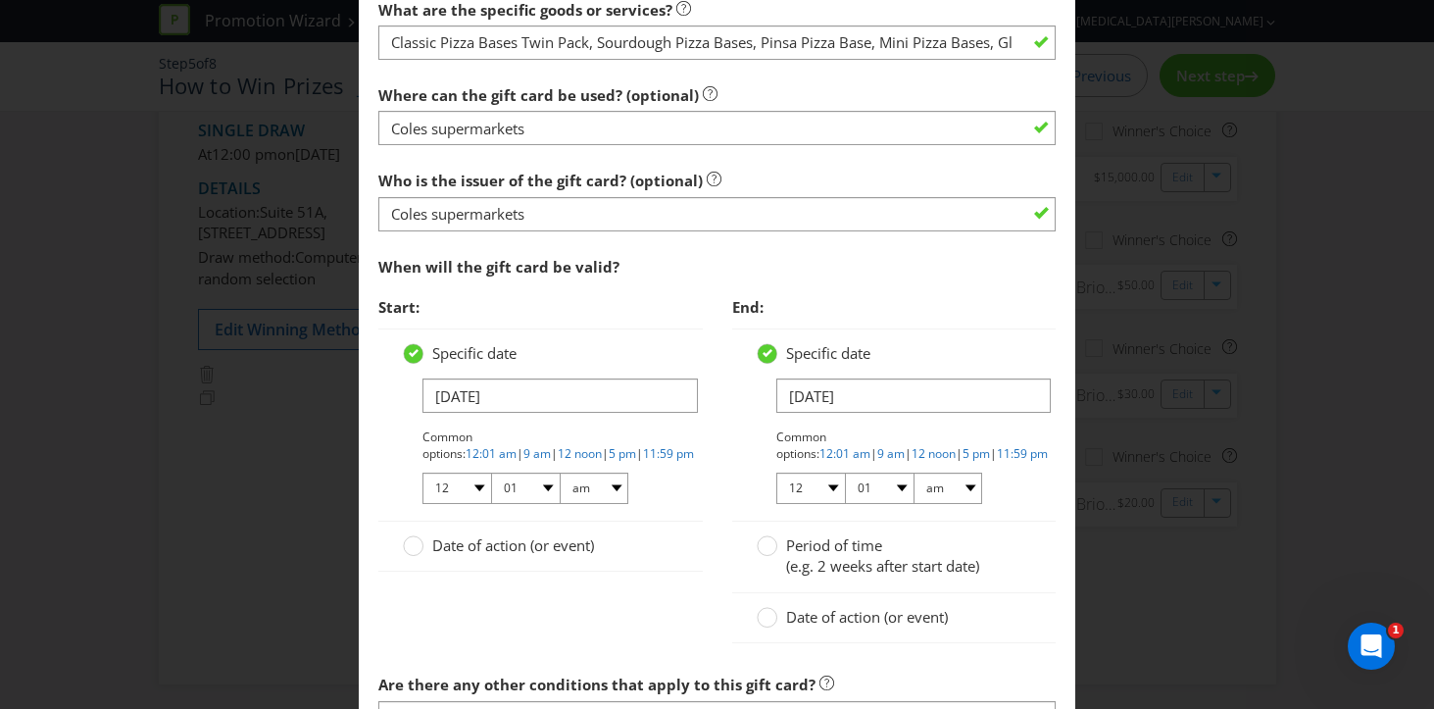
scroll to position [2131, 0]
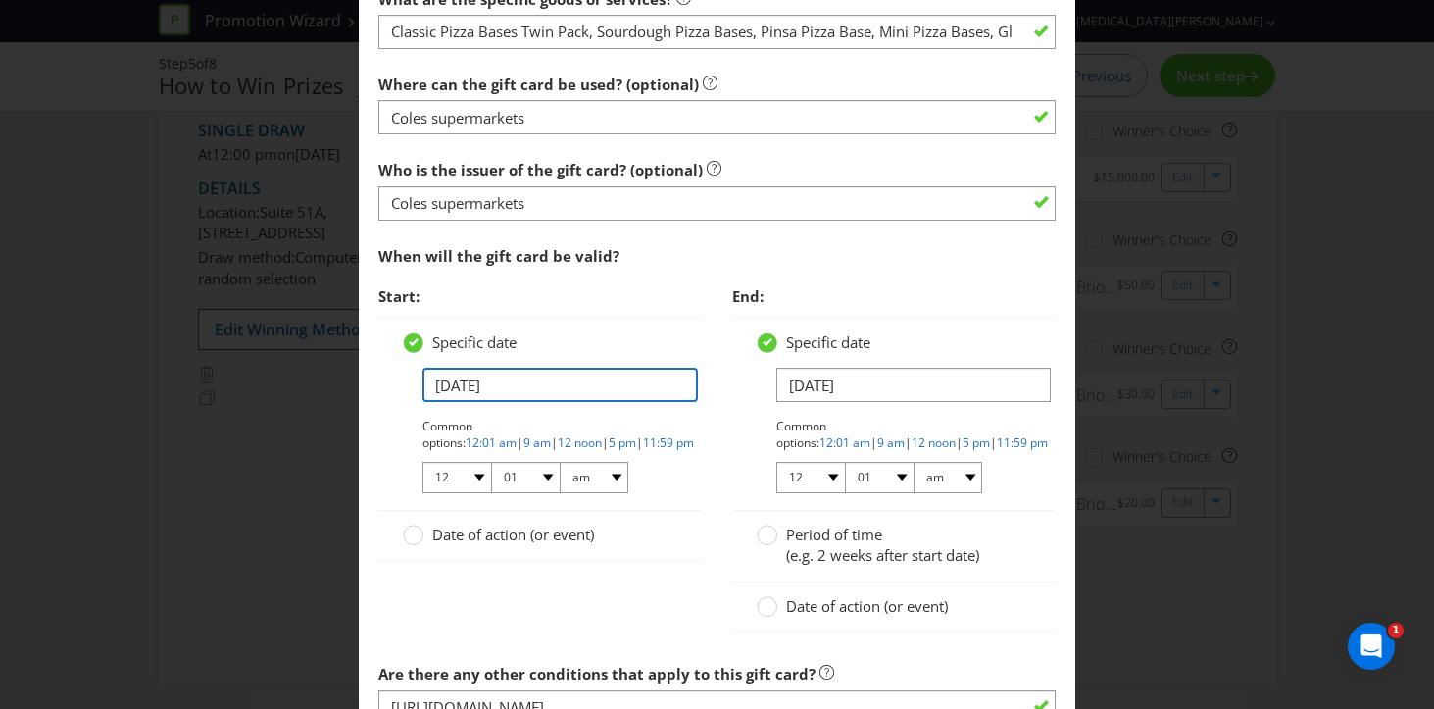
click at [466, 378] on input "[DATE]" at bounding box center [559, 385] width 275 height 34
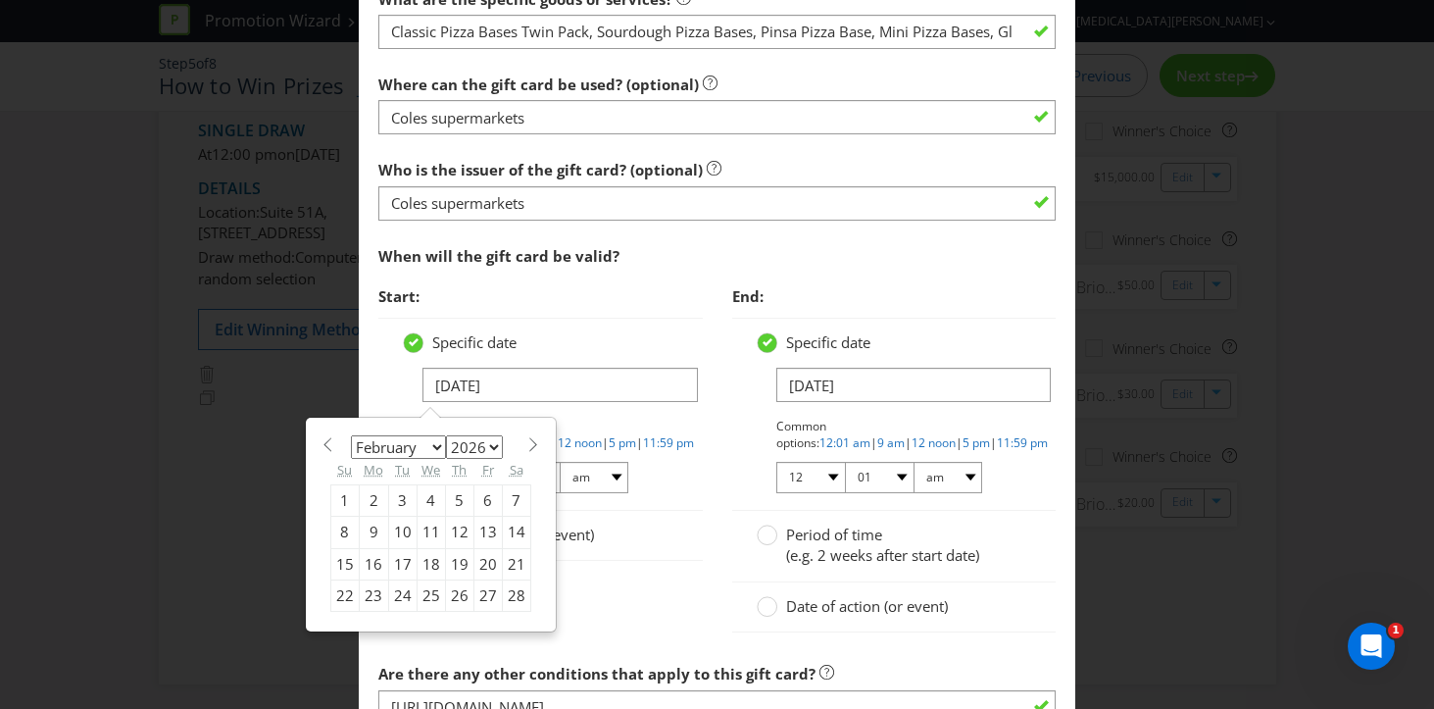
click at [430, 498] on div "4" at bounding box center [431, 499] width 28 height 31
type input "[DATE]"
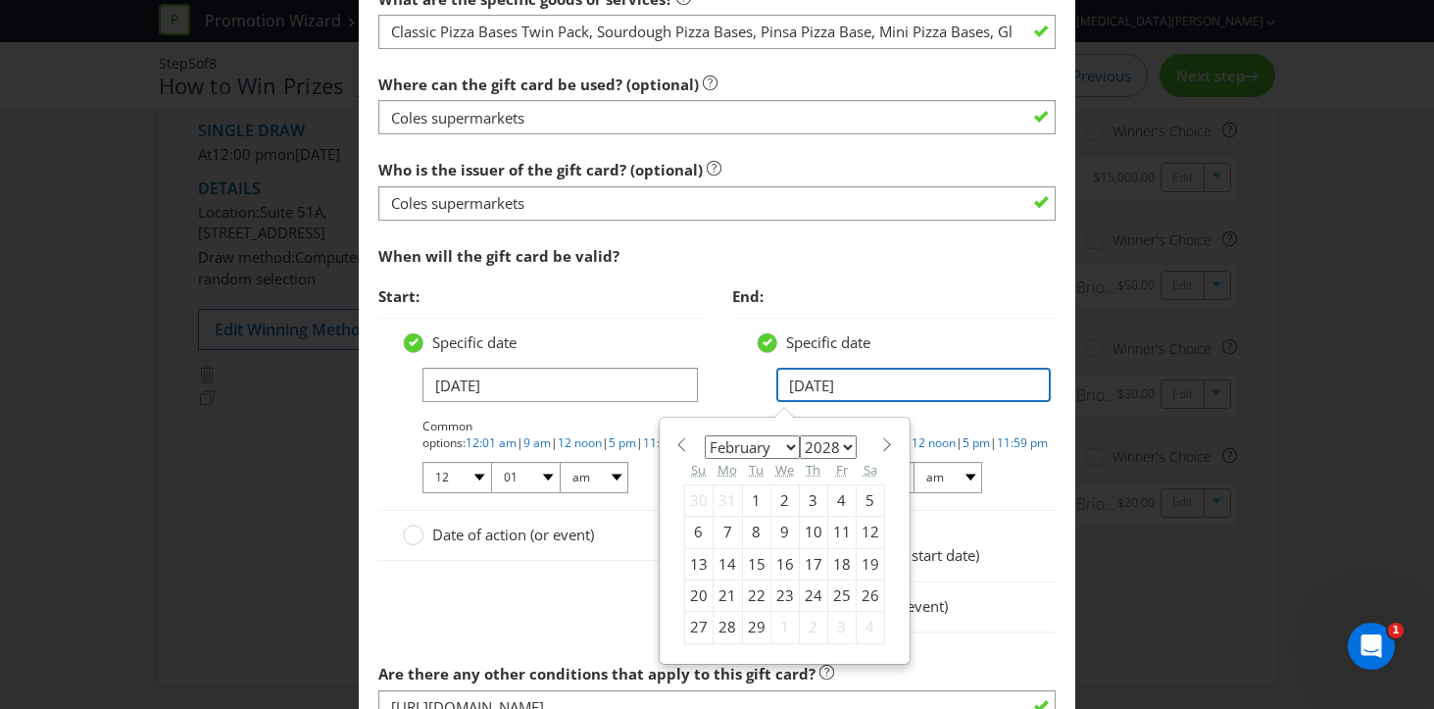
click at [856, 385] on input "[DATE]" at bounding box center [913, 385] width 275 height 34
click at [885, 440] on span at bounding box center [887, 444] width 15 height 15
select select "2"
click at [821, 452] on select "2025 2026 2027 2028 2029 2030 2031 2032 2033 2034 2035" at bounding box center [828, 447] width 57 height 24
select select "2026"
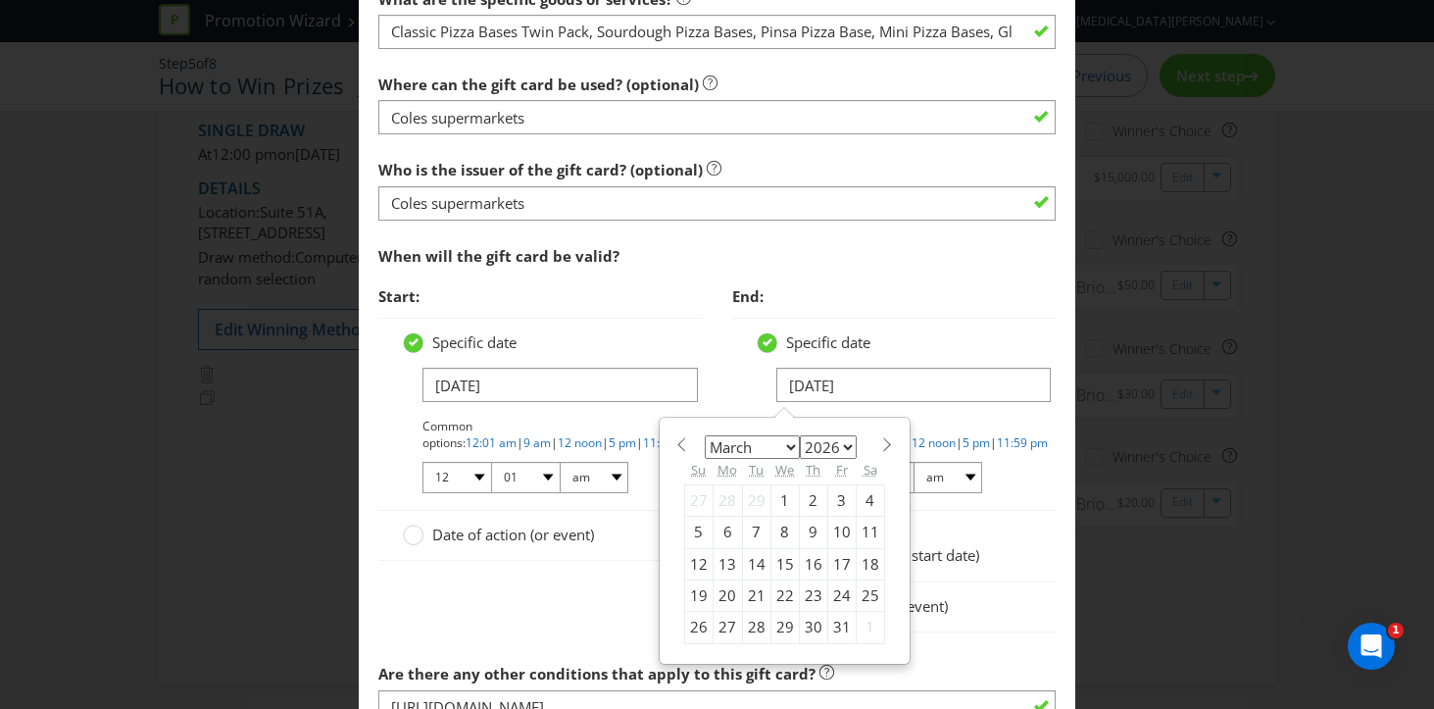
click at [800, 435] on select "2025 2026 2027 2028 2029 2030 2031 2032 2033 2034 2035" at bounding box center [828, 447] width 57 height 24
click at [748, 495] on div "3" at bounding box center [756, 499] width 28 height 31
type input "[DATE]"
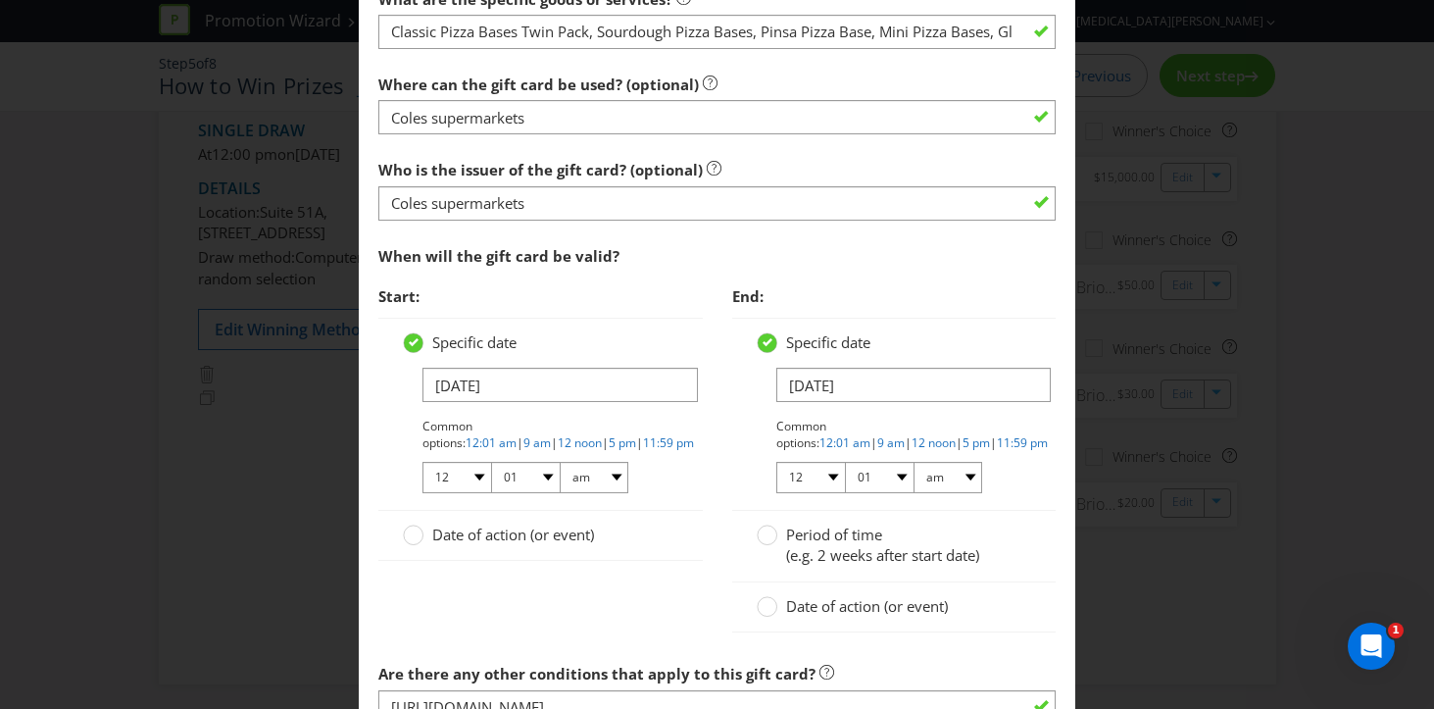
click at [1021, 441] on p "Common options: 12:01 am | 9 am | 12 noon | 5 pm | 11:59 pm" at bounding box center [904, 434] width 256 height 33
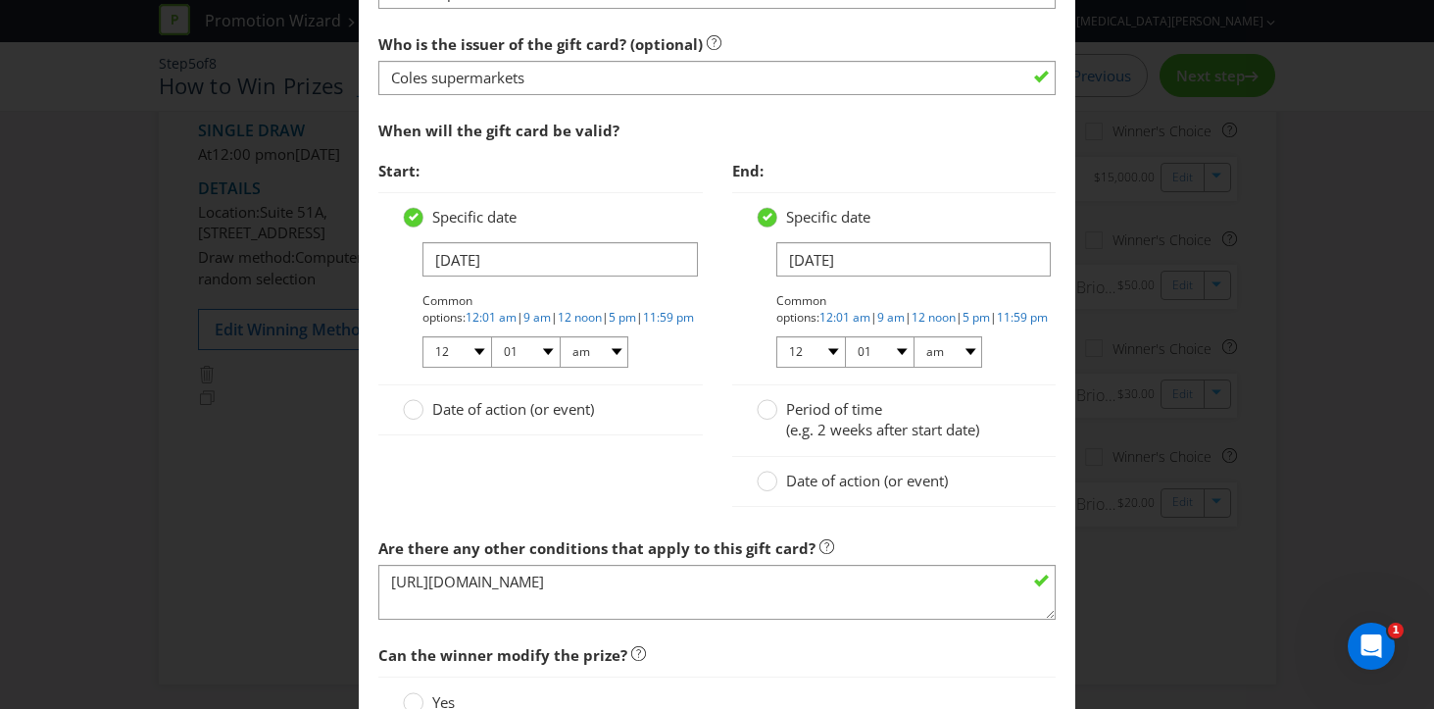
scroll to position [2255, 0]
click at [532, 262] on input "[DATE]" at bounding box center [559, 260] width 275 height 34
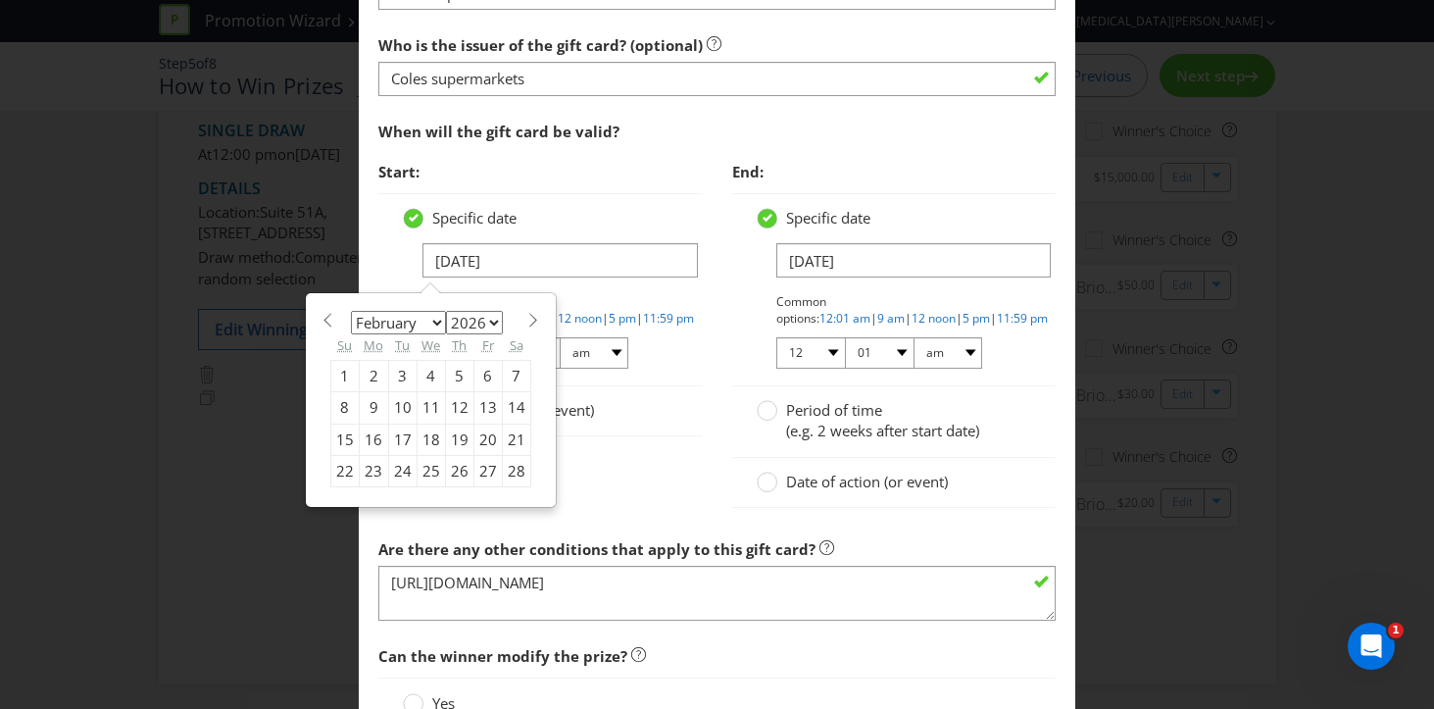
click at [527, 317] on span at bounding box center [533, 320] width 15 height 15
select select "2"
click at [432, 376] on div "4" at bounding box center [431, 375] width 28 height 31
type input "[DATE]"
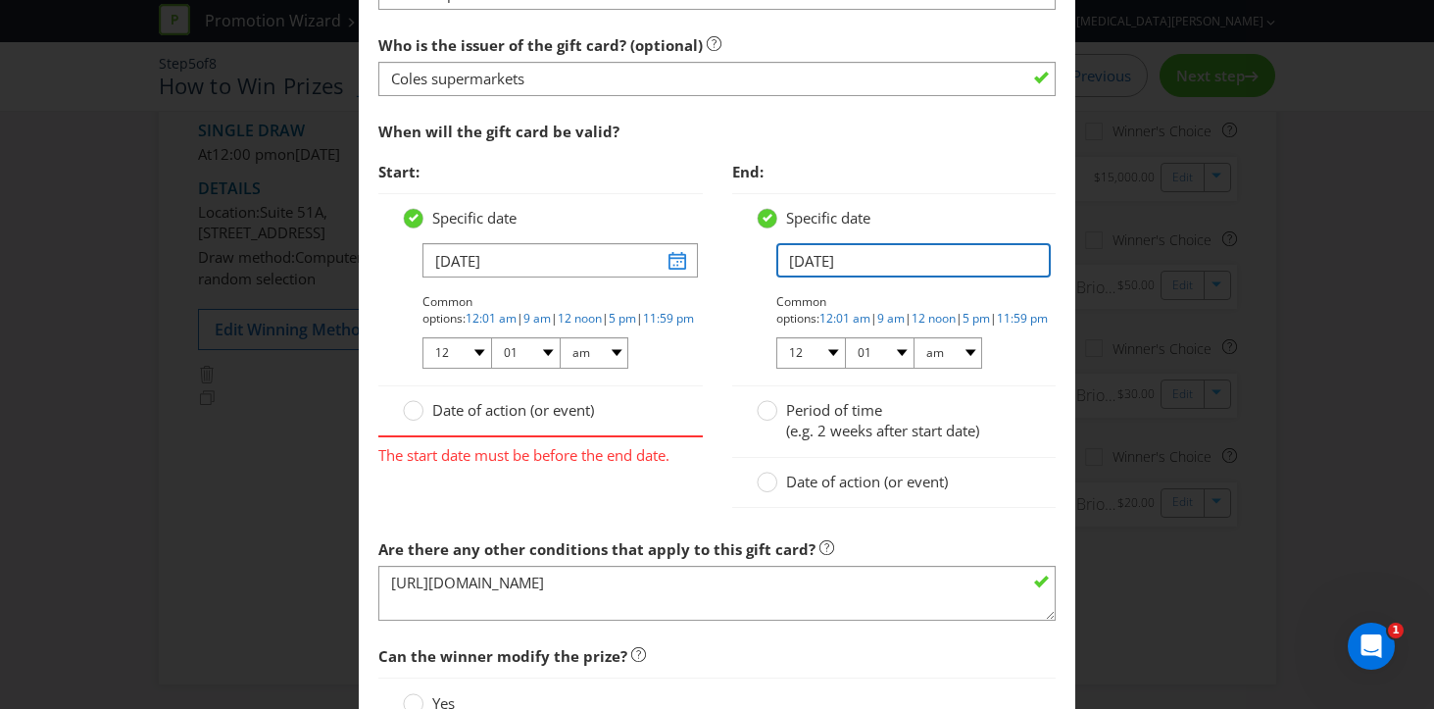
click at [798, 274] on input "[DATE]" at bounding box center [913, 260] width 275 height 34
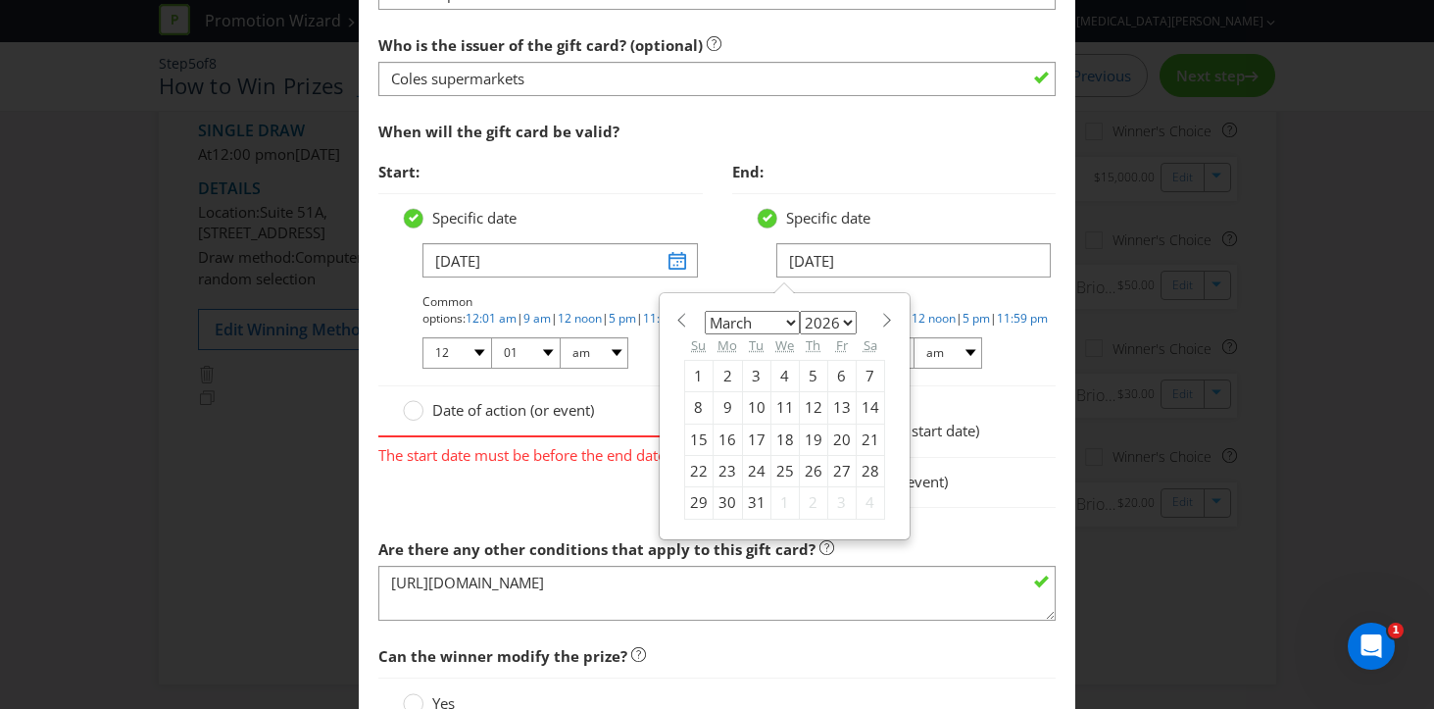
click at [845, 318] on select "2025 2026 2027 2028 2029 2030 2031 2032 2033 2034 2035" at bounding box center [828, 323] width 57 height 24
select select "2028"
click at [800, 311] on select "2025 2026 2027 2028 2029 2030 2031 2032 2033 2034 2035" at bounding box center [828, 323] width 57 height 24
click at [841, 376] on div "3" at bounding box center [841, 375] width 28 height 31
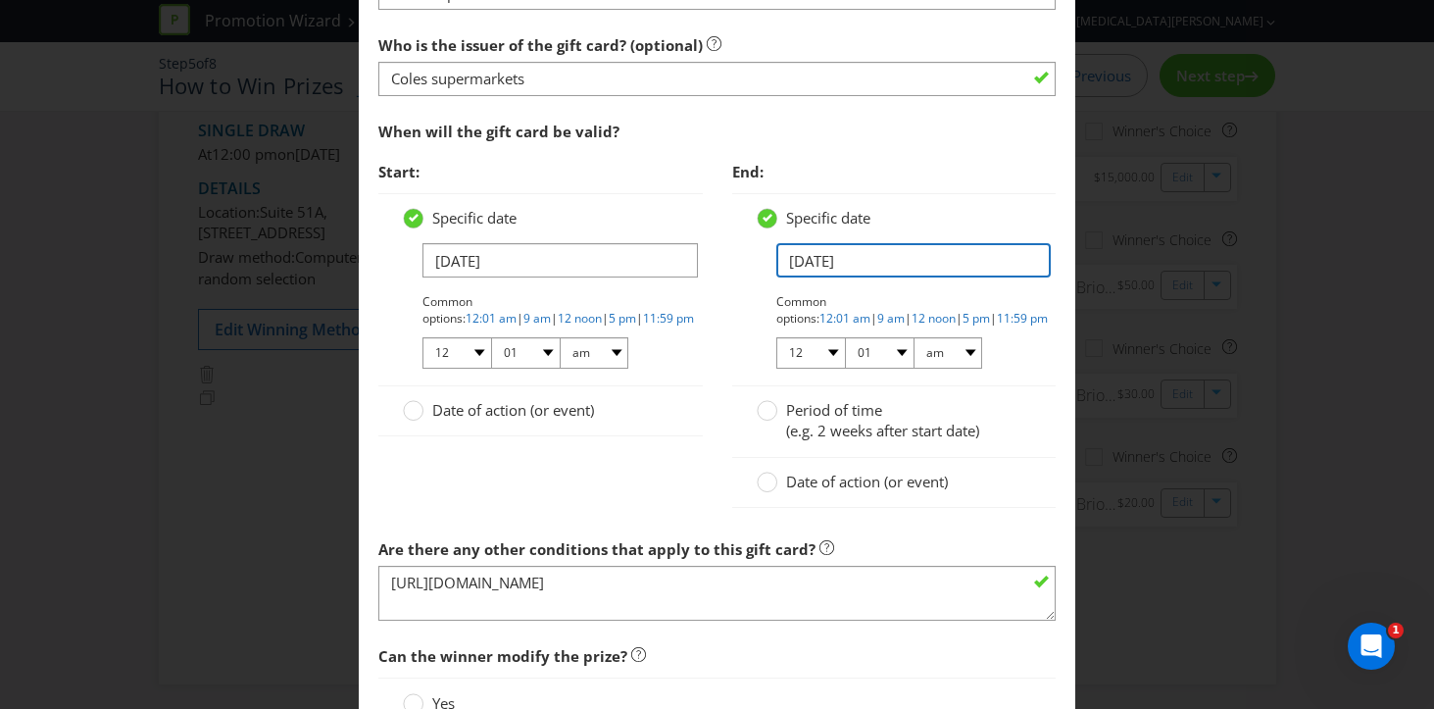
click at [829, 255] on input "[DATE]" at bounding box center [913, 260] width 275 height 34
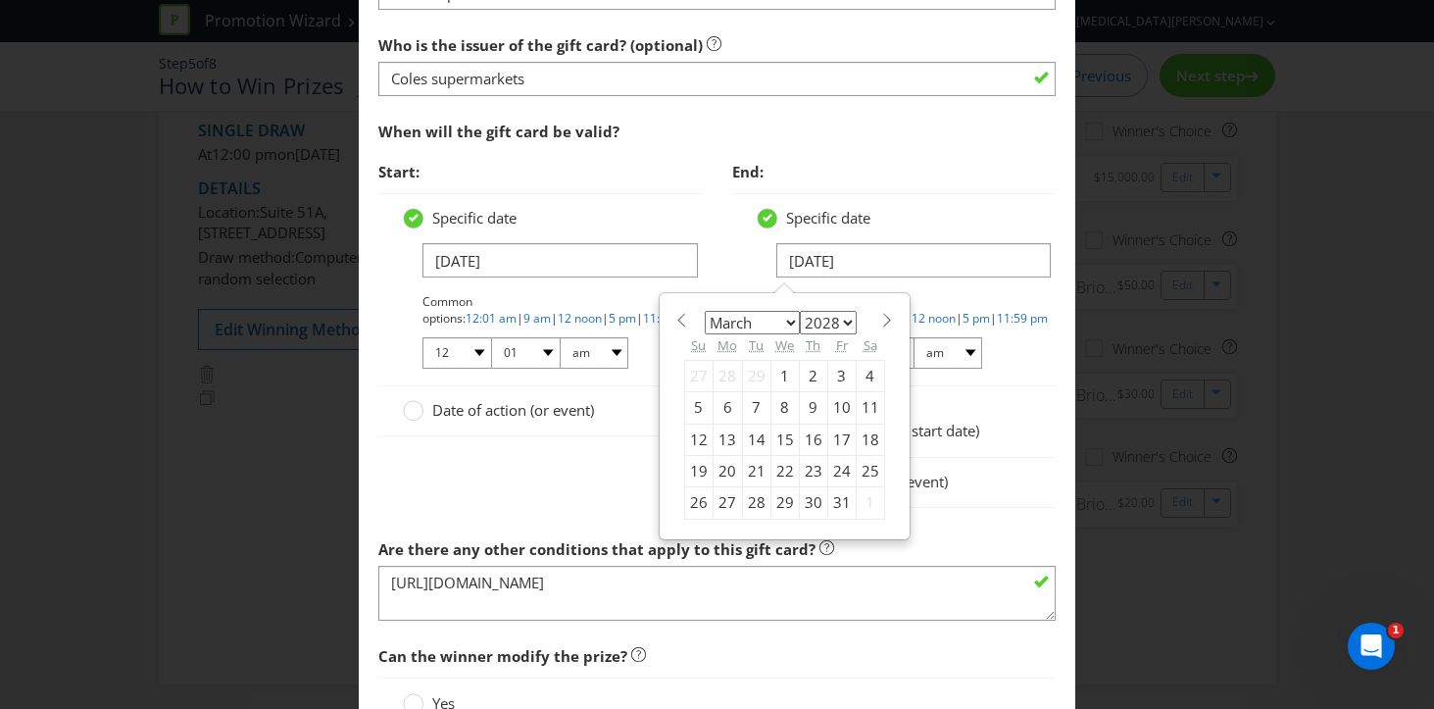
click at [863, 373] on div "4" at bounding box center [870, 375] width 28 height 31
type input "[DATE]"
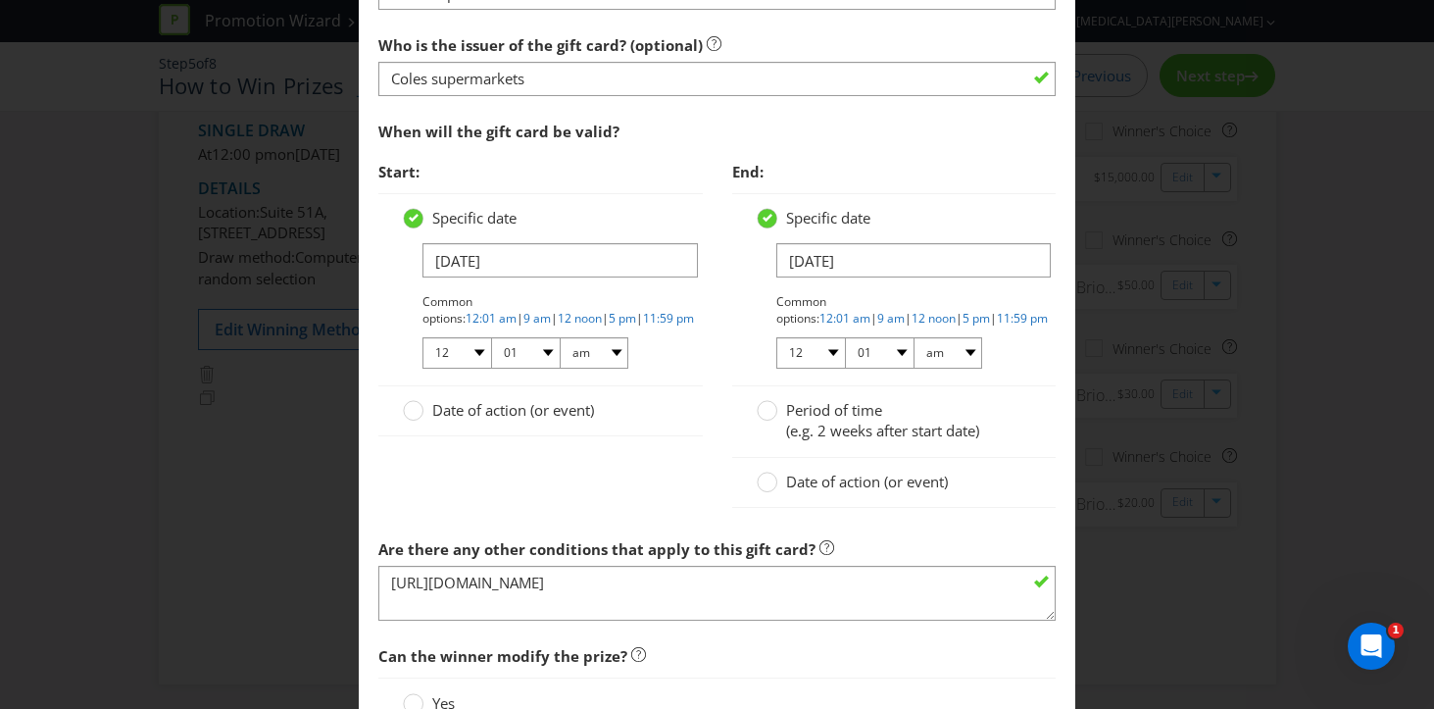
click at [1013, 411] on div "Period of time (e.g. 2 weeks after start date)" at bounding box center [894, 421] width 275 height 42
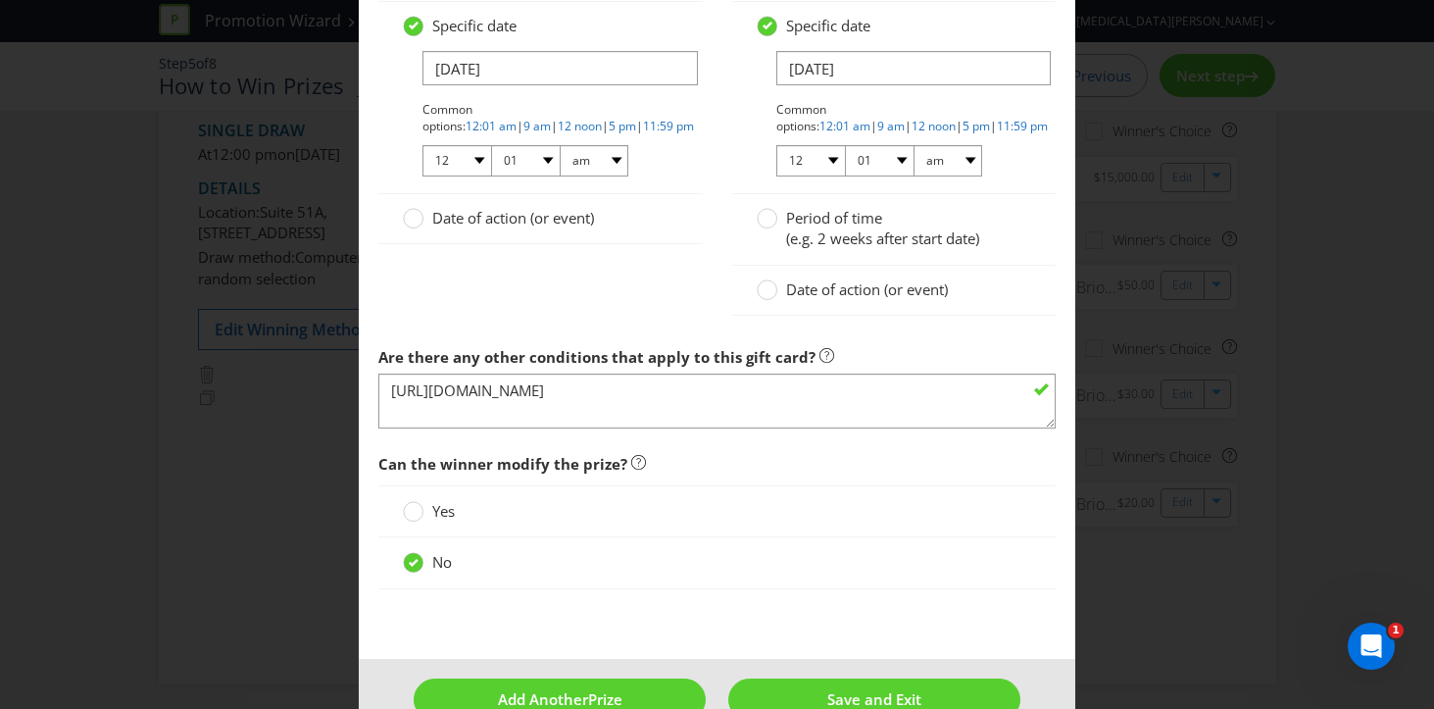
scroll to position [2494, 0]
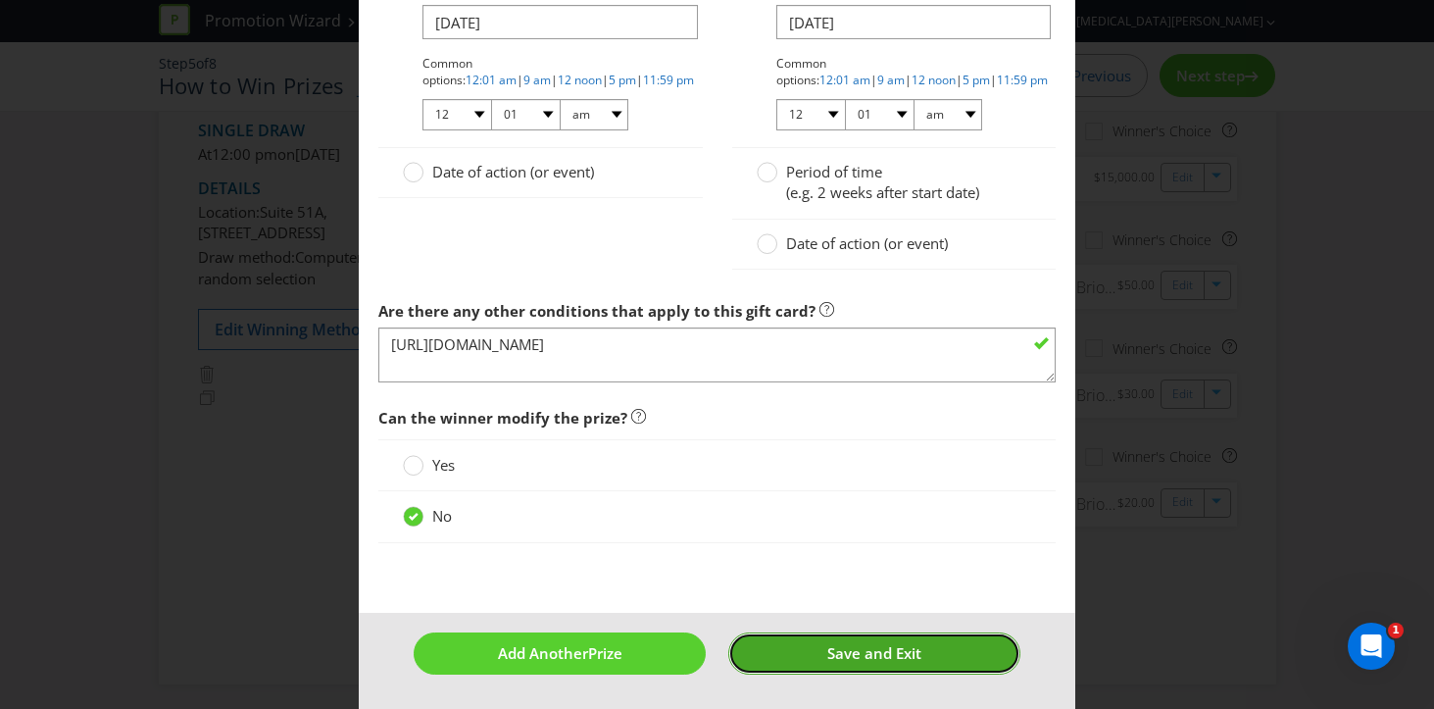
click at [854, 656] on span "Save and Exit" at bounding box center [874, 653] width 94 height 20
type input "350"
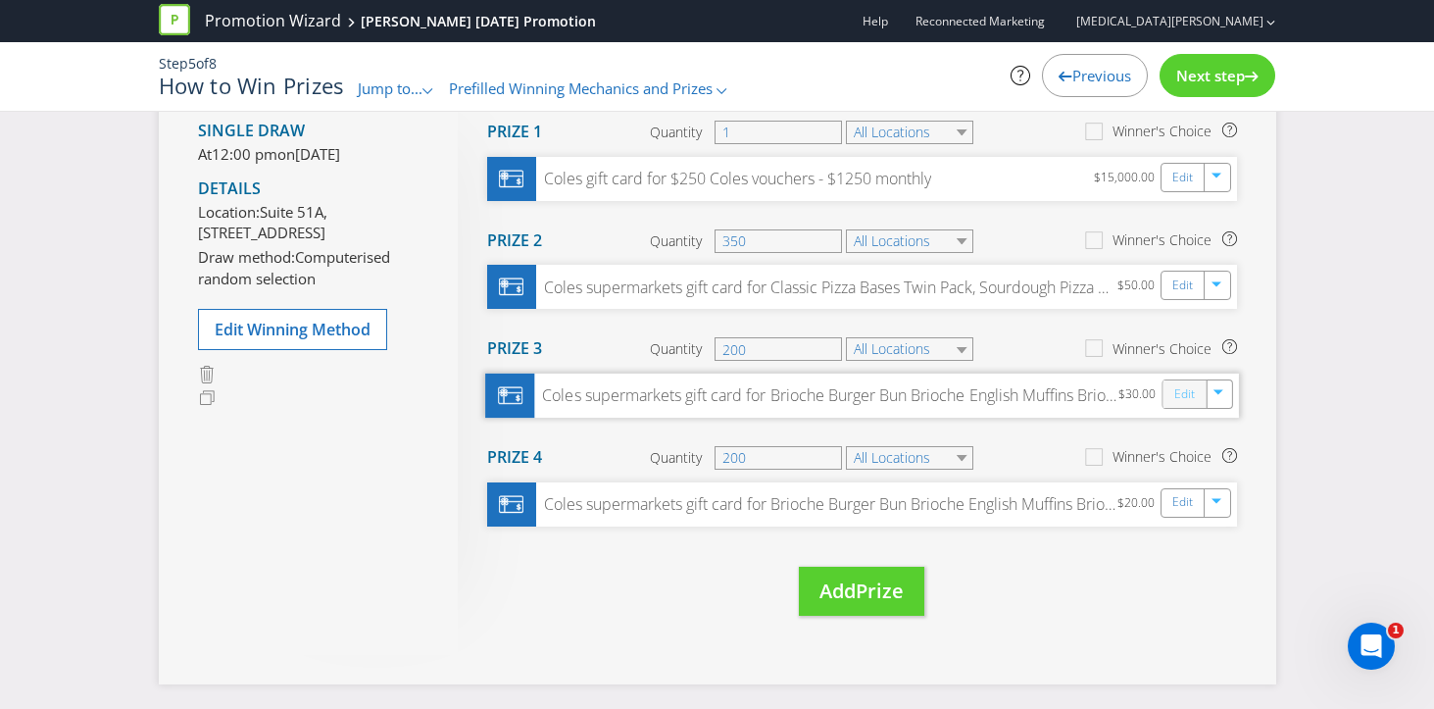
click at [1186, 388] on link "Edit" at bounding box center [1183, 394] width 21 height 23
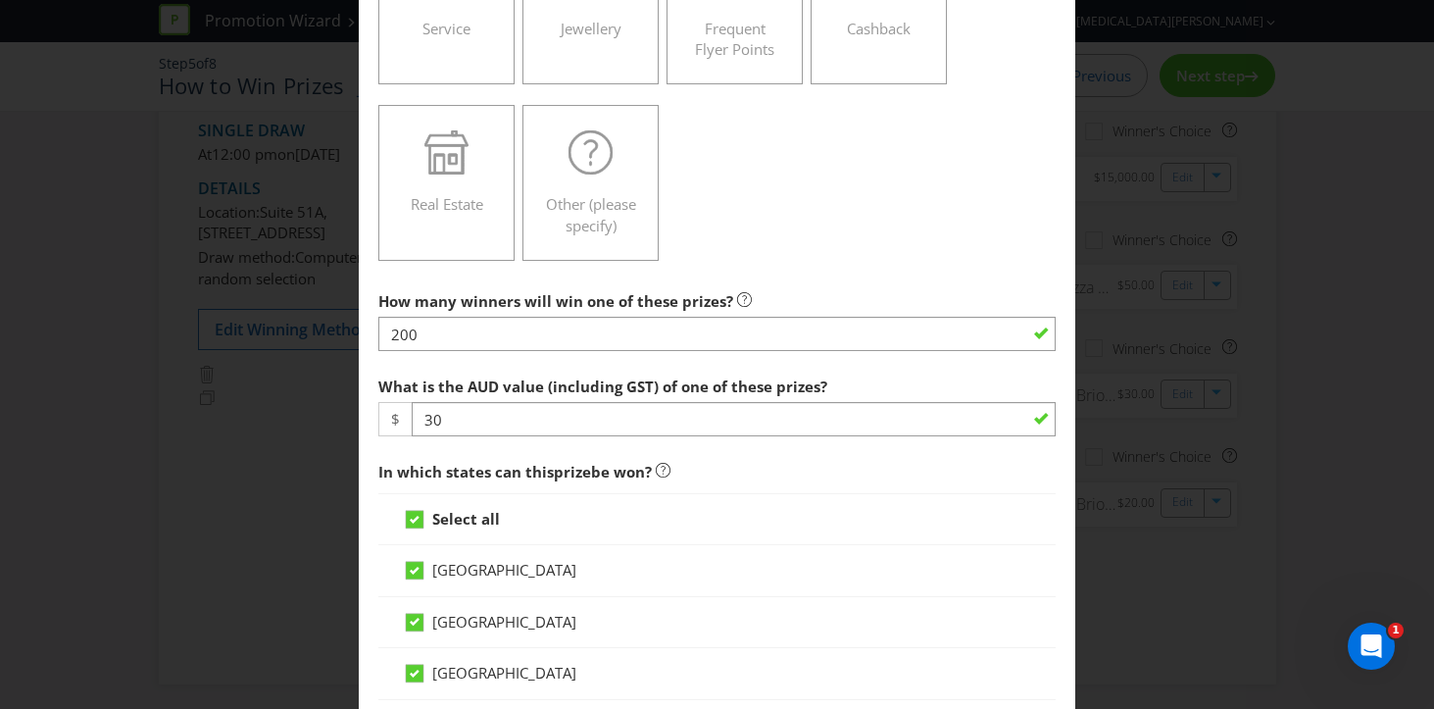
scroll to position [556, 0]
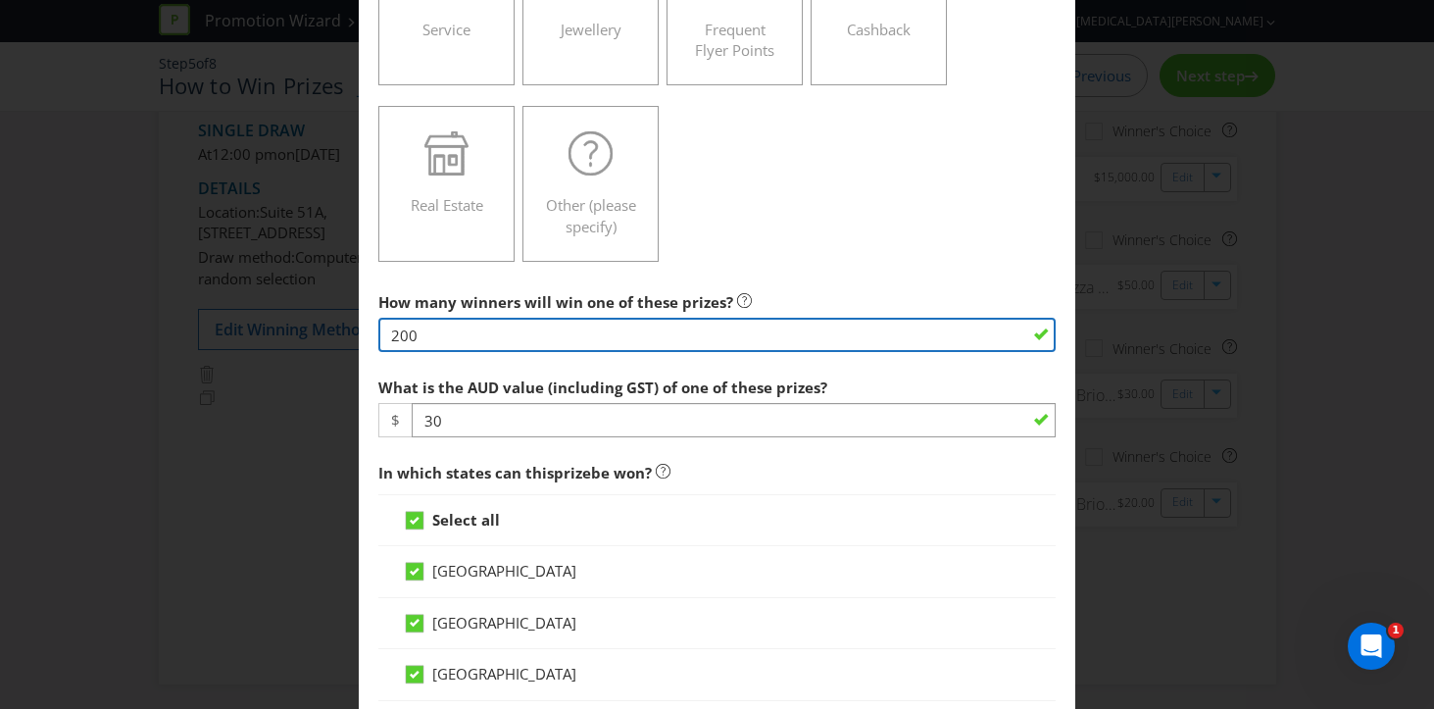
drag, startPoint x: 503, startPoint y: 340, endPoint x: 333, endPoint y: 321, distance: 170.7
click at [333, 321] on div "Edit Prize [GEOGRAPHIC_DATA] [GEOGRAPHIC_DATA] [GEOGRAPHIC_DATA] [GEOGRAPHIC_DA…" at bounding box center [717, 354] width 1434 height 709
type input "800"
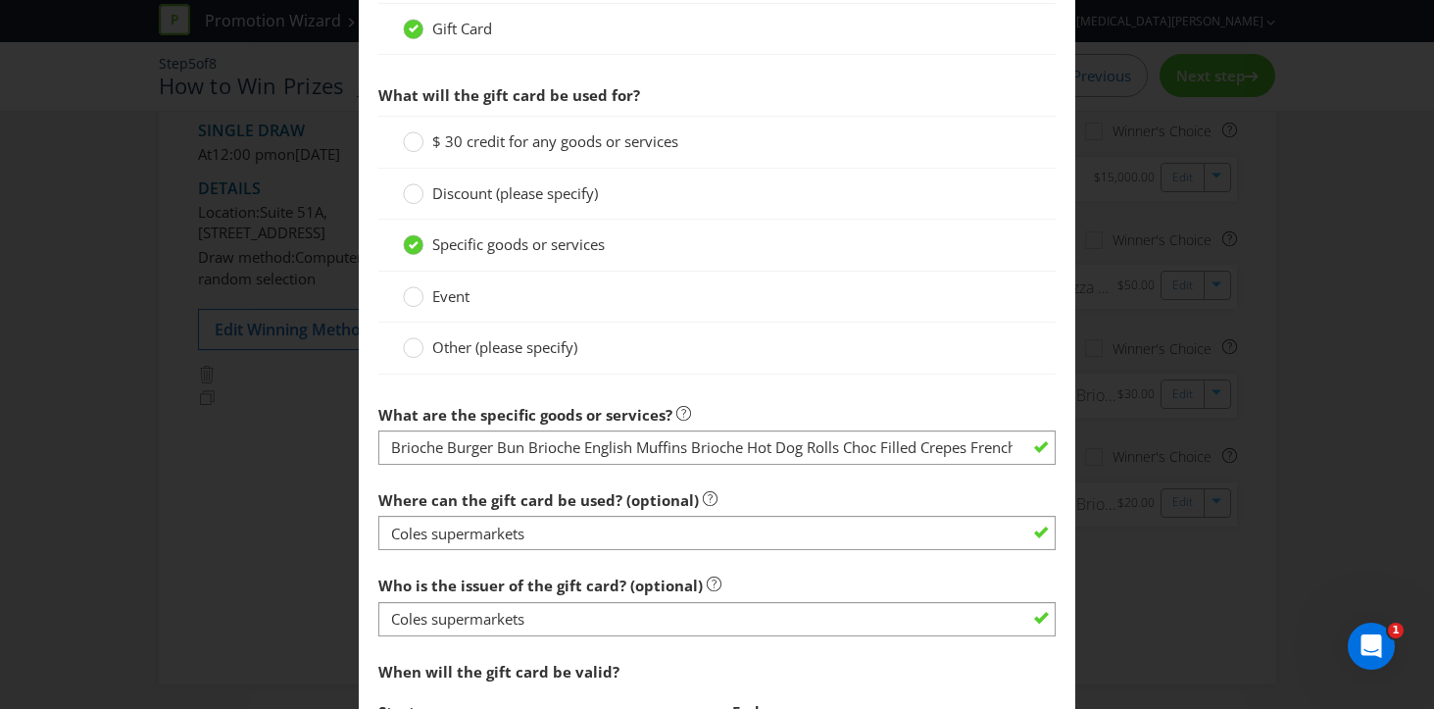
scroll to position [1724, 0]
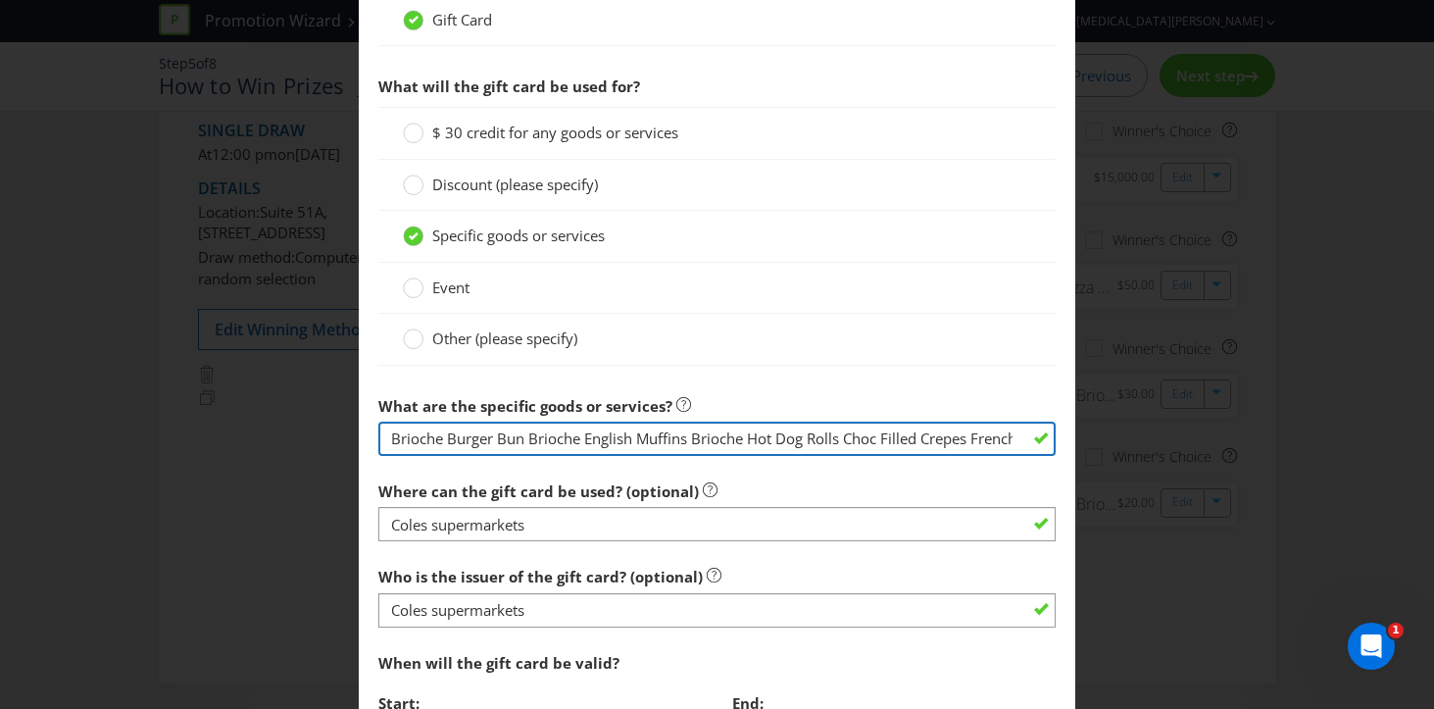
click at [996, 441] on input "Brioche Burger Bun Brioche English Muffins Brioche Hot Dog Rolls Choc Filled Cr…" at bounding box center [717, 438] width 678 height 34
drag, startPoint x: 1015, startPoint y: 437, endPoint x: 148, endPoint y: 400, distance: 868.2
click at [148, 400] on div "Edit Prize [GEOGRAPHIC_DATA] [GEOGRAPHIC_DATA] [GEOGRAPHIC_DATA] [GEOGRAPHIC_DA…" at bounding box center [717, 354] width 1434 height 709
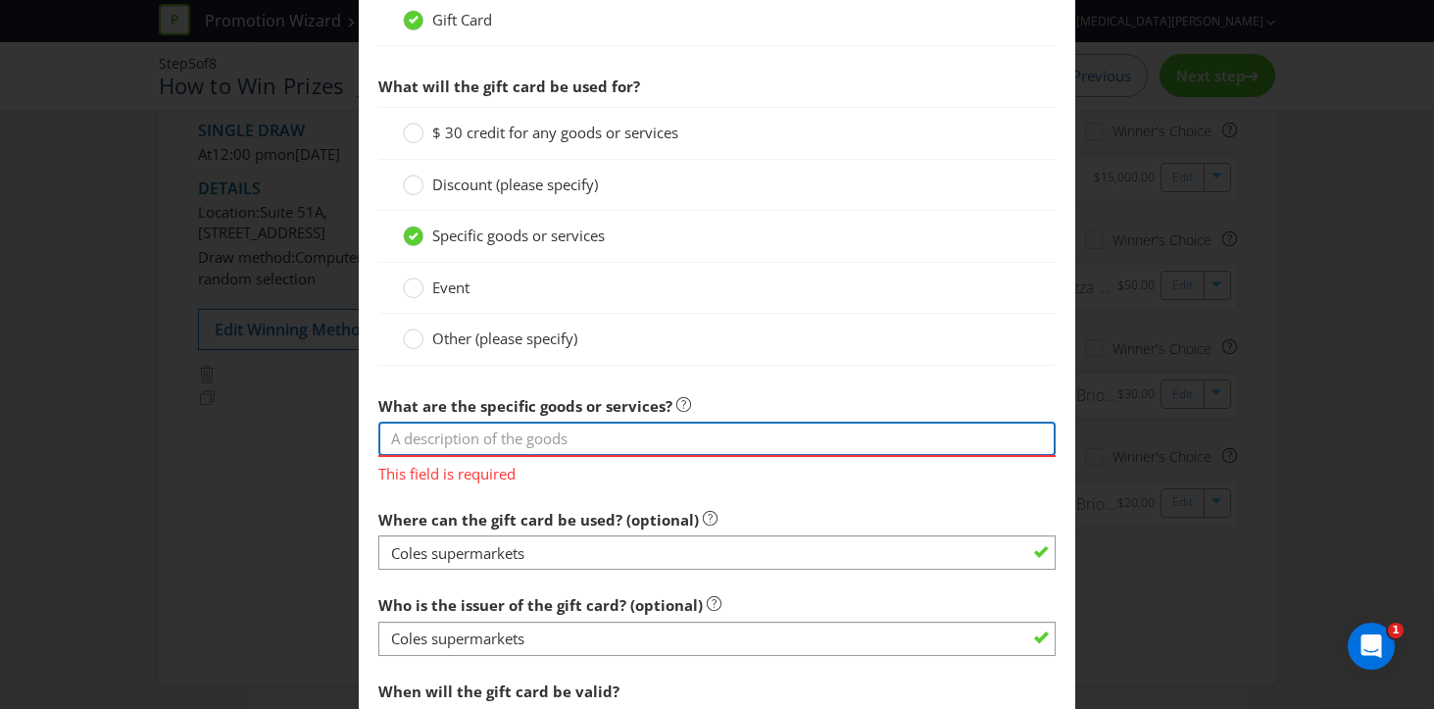
click at [607, 433] on input "text" at bounding box center [717, 438] width 678 height 34
paste input "Classic Pizza Bases Twin Pack, Sourdough Pizza Bases, Pinsa Pizza Base, Mini Pi…"
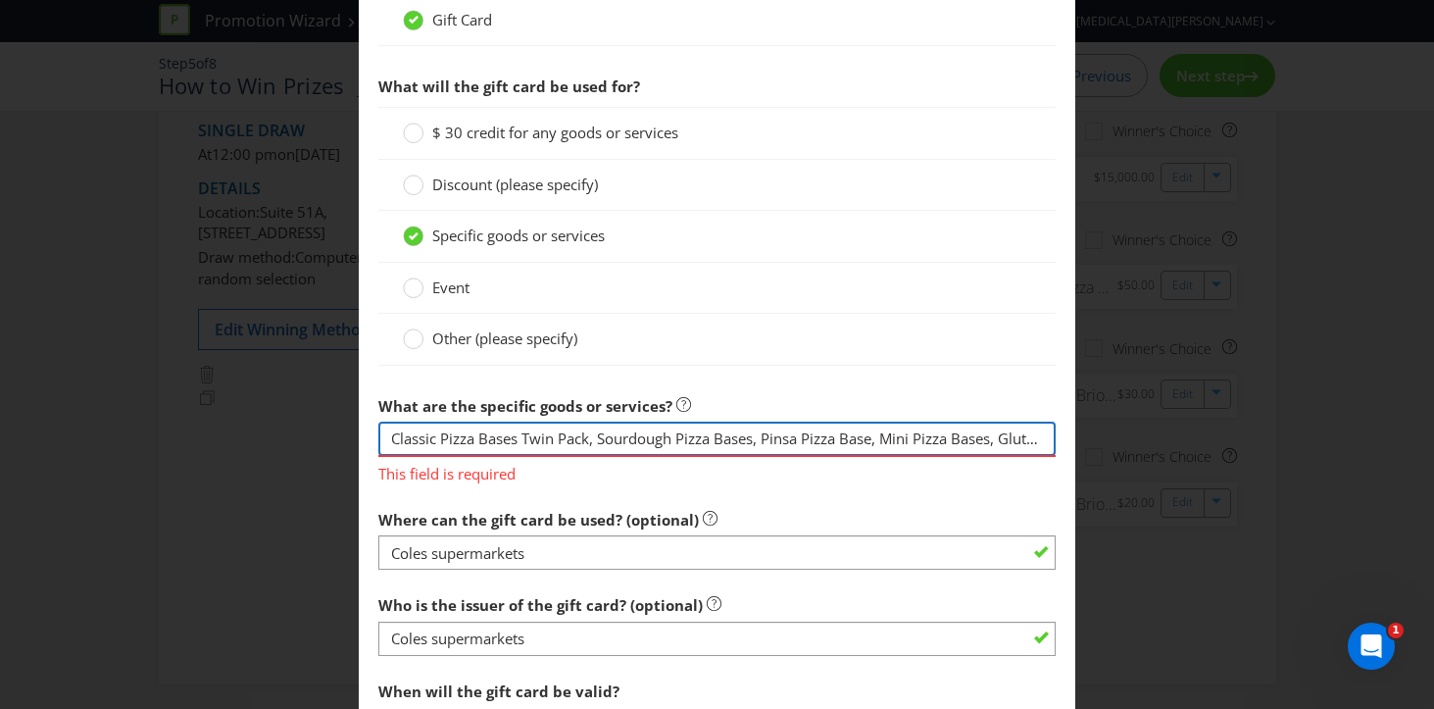
scroll to position [0, 1797]
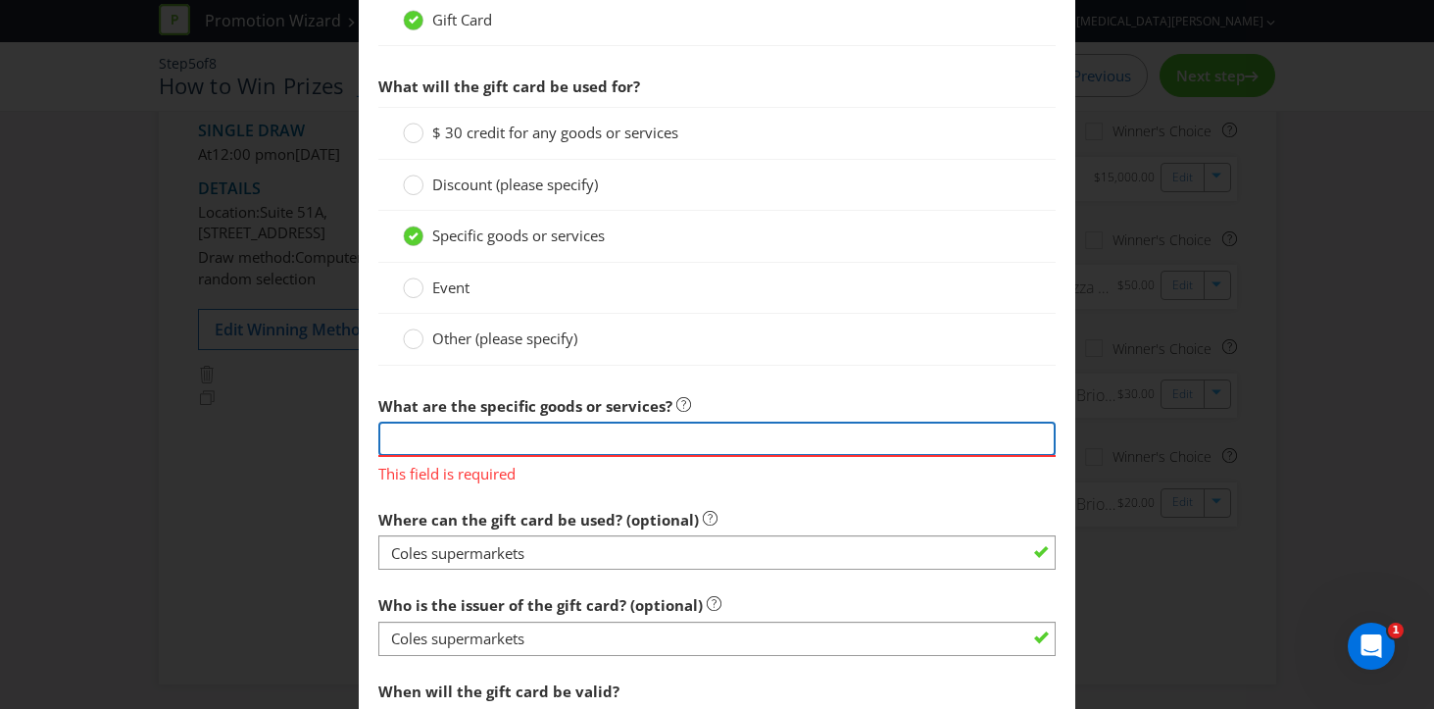
type input "Classic Pizza Bases Twin Pack, Sourdough Pizza Bases, Pinsa Pizza Base, Mini Pi…"
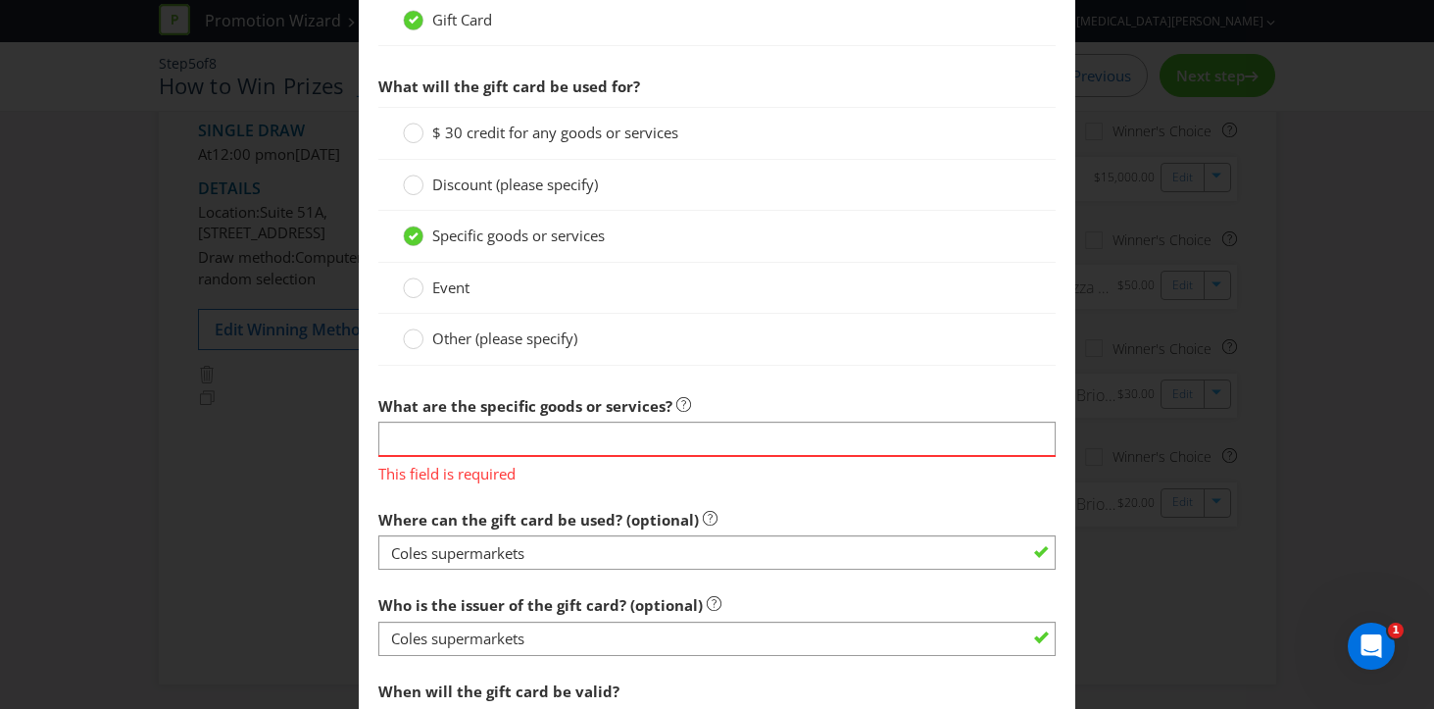
click at [940, 373] on div at bounding box center [717, 372] width 678 height 10
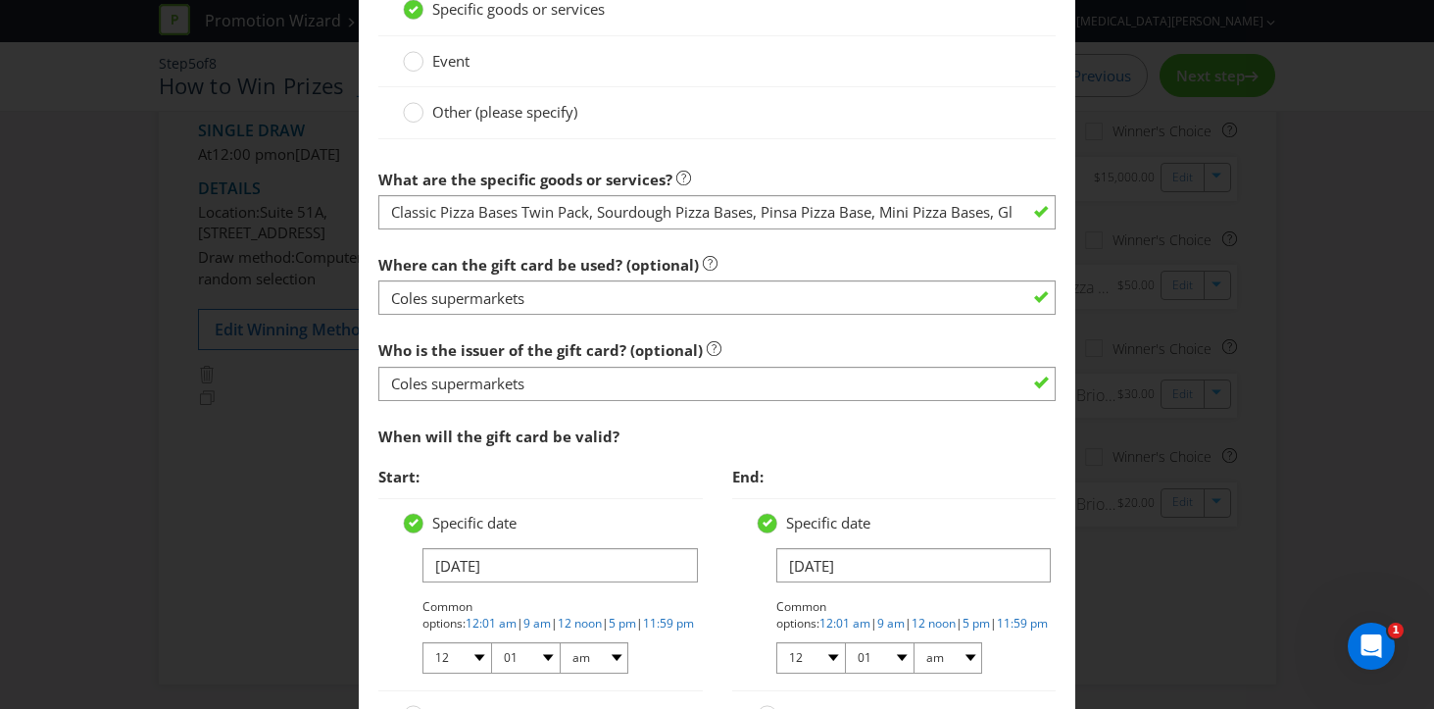
scroll to position [2149, 0]
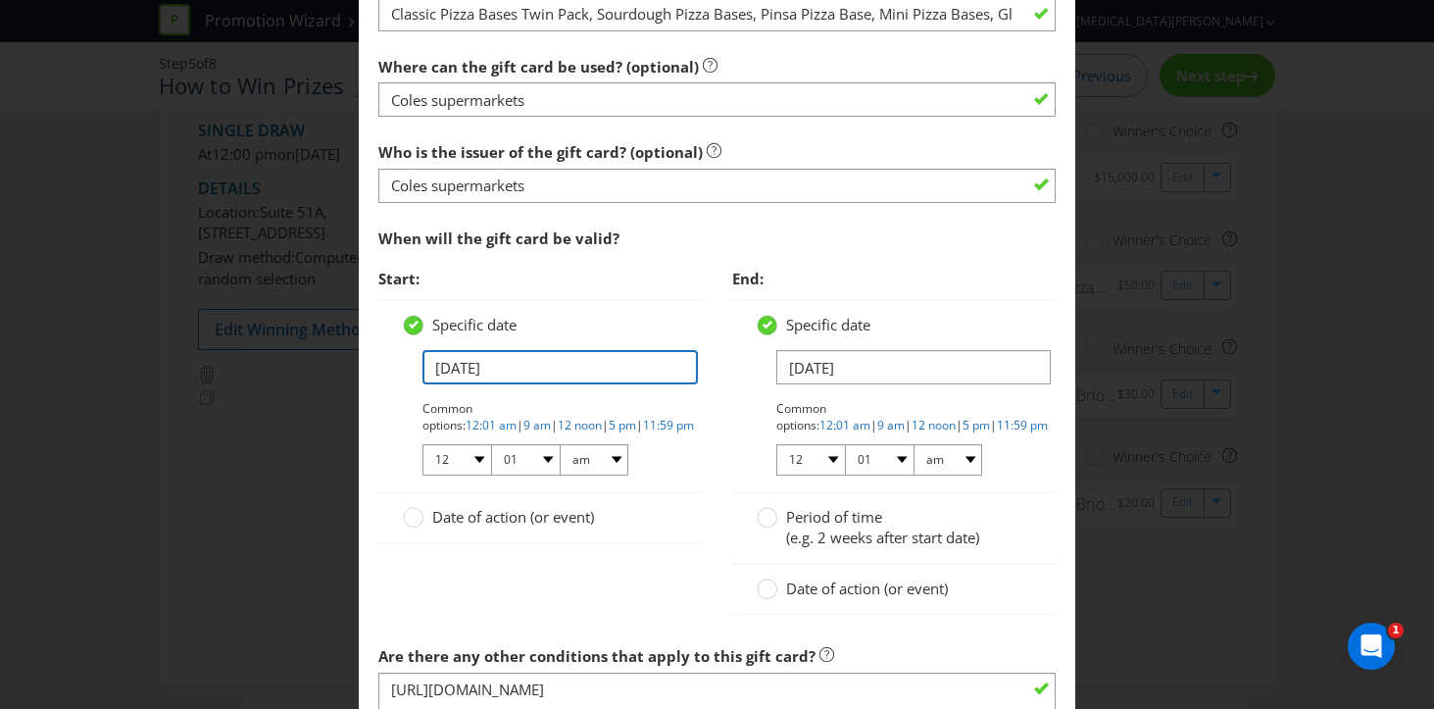
click at [469, 369] on input "[DATE]" at bounding box center [559, 367] width 275 height 34
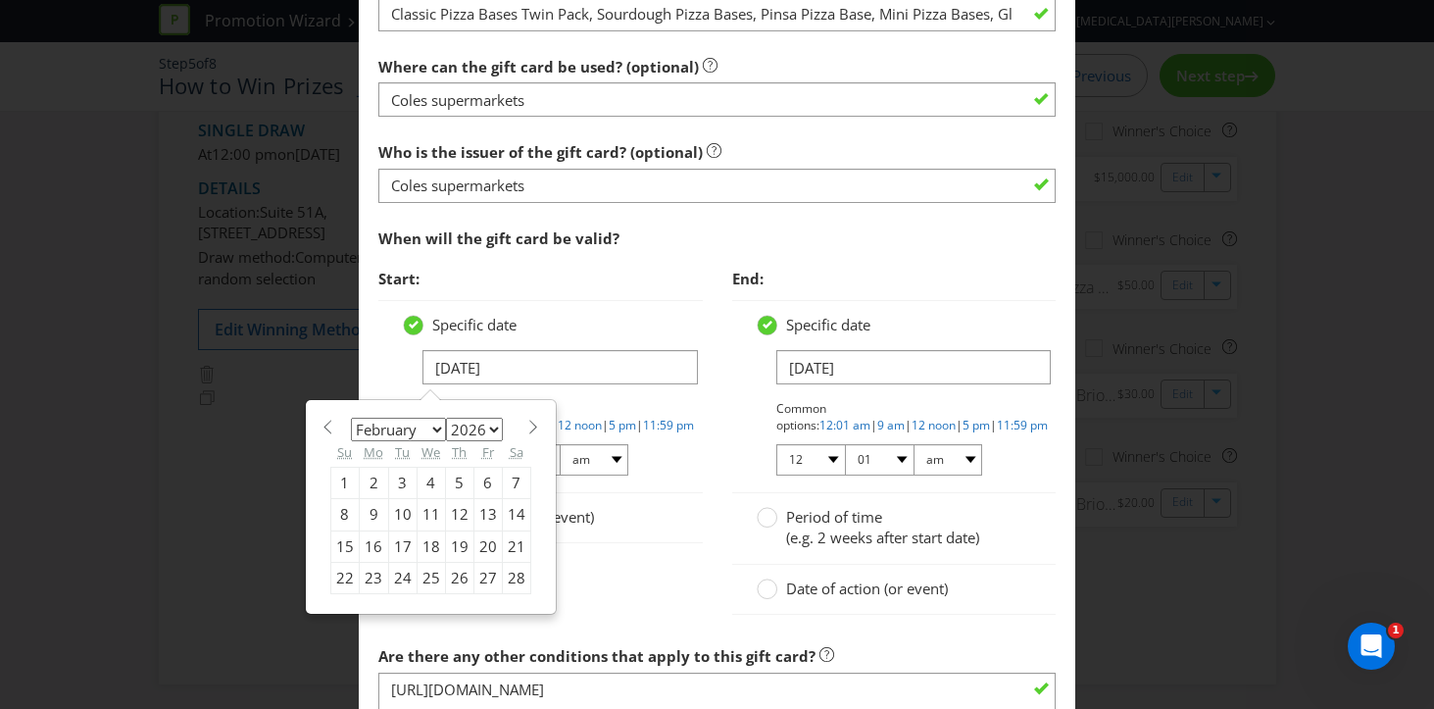
click at [532, 421] on span at bounding box center [533, 427] width 15 height 15
select select "2"
click at [735, 460] on div "Specific date [DATE] Common options: 12:01 am | 9 am | 12 noon | 5 pm | 11:59 p…" at bounding box center [894, 396] width 324 height 193
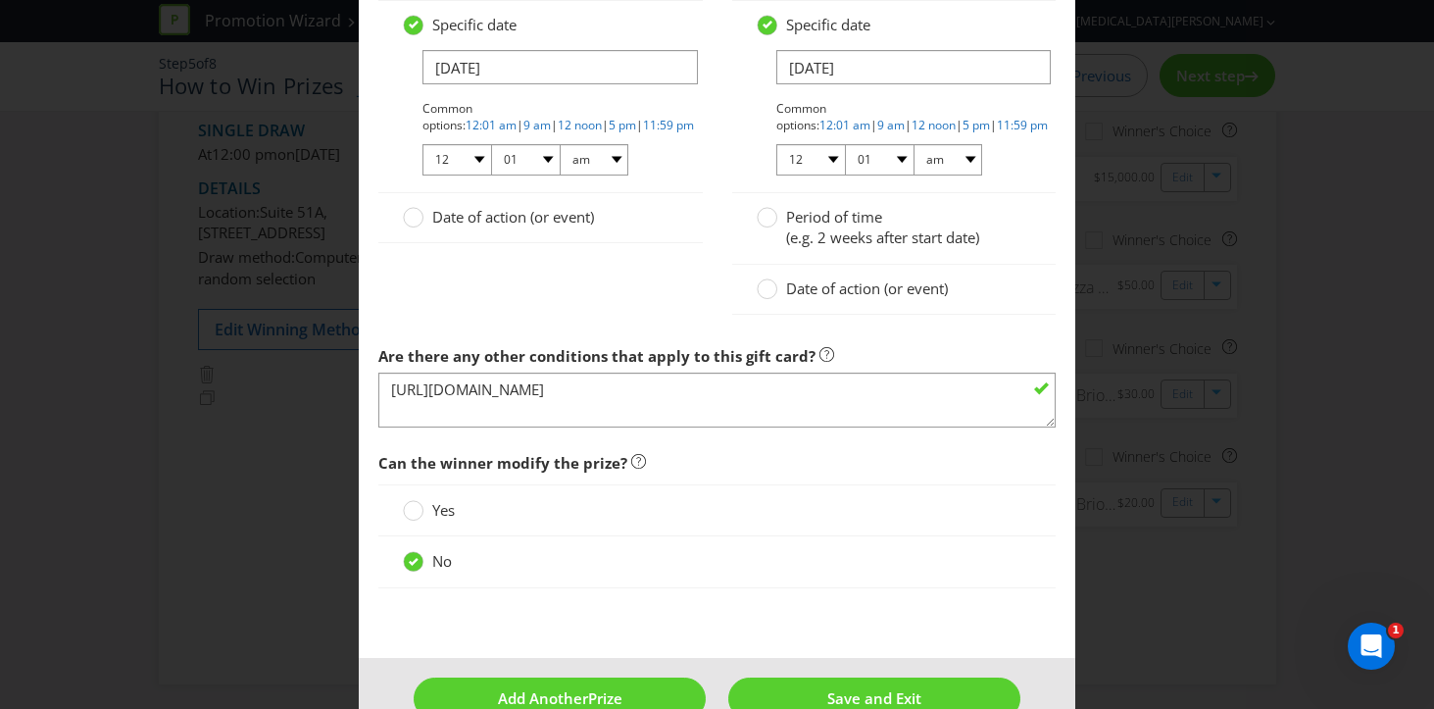
scroll to position [2494, 0]
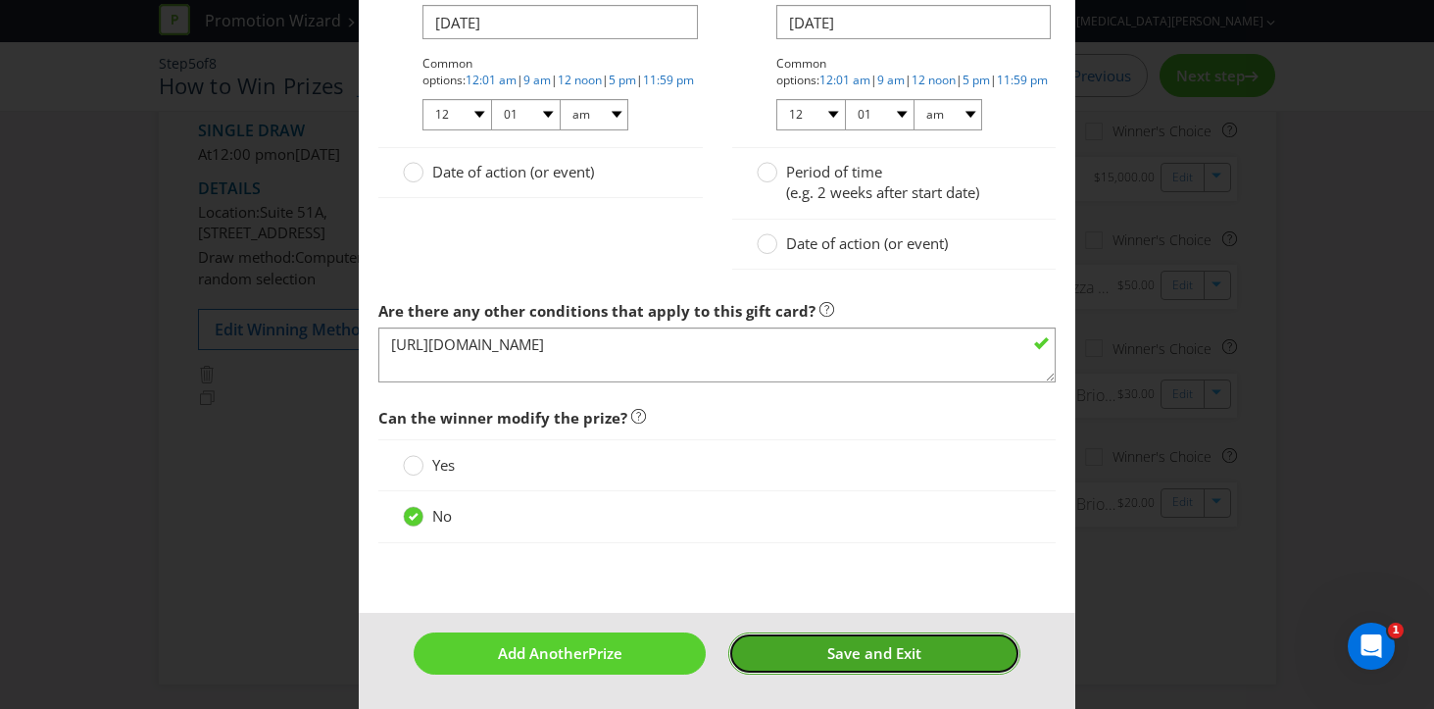
click at [877, 658] on span "Save and Exit" at bounding box center [874, 653] width 94 height 20
type input "800"
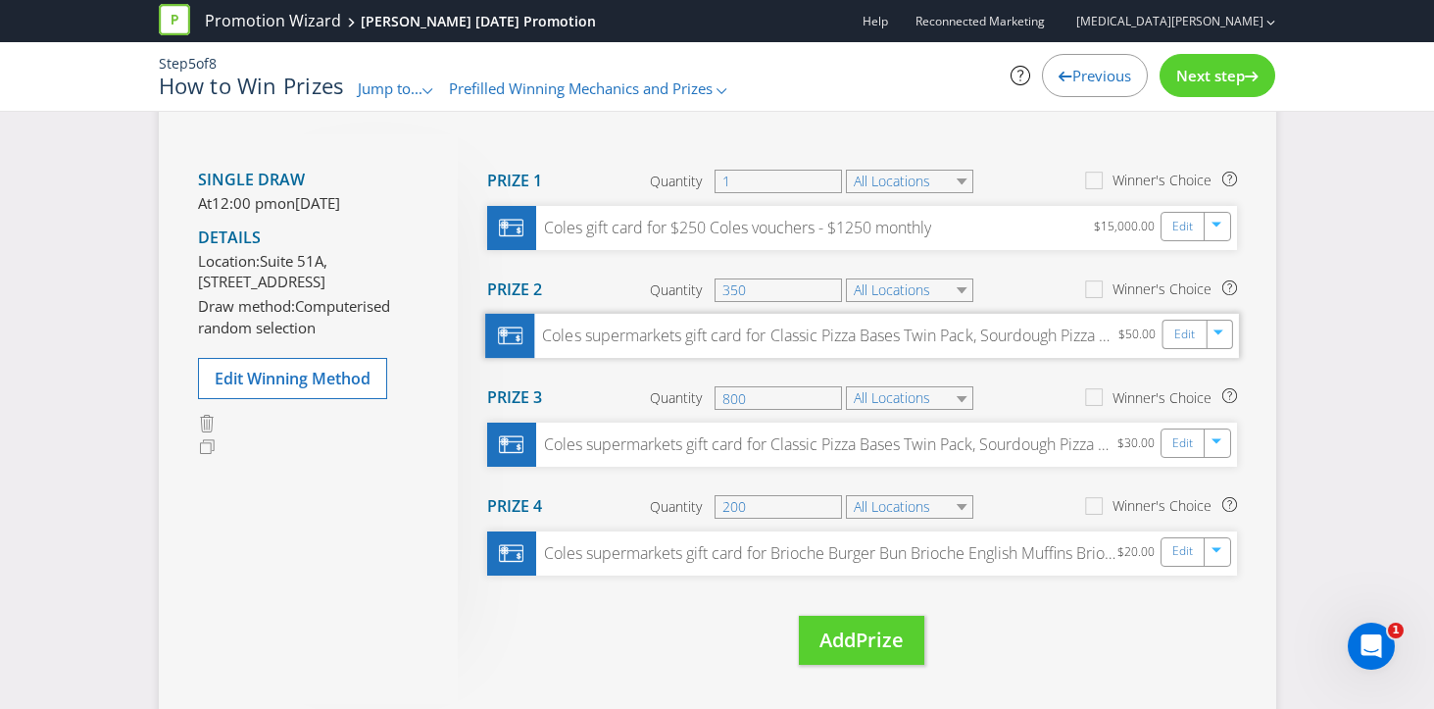
scroll to position [250, 0]
click at [1174, 329] on link "Edit" at bounding box center [1183, 335] width 21 height 23
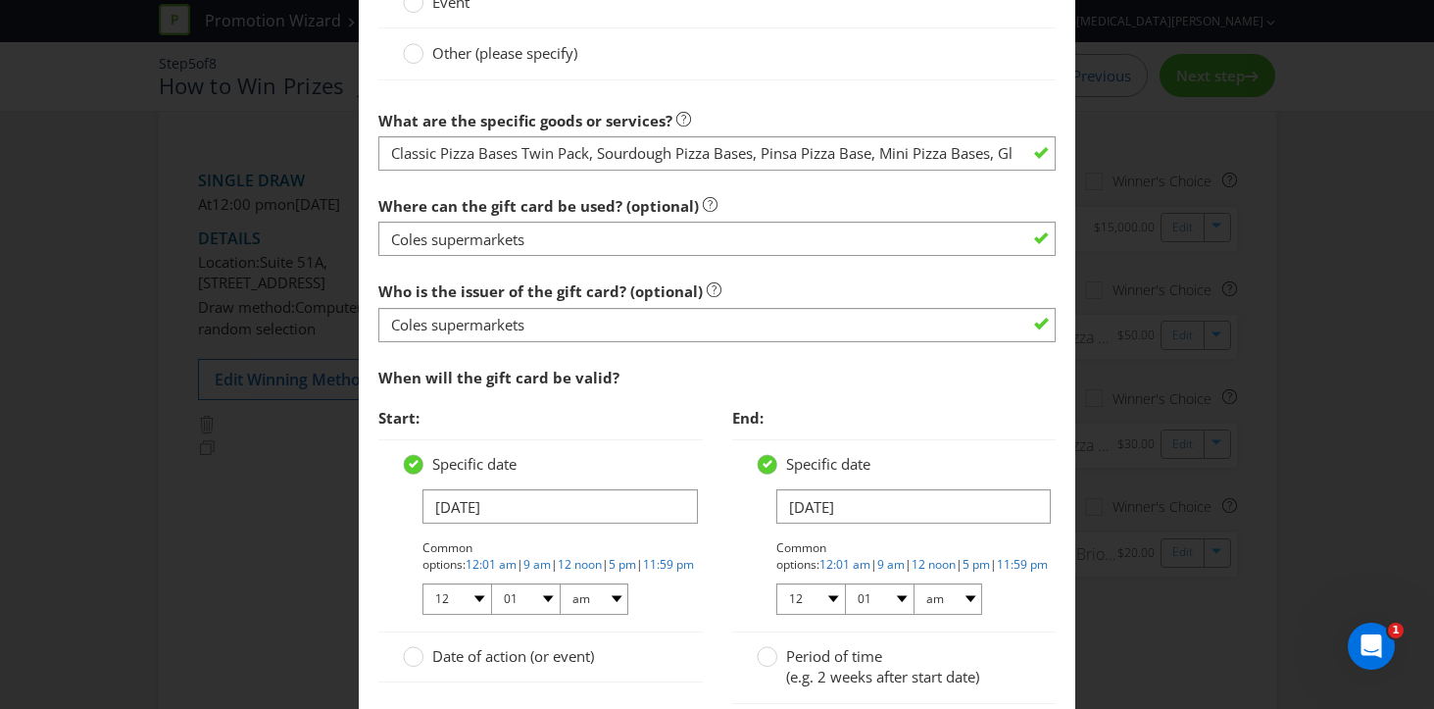
scroll to position [2311, 0]
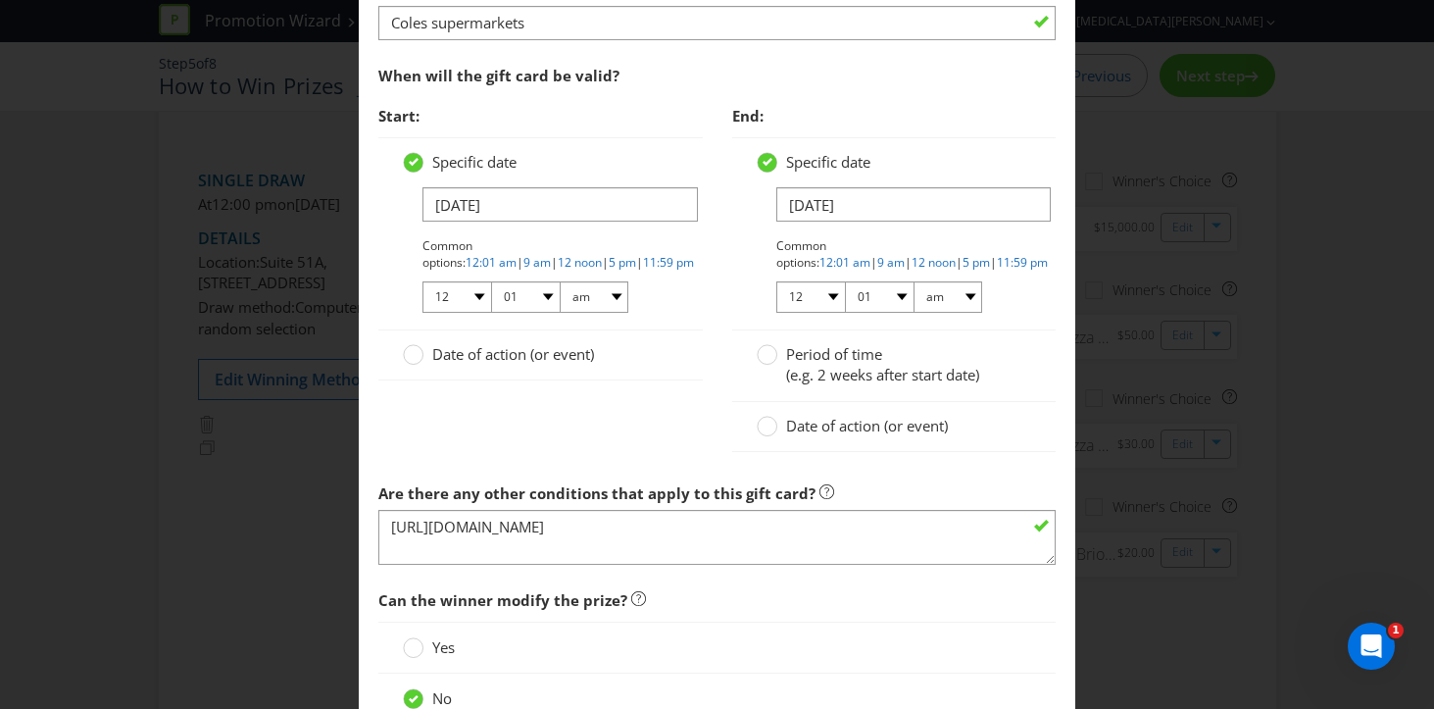
click at [1317, 476] on div "Edit Prize [GEOGRAPHIC_DATA] [GEOGRAPHIC_DATA] [GEOGRAPHIC_DATA] [GEOGRAPHIC_DA…" at bounding box center [717, 354] width 1434 height 709
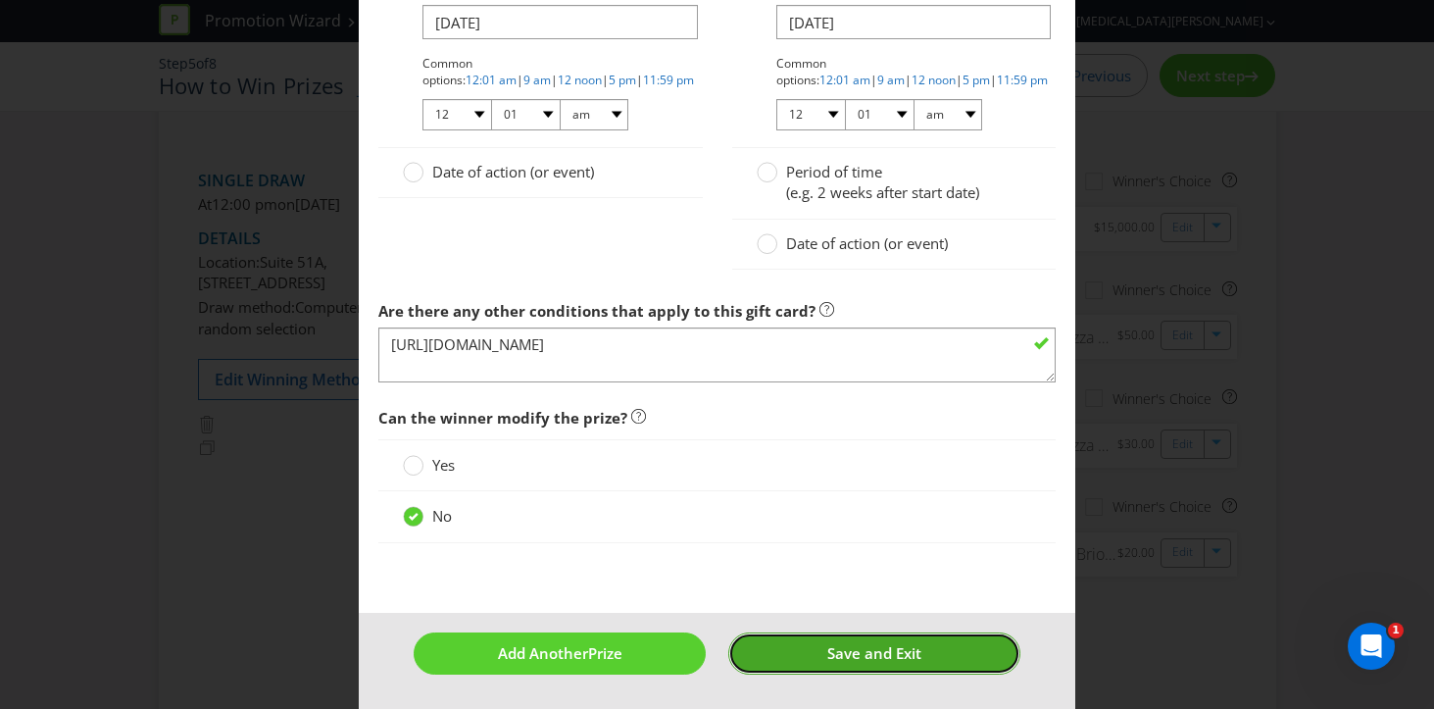
click at [906, 661] on span "Save and Exit" at bounding box center [874, 653] width 94 height 20
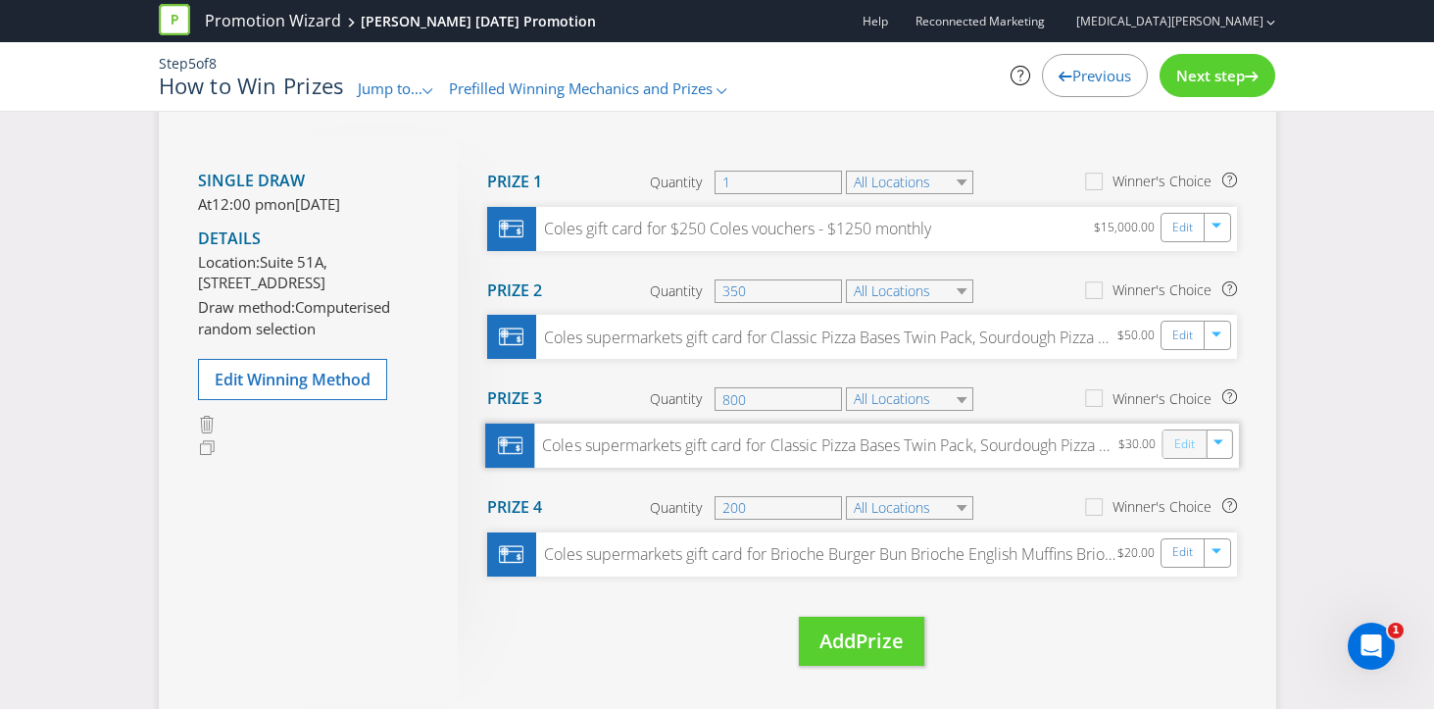
click at [1176, 446] on link "Edit" at bounding box center [1183, 444] width 21 height 23
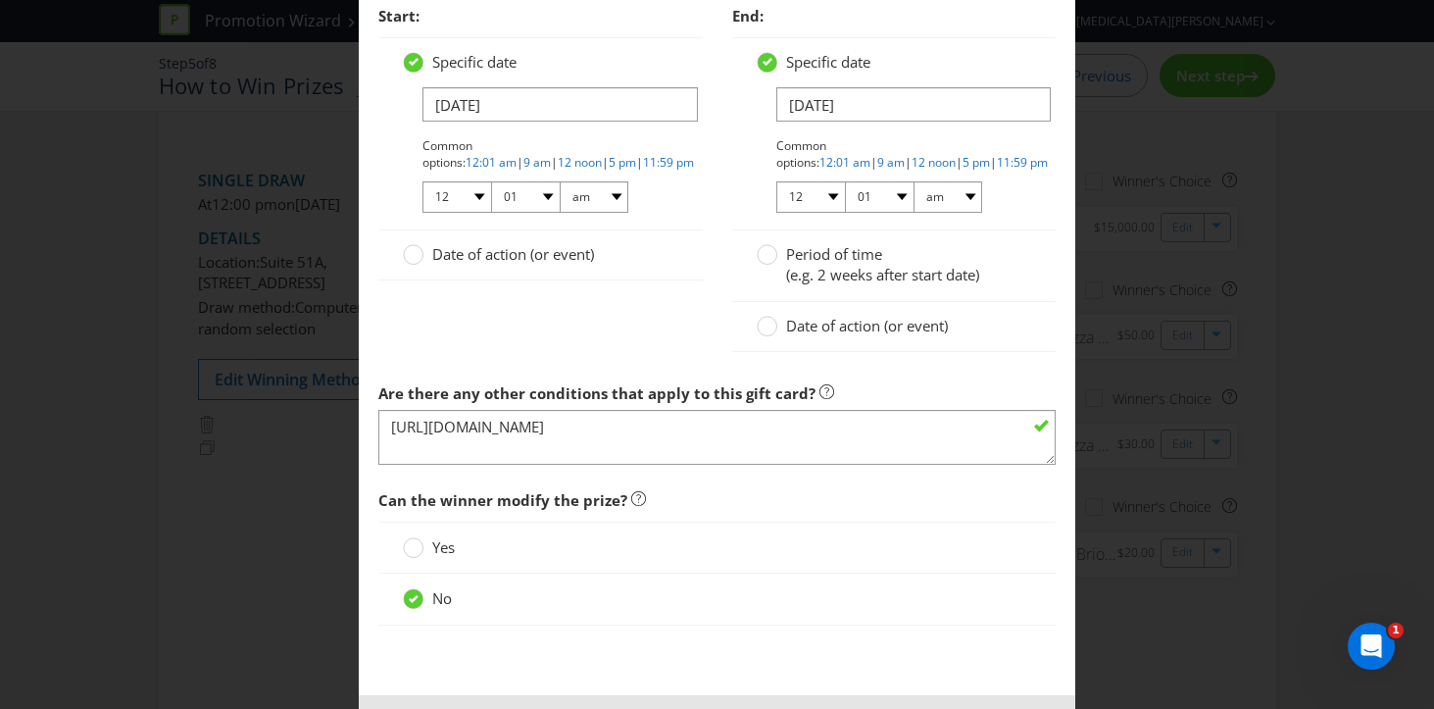
scroll to position [2421, 0]
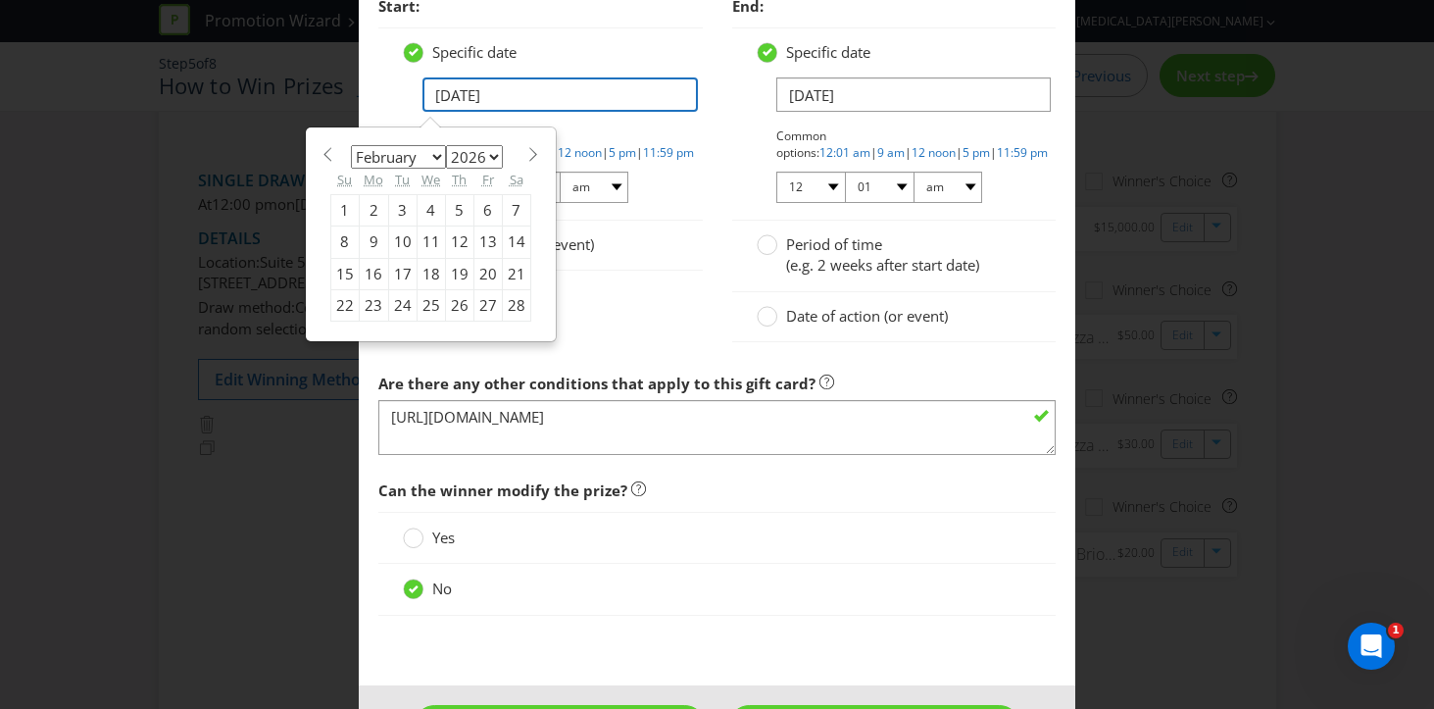
click at [485, 93] on input "[DATE]" at bounding box center [559, 94] width 275 height 34
click at [536, 151] on span at bounding box center [533, 154] width 15 height 15
select select "2"
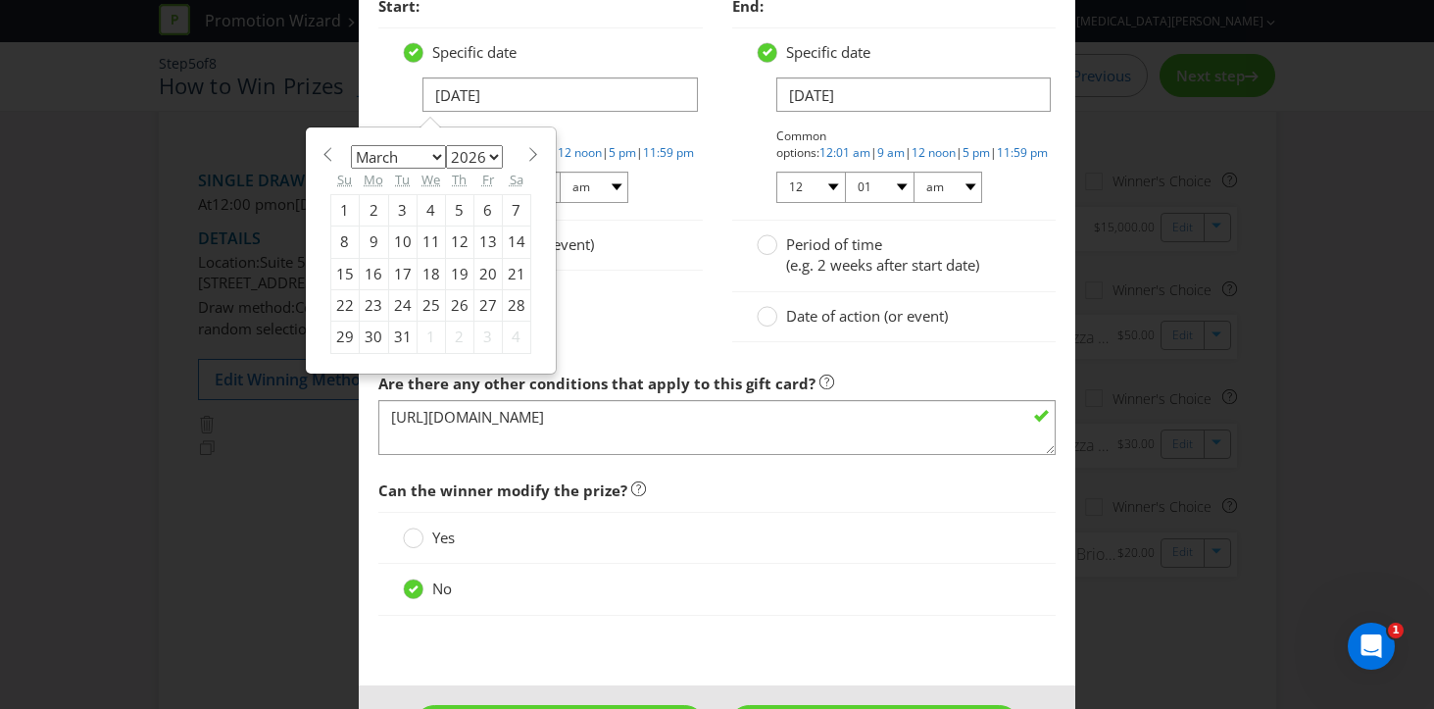
click at [426, 209] on div "4" at bounding box center [431, 209] width 28 height 31
type input "[DATE]"
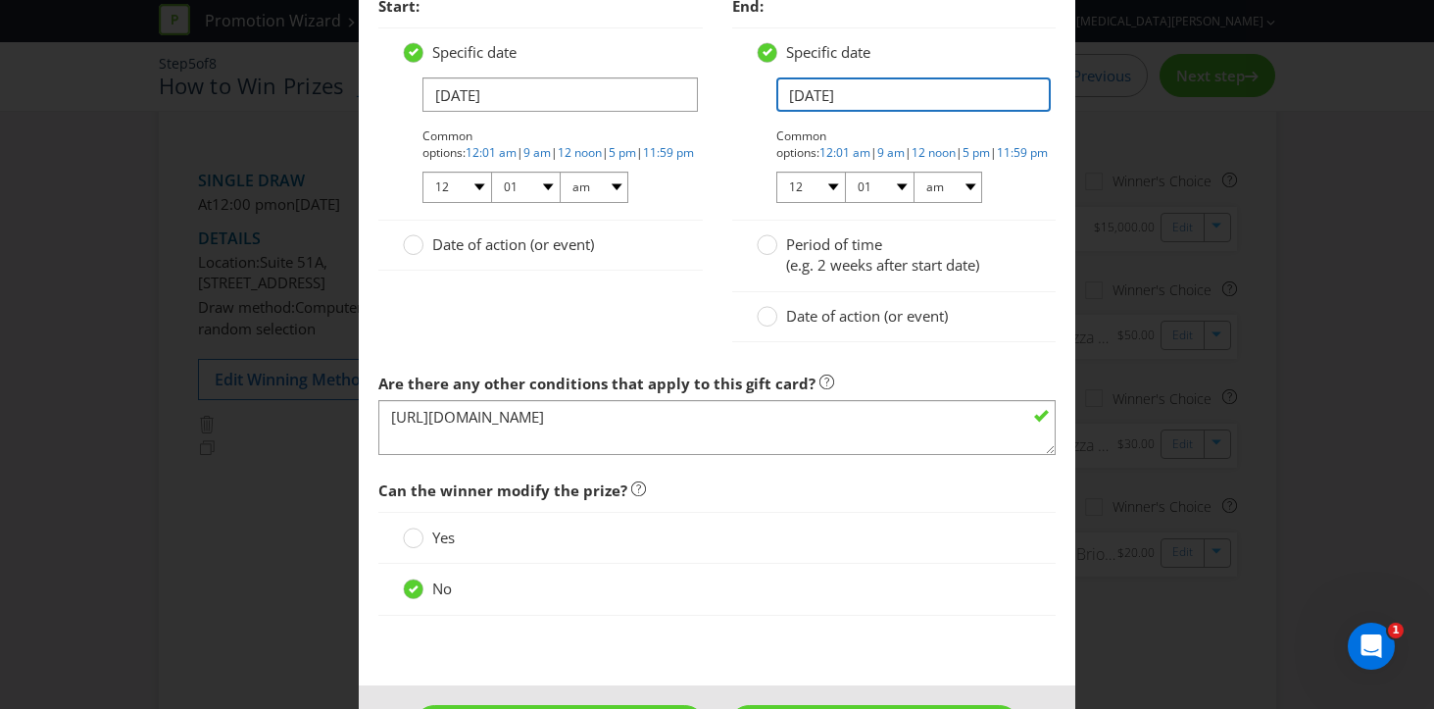
click at [797, 95] on input "[DATE]" at bounding box center [913, 94] width 275 height 34
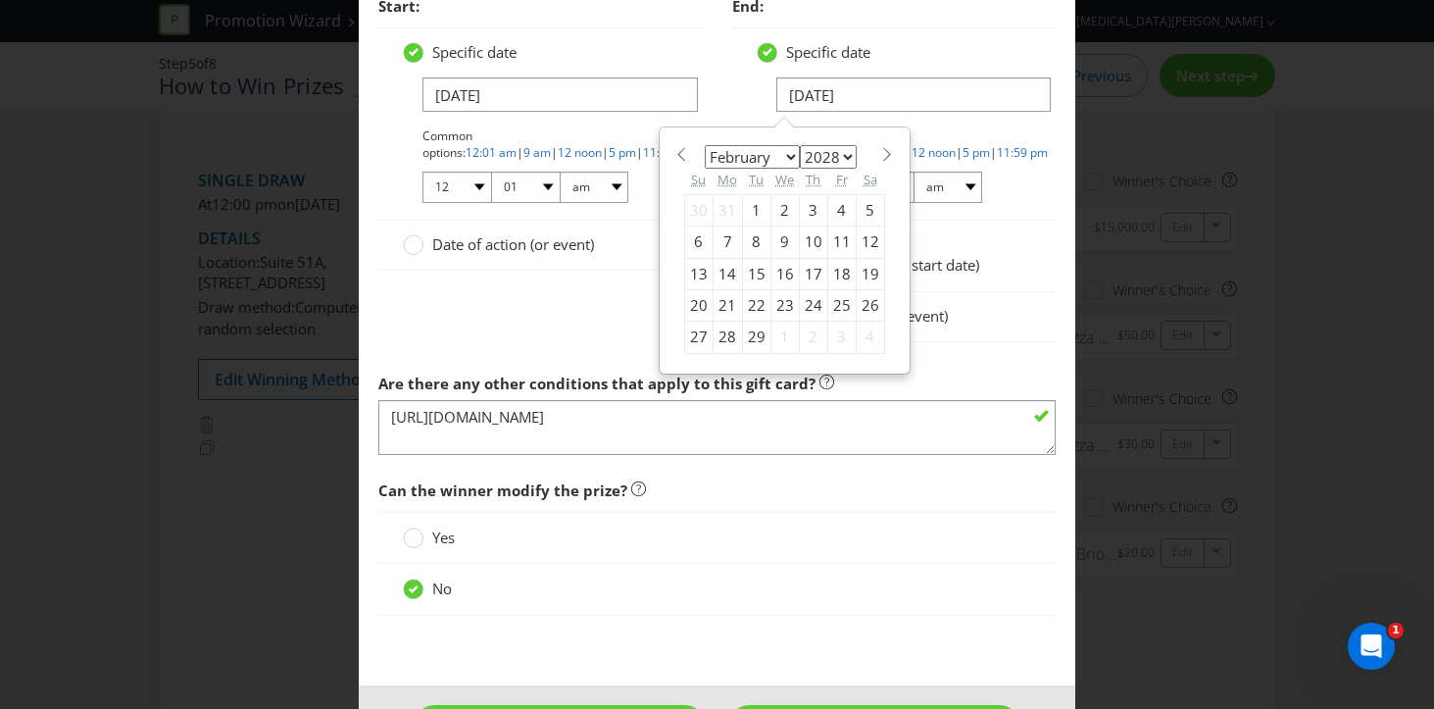
click at [885, 152] on span at bounding box center [887, 154] width 15 height 15
select select "2"
click at [867, 207] on div "4" at bounding box center [870, 209] width 28 height 31
type input "[DATE]"
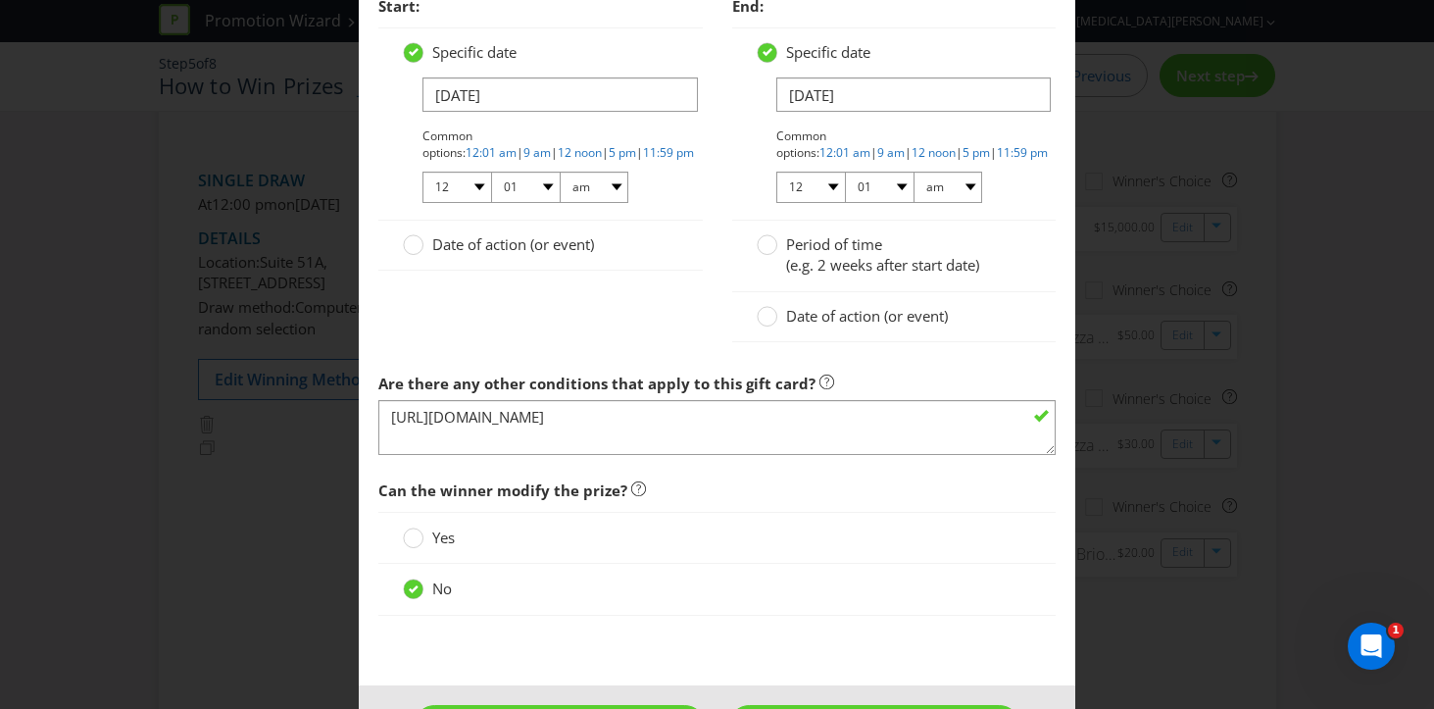
click at [1045, 264] on div "Period of time (e.g. 2 weeks after start date)" at bounding box center [894, 257] width 324 height 72
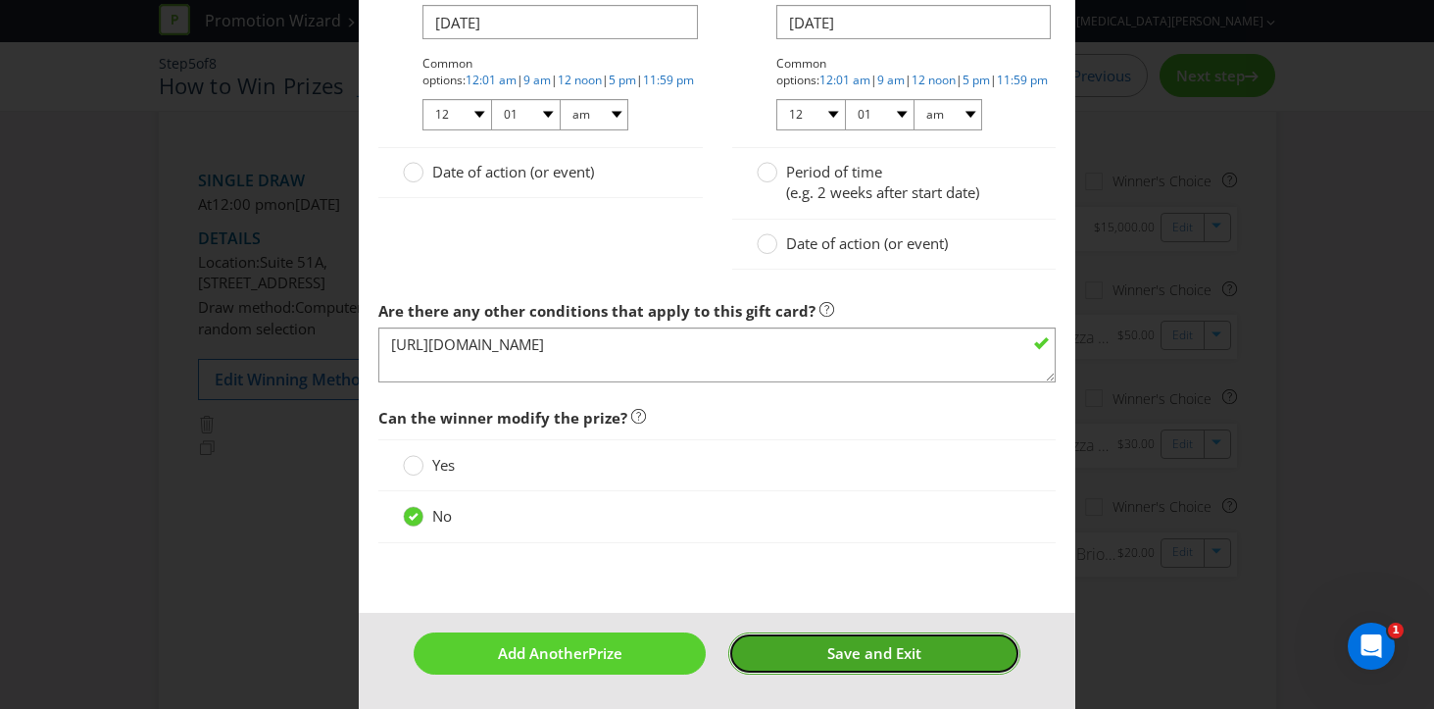
click at [815, 661] on button "Save and Exit" at bounding box center [874, 653] width 292 height 42
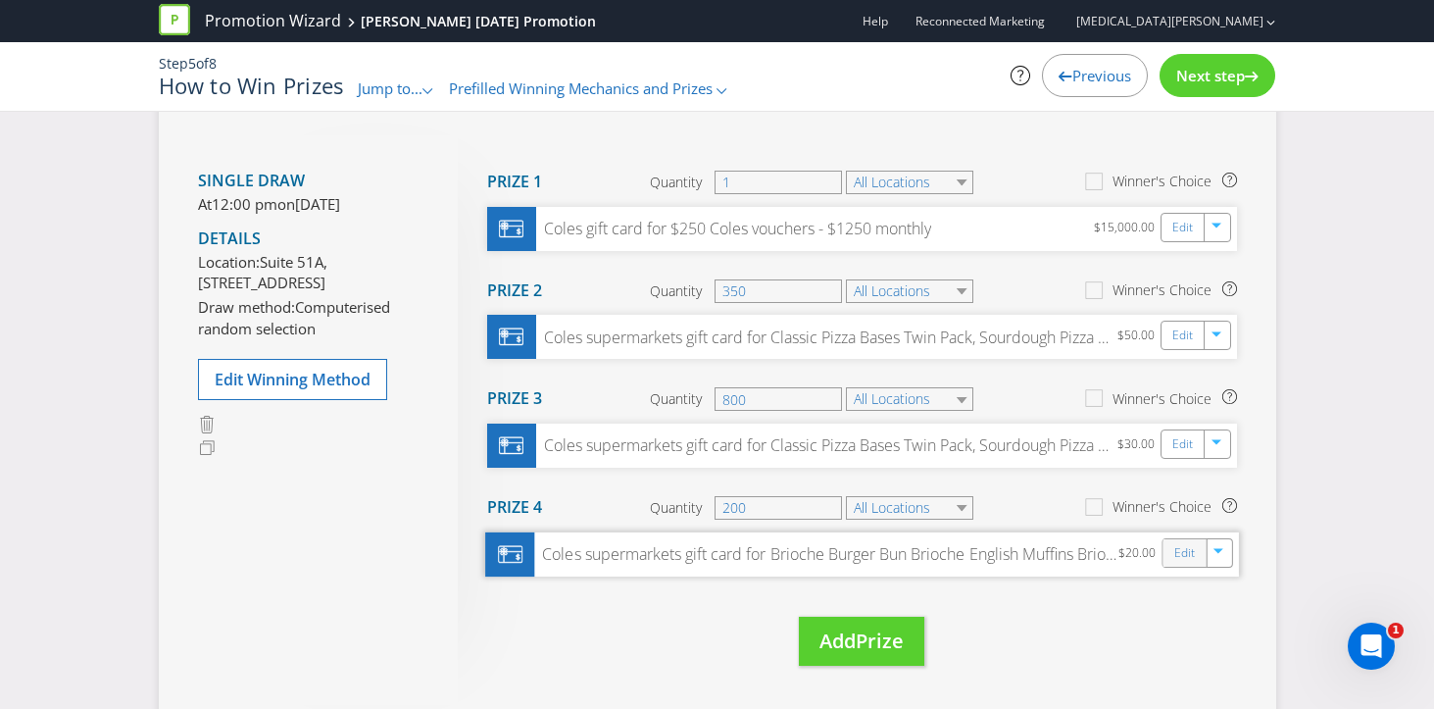
click at [1172, 550] on div "Edit" at bounding box center [1184, 551] width 44 height 27
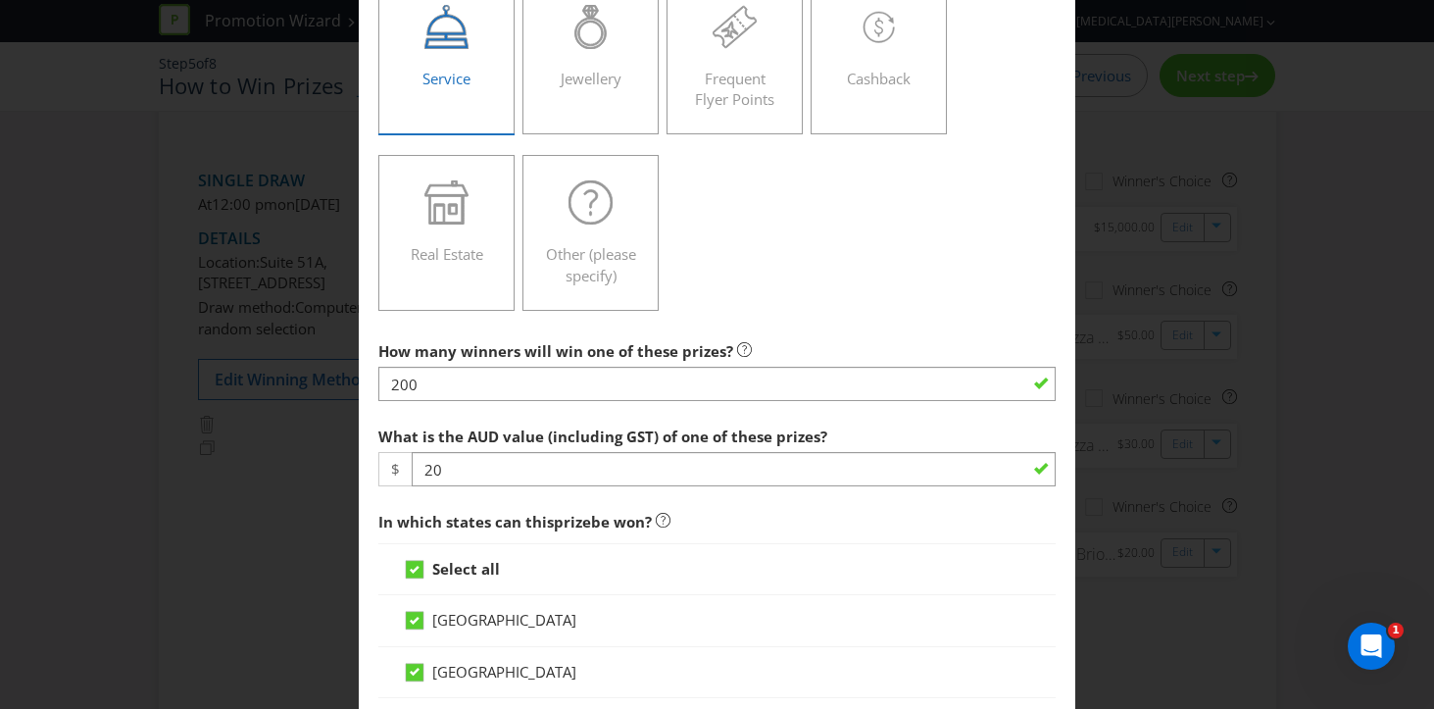
scroll to position [506, 0]
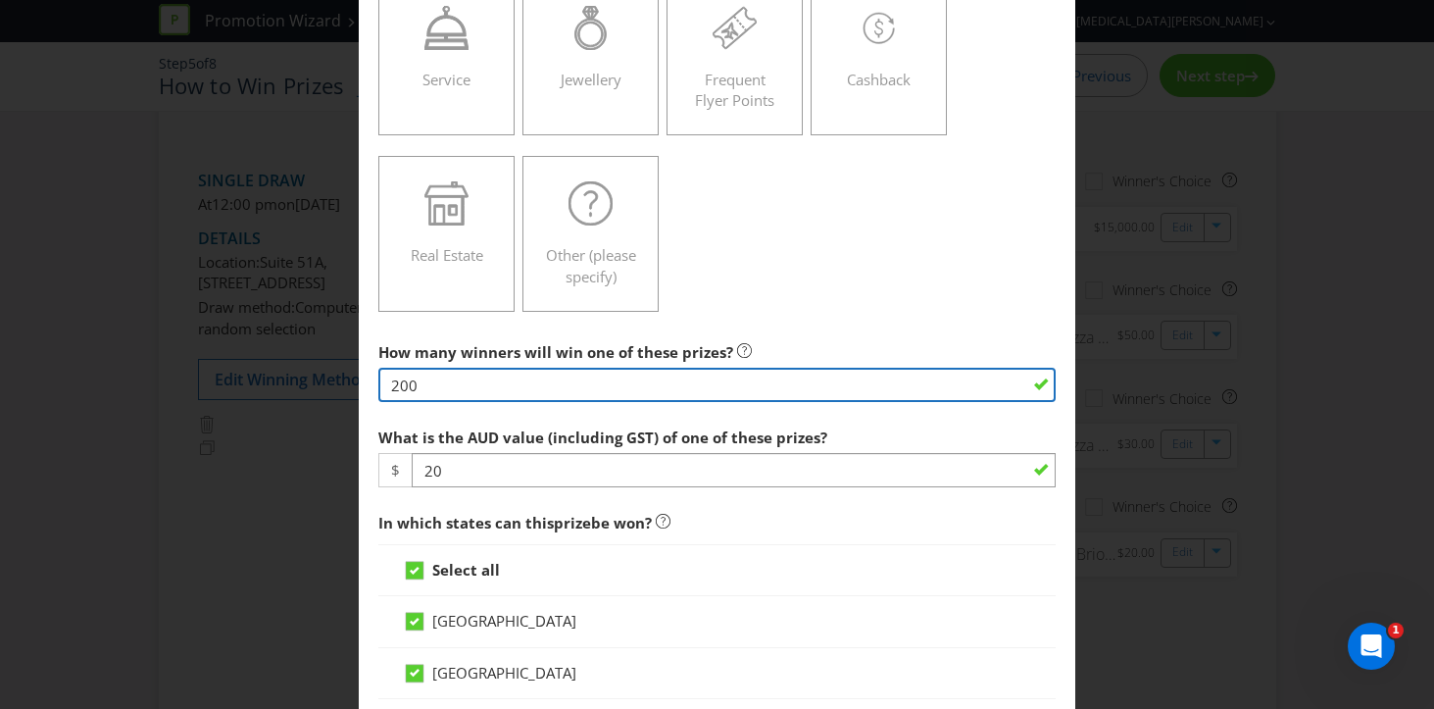
drag, startPoint x: 445, startPoint y: 375, endPoint x: 318, endPoint y: 371, distance: 127.5
click at [318, 371] on div "Edit Prize [GEOGRAPHIC_DATA] [GEOGRAPHIC_DATA] [GEOGRAPHIC_DATA] [GEOGRAPHIC_DA…" at bounding box center [717, 354] width 1434 height 709
type input "851"
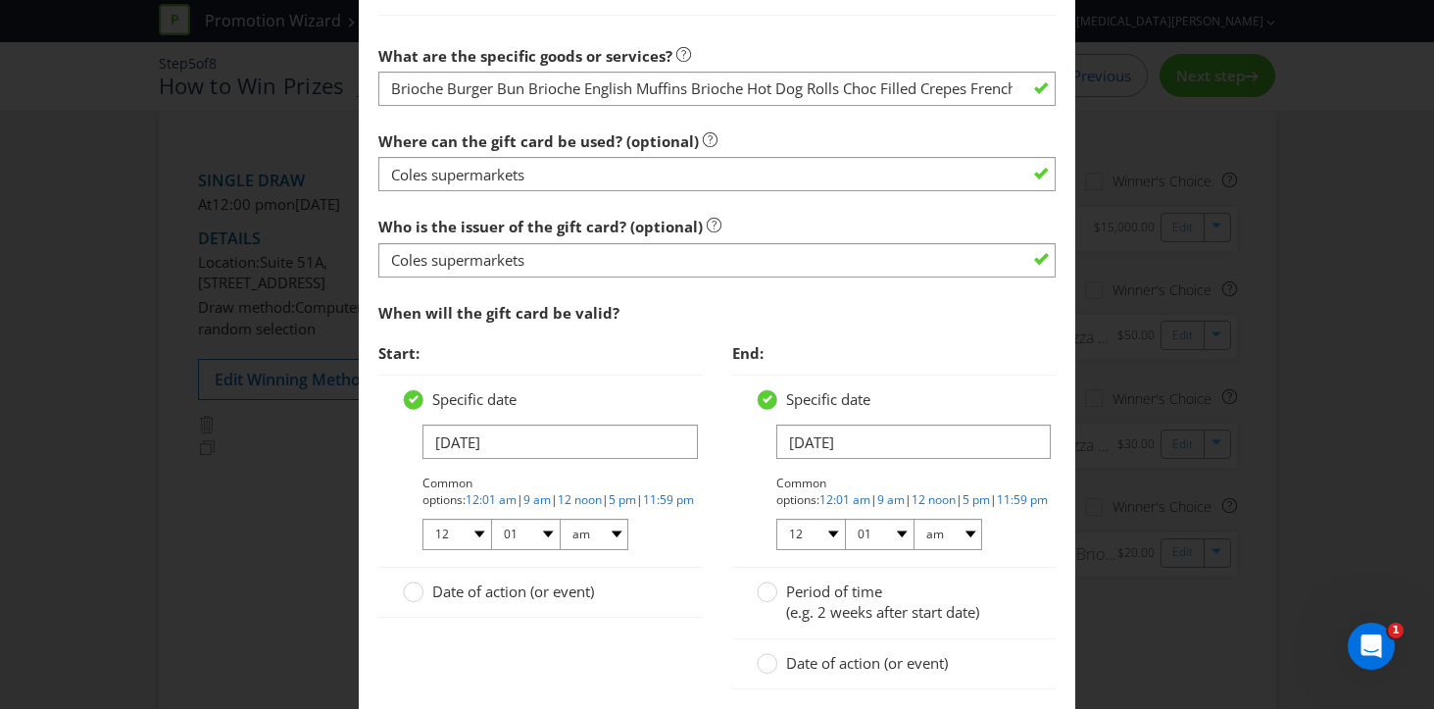
scroll to position [1926, 0]
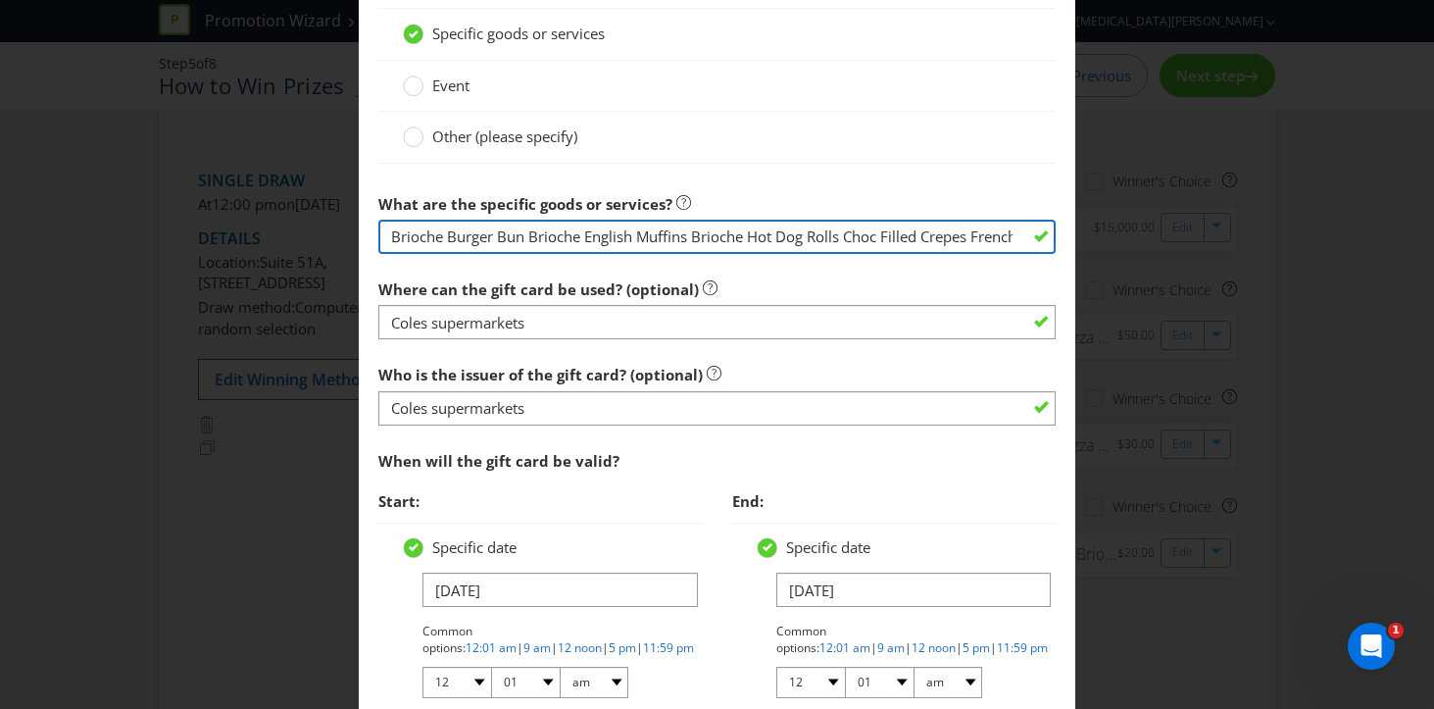
click at [541, 233] on input "Brioche Burger Bun Brioche English Muffins Brioche Hot Dog Rolls Choc Filled Cr…" at bounding box center [717, 237] width 678 height 34
drag, startPoint x: 1015, startPoint y: 236, endPoint x: 298, endPoint y: 218, distance: 717.7
click at [298, 218] on div "Edit Prize [GEOGRAPHIC_DATA] [GEOGRAPHIC_DATA] [GEOGRAPHIC_DATA] [GEOGRAPHIC_DA…" at bounding box center [717, 354] width 1434 height 709
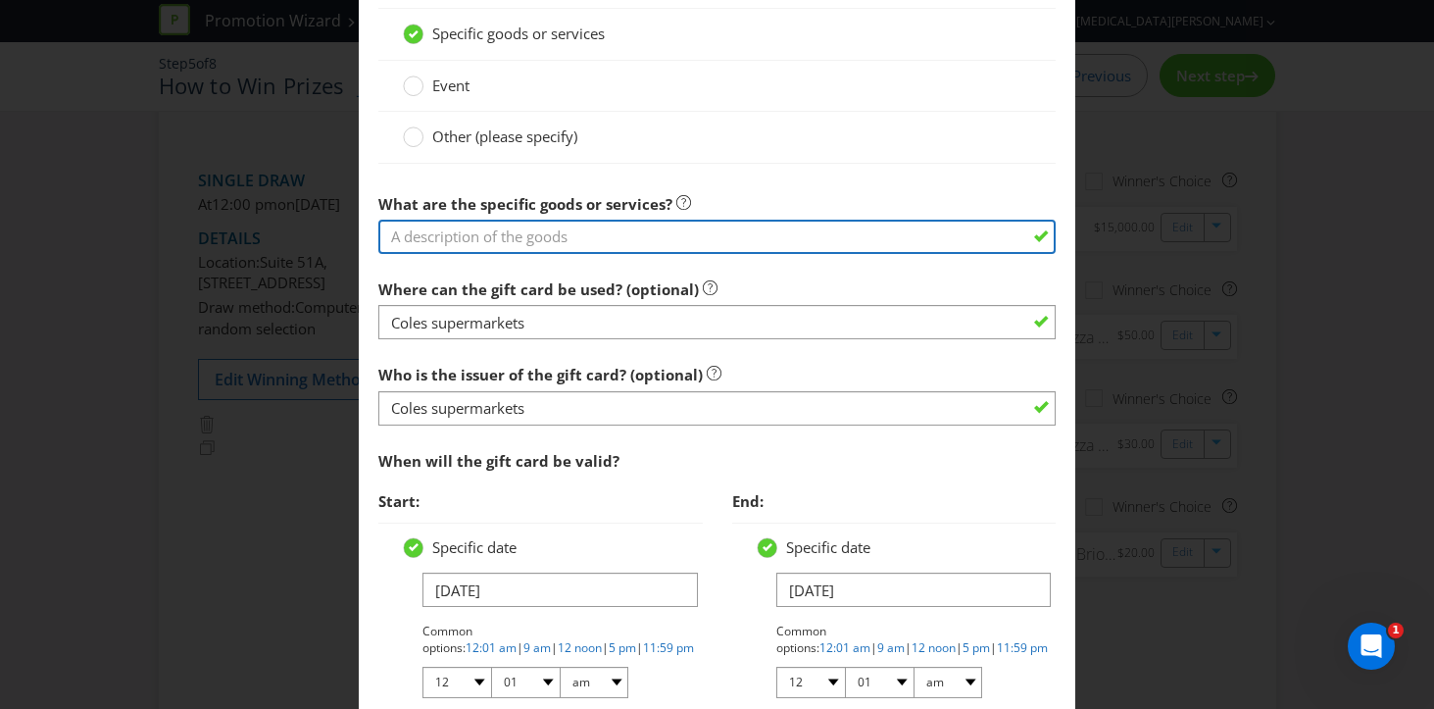
paste input "Classic Pizza Bases Twin Pack, Sourdough Pizza Bases, Pinsa Pizza Base, Mini Pi…"
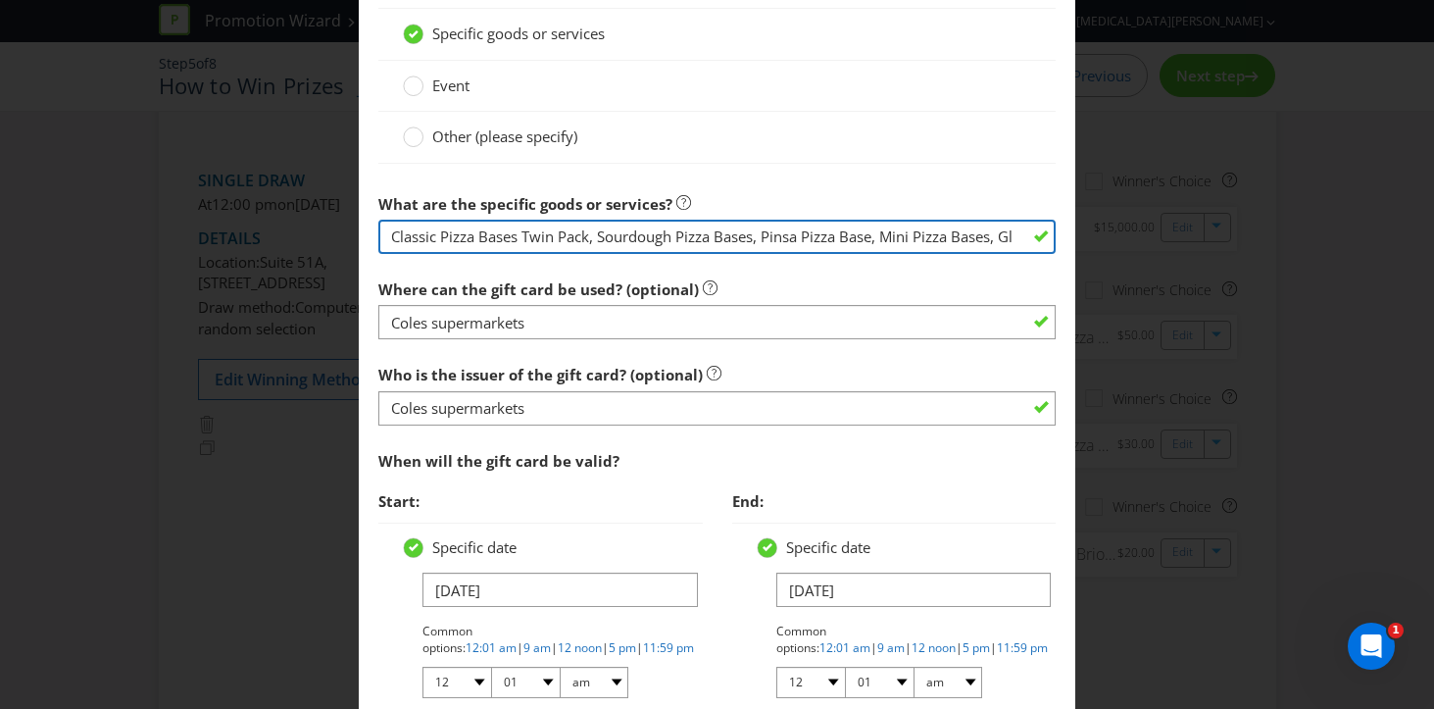
scroll to position [0, 1827]
type input "Classic Pizza Bases Twin Pack, Sourdough Pizza Bases, Pinsa Pizza Base, Mini Pi…"
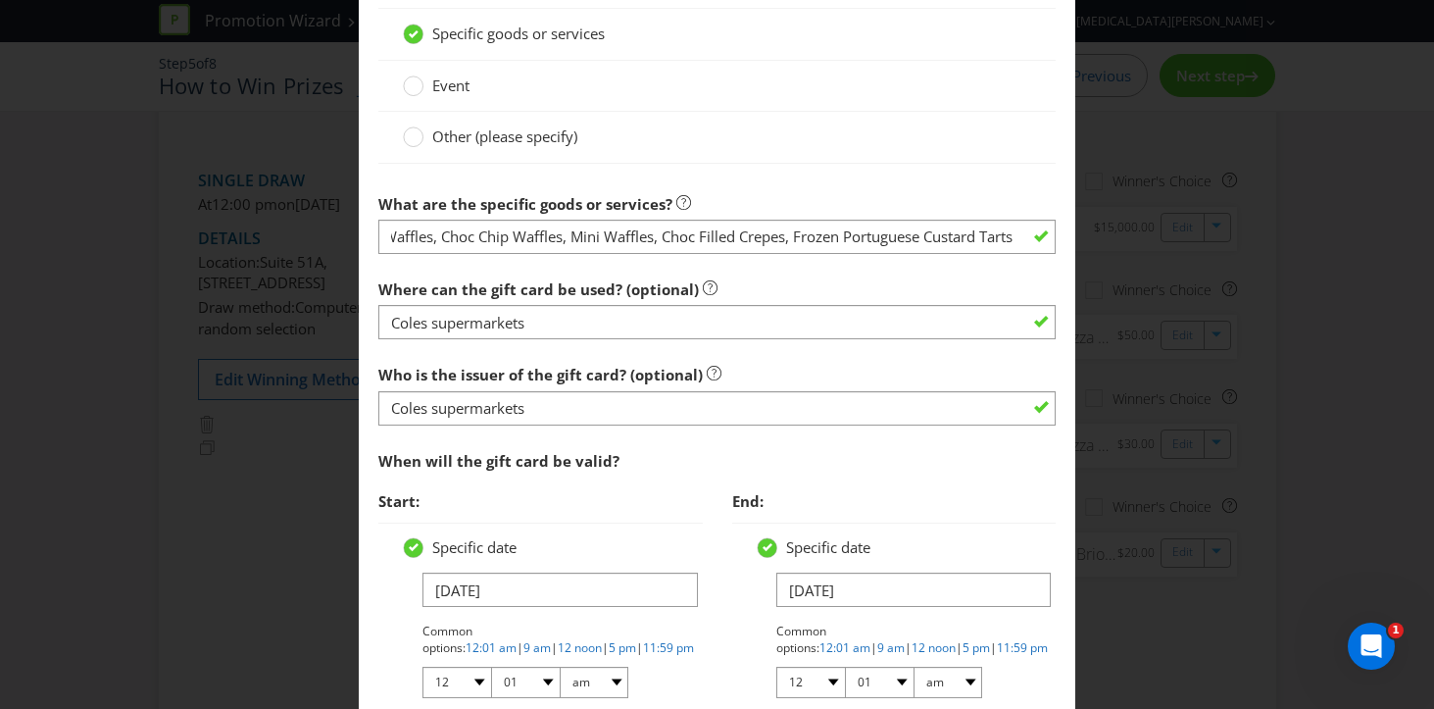
click at [765, 292] on div "Where can the gift card be used? (optional) Coles supermarkets" at bounding box center [717, 305] width 678 height 71
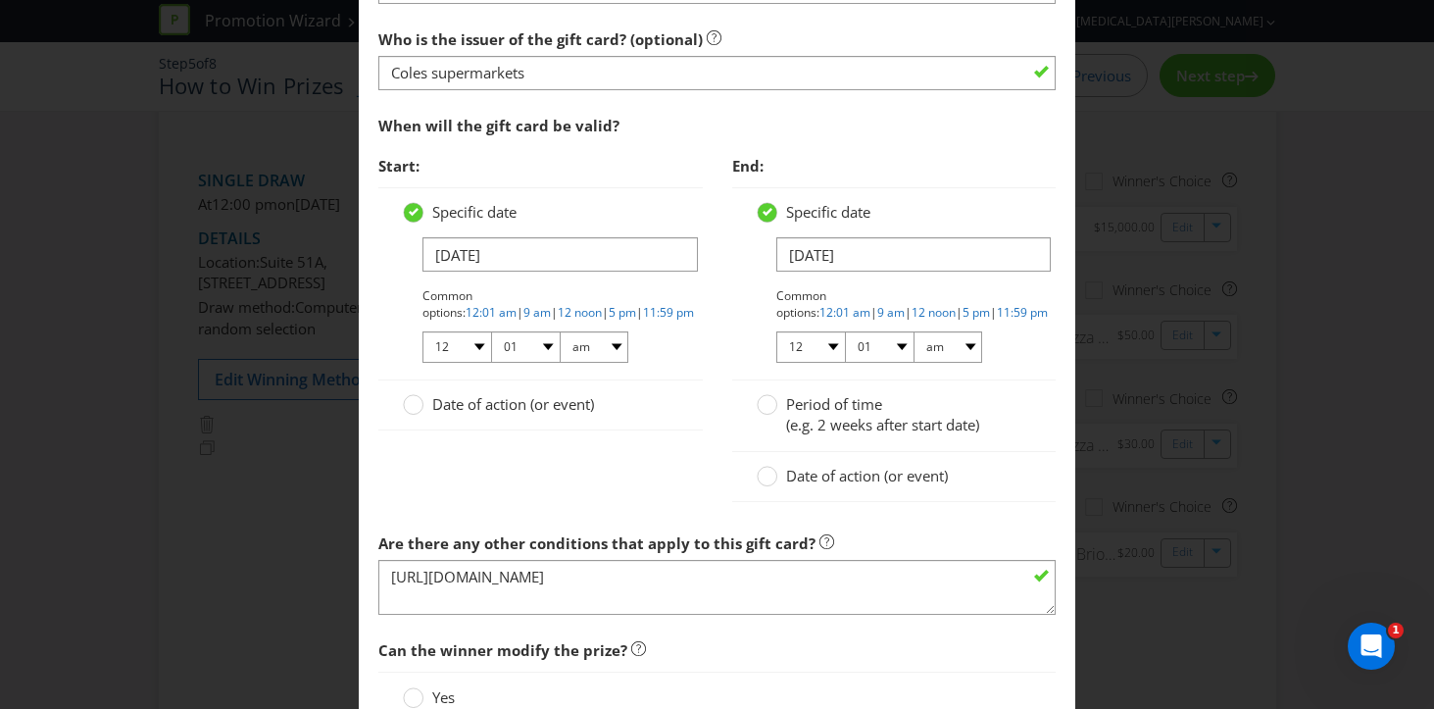
scroll to position [2262, 0]
click at [514, 253] on input "[DATE]" at bounding box center [559, 253] width 275 height 34
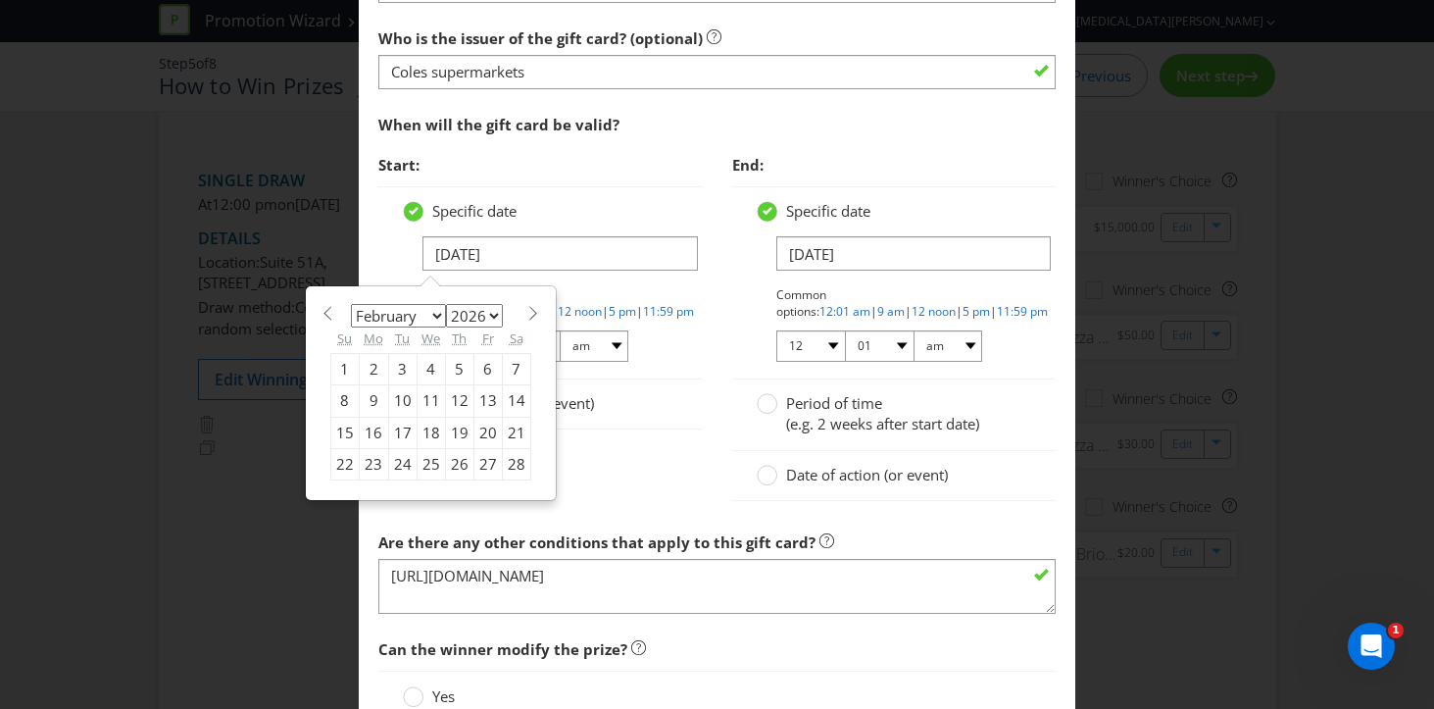
click at [533, 312] on span at bounding box center [533, 313] width 15 height 15
select select "2"
click at [433, 366] on div "4" at bounding box center [431, 368] width 28 height 31
type input "[DATE]"
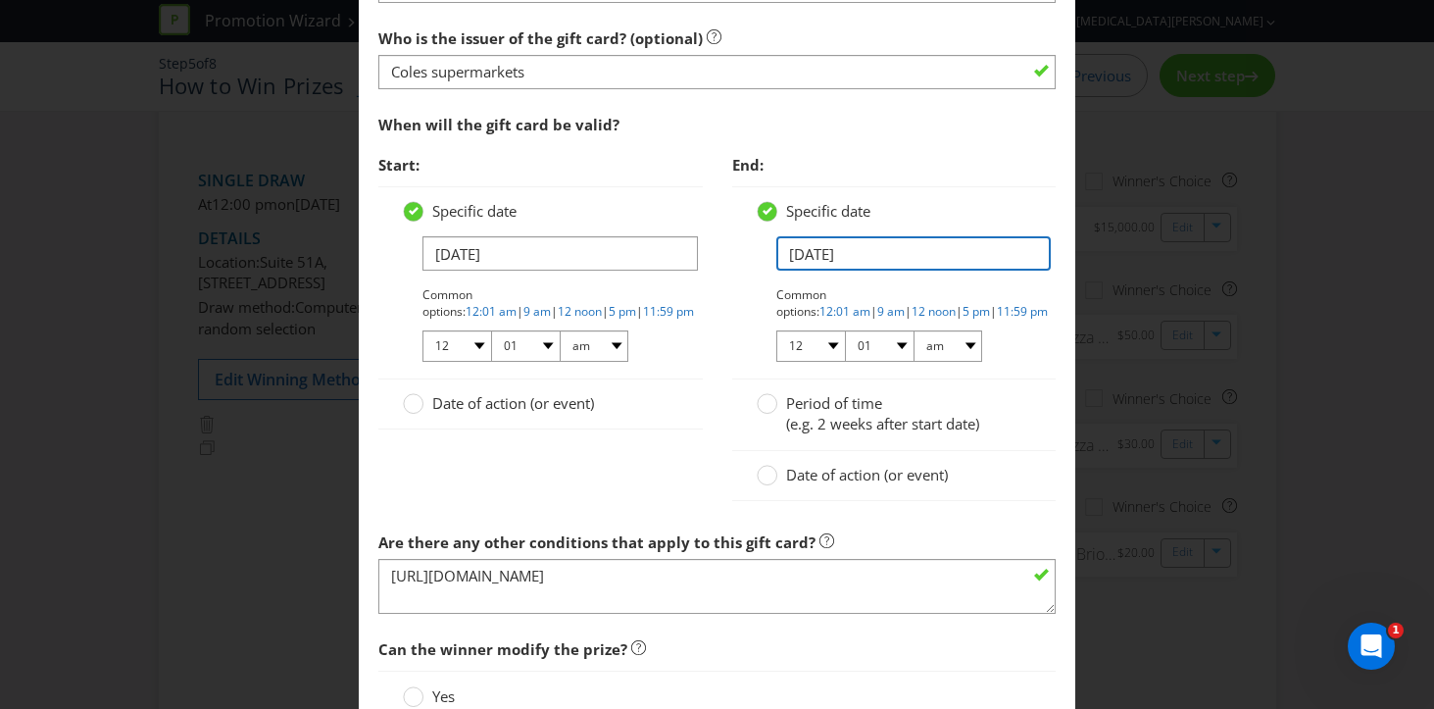
click at [810, 258] on input "[DATE]" at bounding box center [913, 253] width 275 height 34
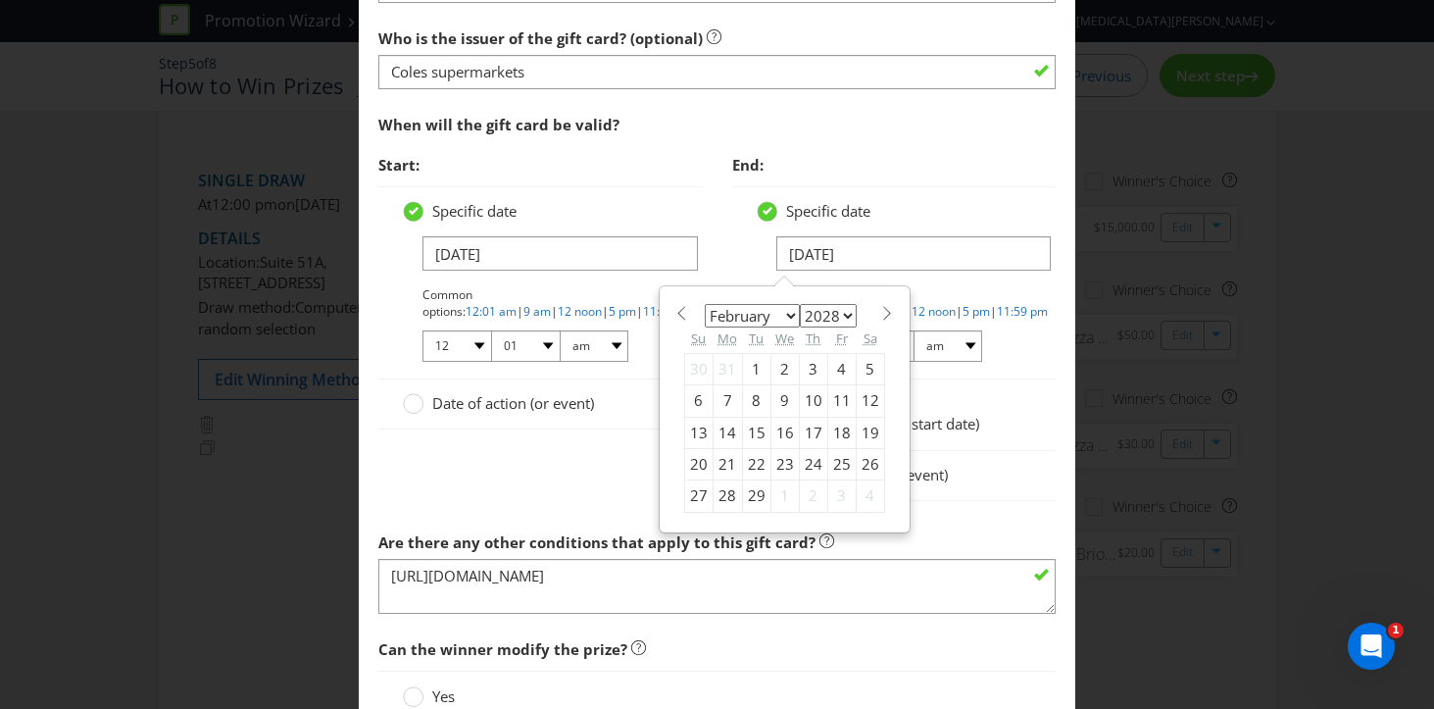
click at [836, 362] on div "4" at bounding box center [841, 368] width 28 height 31
type input "[DATE]"
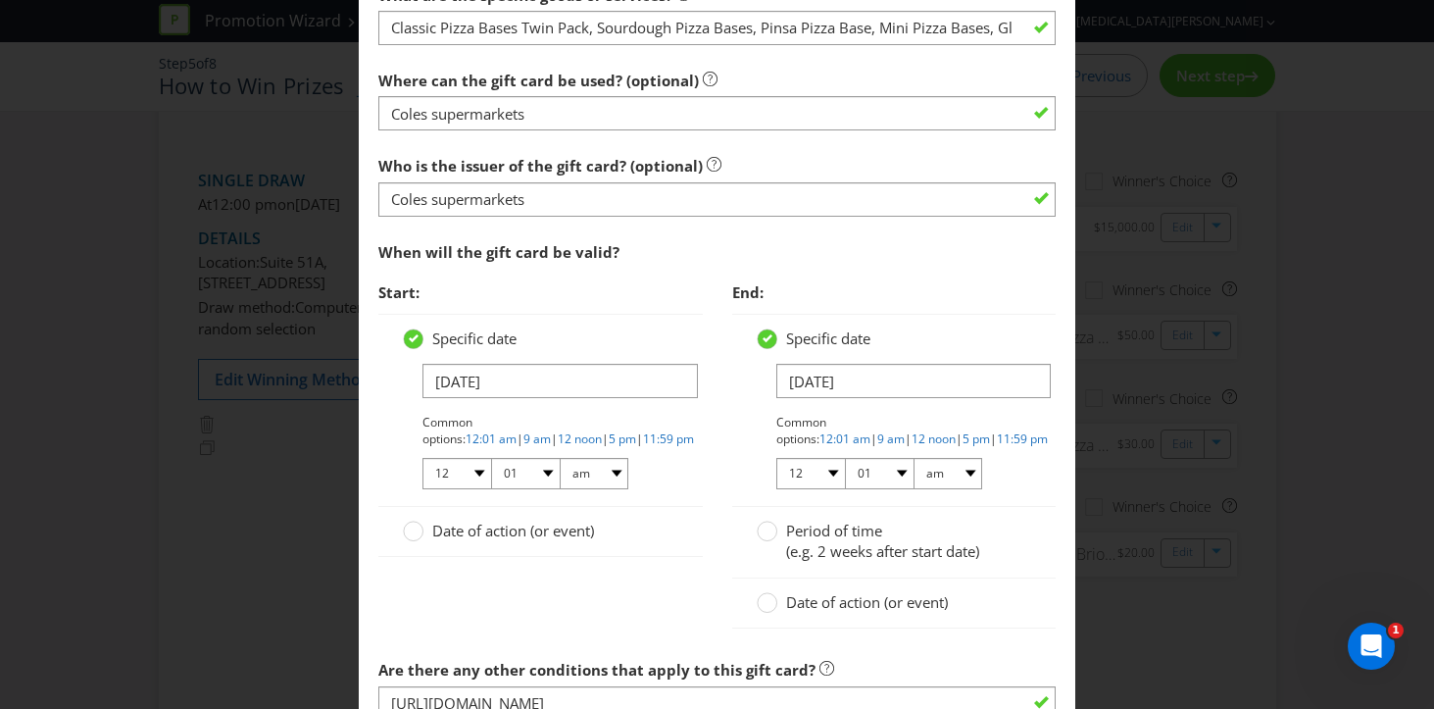
scroll to position [2494, 0]
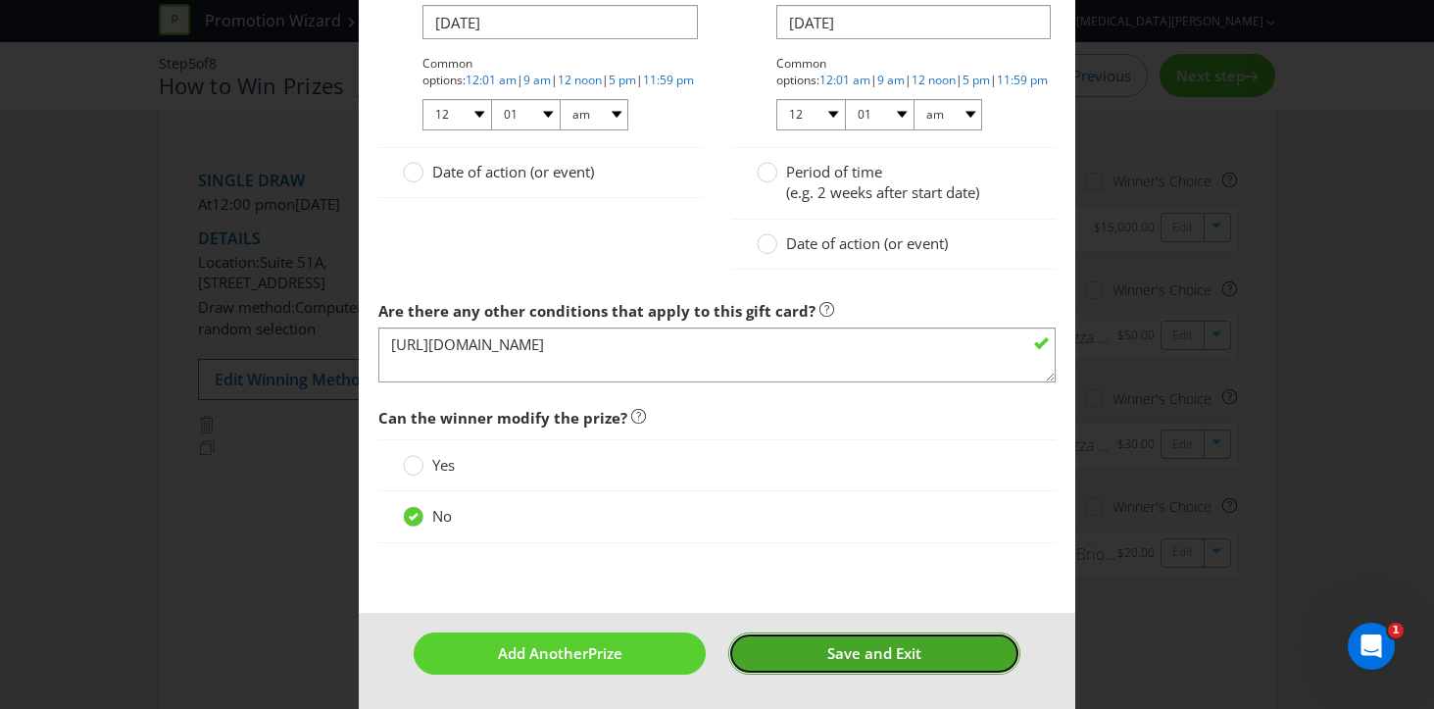
click at [853, 652] on span "Save and Exit" at bounding box center [874, 653] width 94 height 20
type input "851"
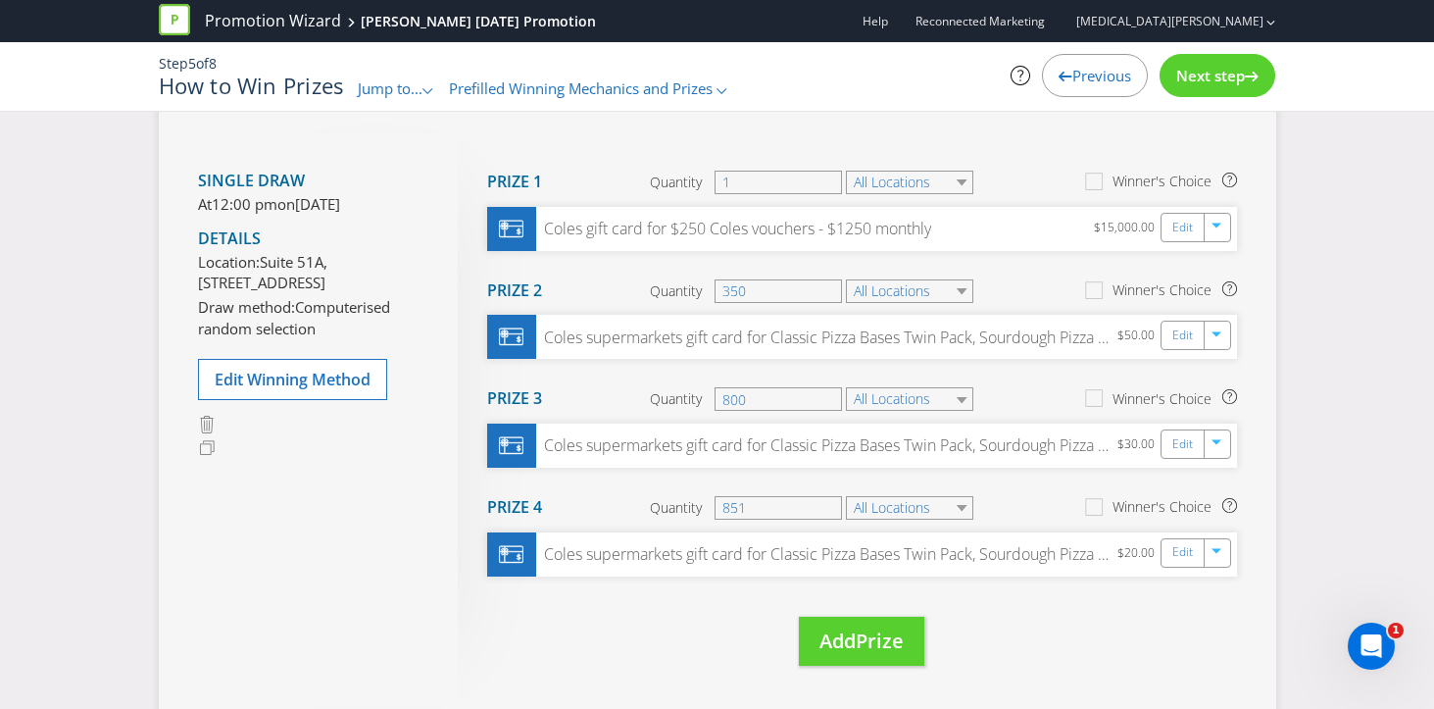
click at [1211, 81] on span "Next step" at bounding box center [1210, 76] width 69 height 20
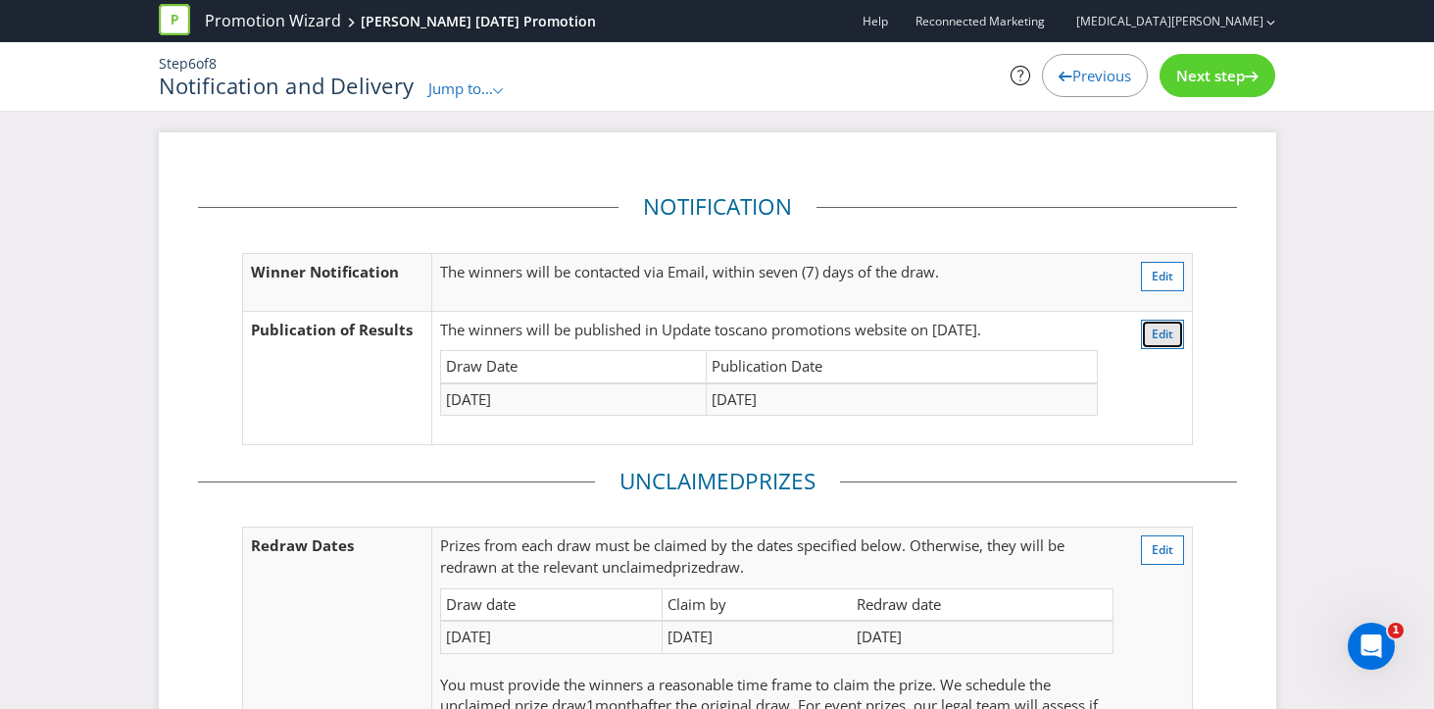
click at [1170, 335] on span "Edit" at bounding box center [1163, 333] width 22 height 17
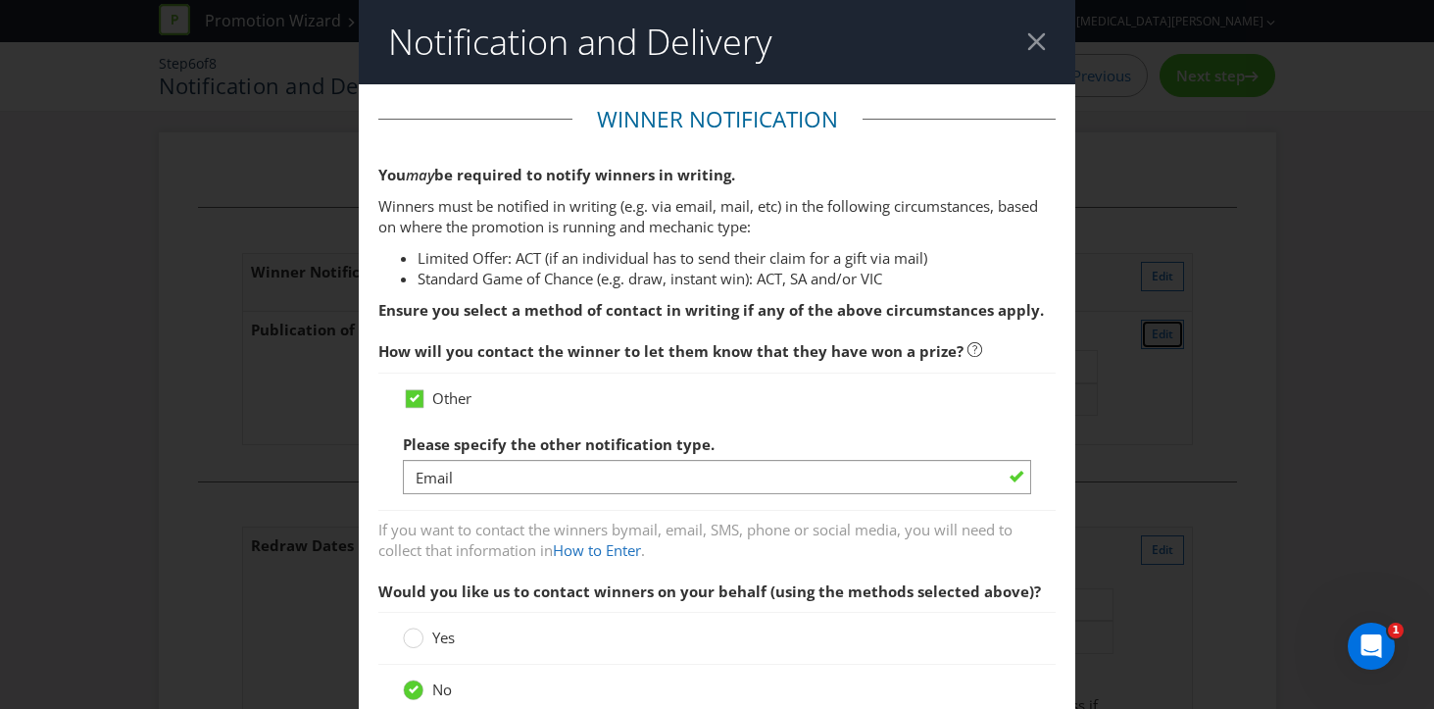
scroll to position [1007, 0]
